Goal: Task Accomplishment & Management: Use online tool/utility

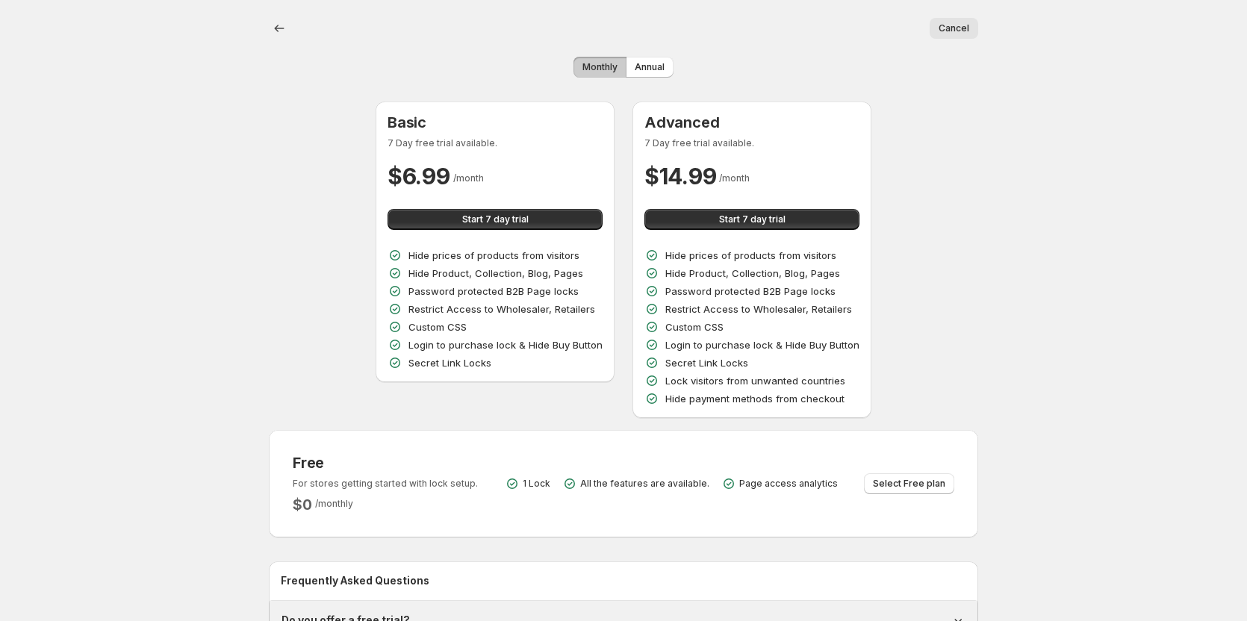
click at [591, 66] on span "Monthly" at bounding box center [599, 67] width 35 height 12
click at [627, 66] on button "Annual" at bounding box center [650, 67] width 48 height 21
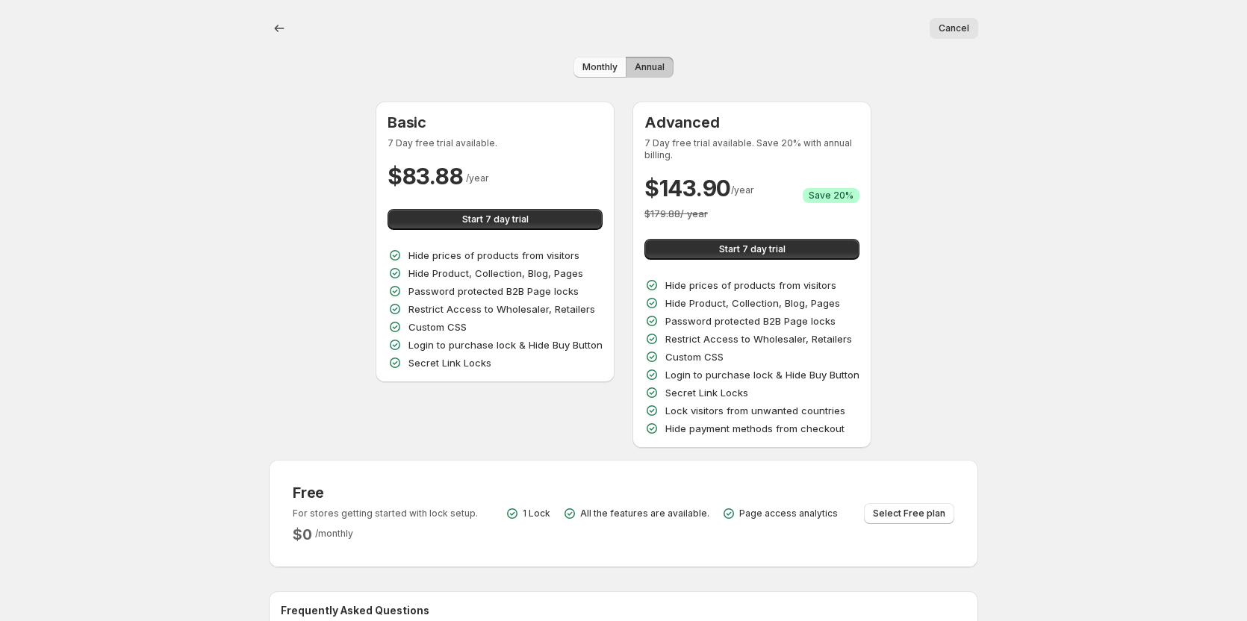
click at [615, 71] on span "Monthly" at bounding box center [599, 67] width 35 height 12
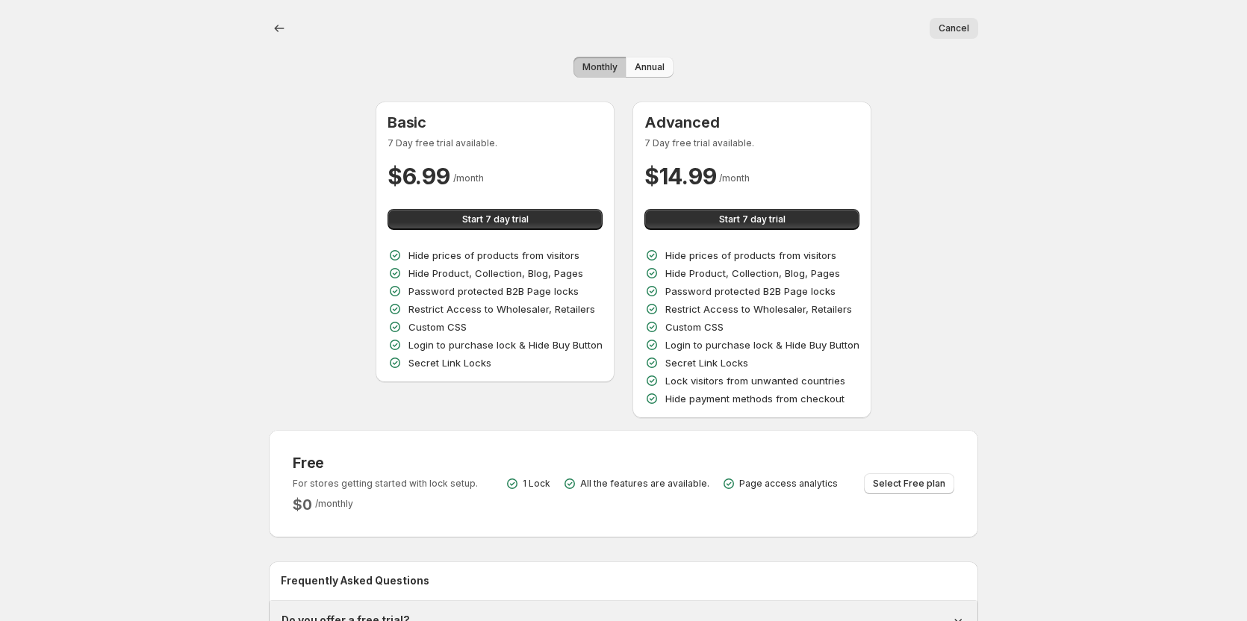
click at [640, 69] on span "Annual" at bounding box center [650, 67] width 30 height 12
click at [124, 427] on div "Cancel More actions Cancel Monthly Annual Basic 7 Day free trial available. $ 6…" at bounding box center [623, 374] width 1247 height 748
click at [44, 300] on div "Cancel More actions Cancel Monthly Annual Basic 7 Day free trial available. $ 6…" at bounding box center [623, 374] width 1247 height 748
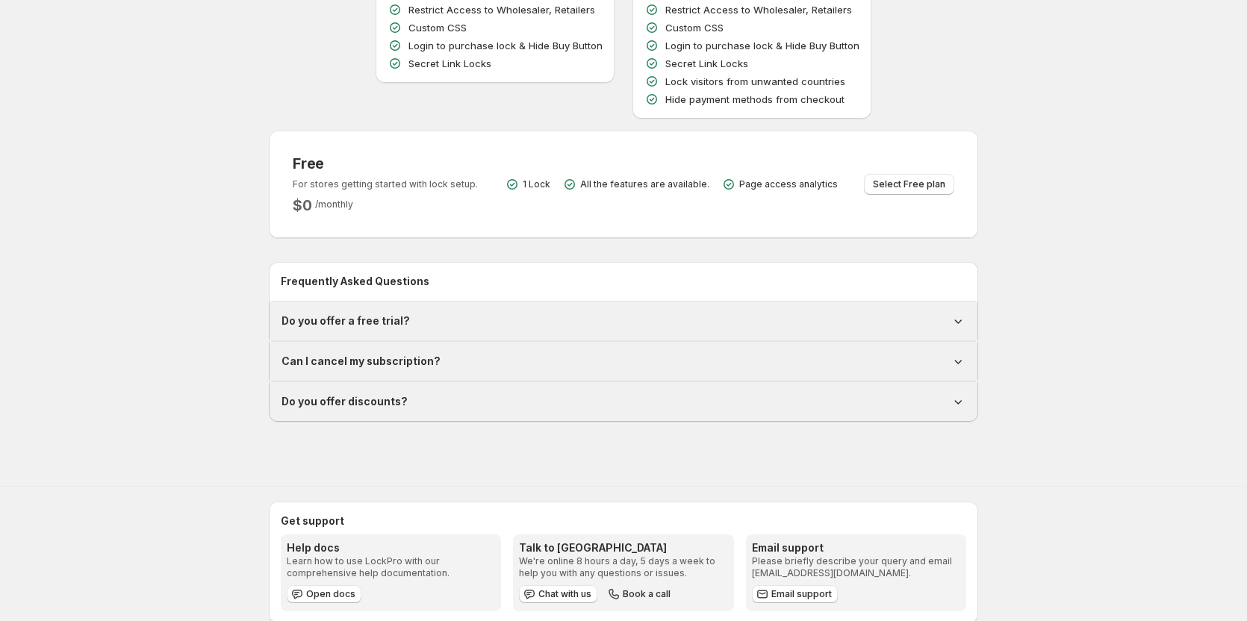
scroll to position [326, 0]
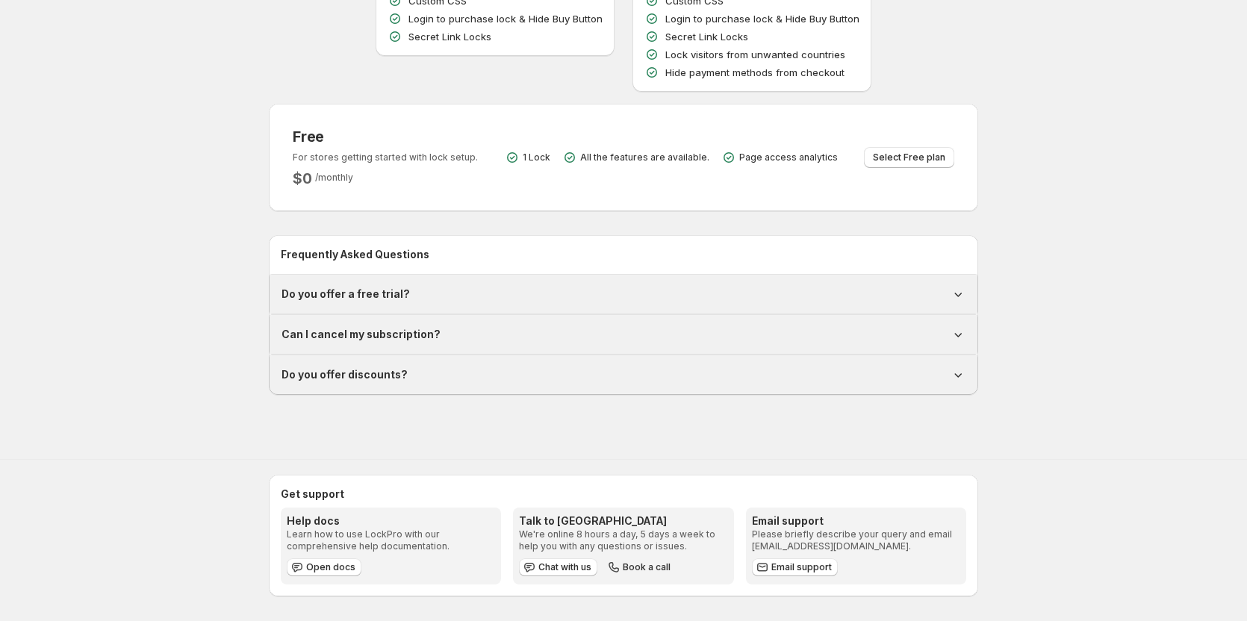
click at [147, 320] on div "Cancel More actions Cancel Monthly Annual Basic 7 Day free trial available. $ 6…" at bounding box center [623, 48] width 1247 height 748
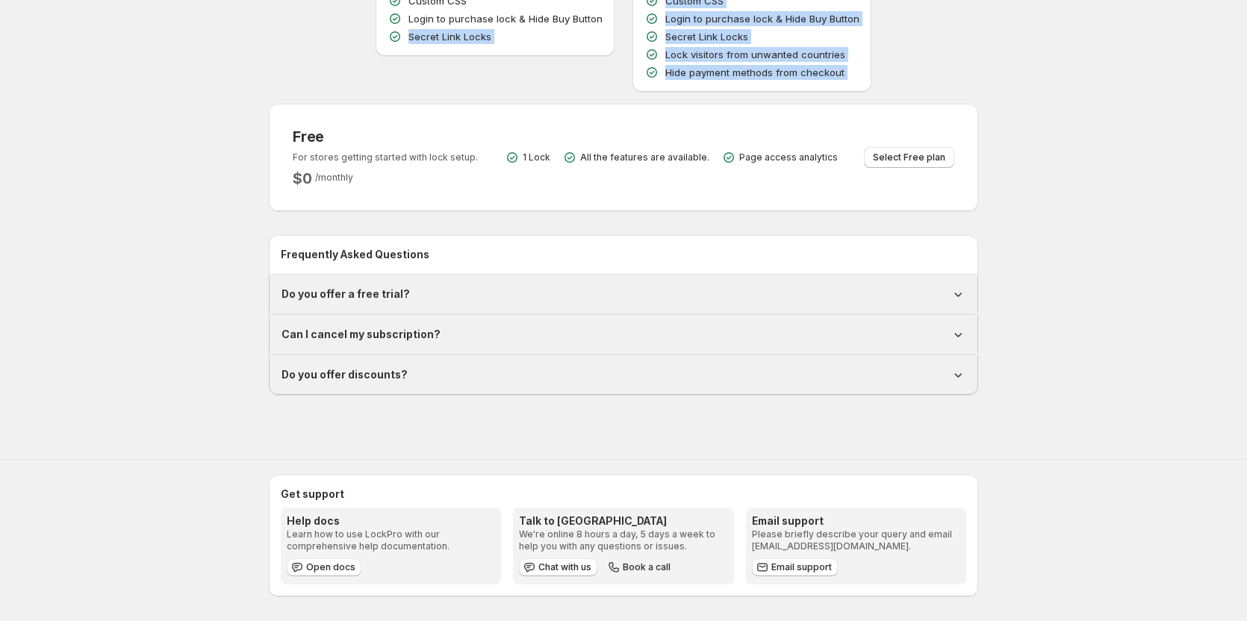
drag, startPoint x: 13, startPoint y: 73, endPoint x: 15, endPoint y: 138, distance: 65.0
click at [15, 138] on div "Cancel More actions Cancel Monthly Annual Basic 7 Day free trial available. $ 6…" at bounding box center [623, 48] width 1247 height 748
click at [149, 119] on div "Cancel More actions Cancel Monthly Annual Basic 7 Day free trial available. $ 6…" at bounding box center [623, 48] width 1247 height 748
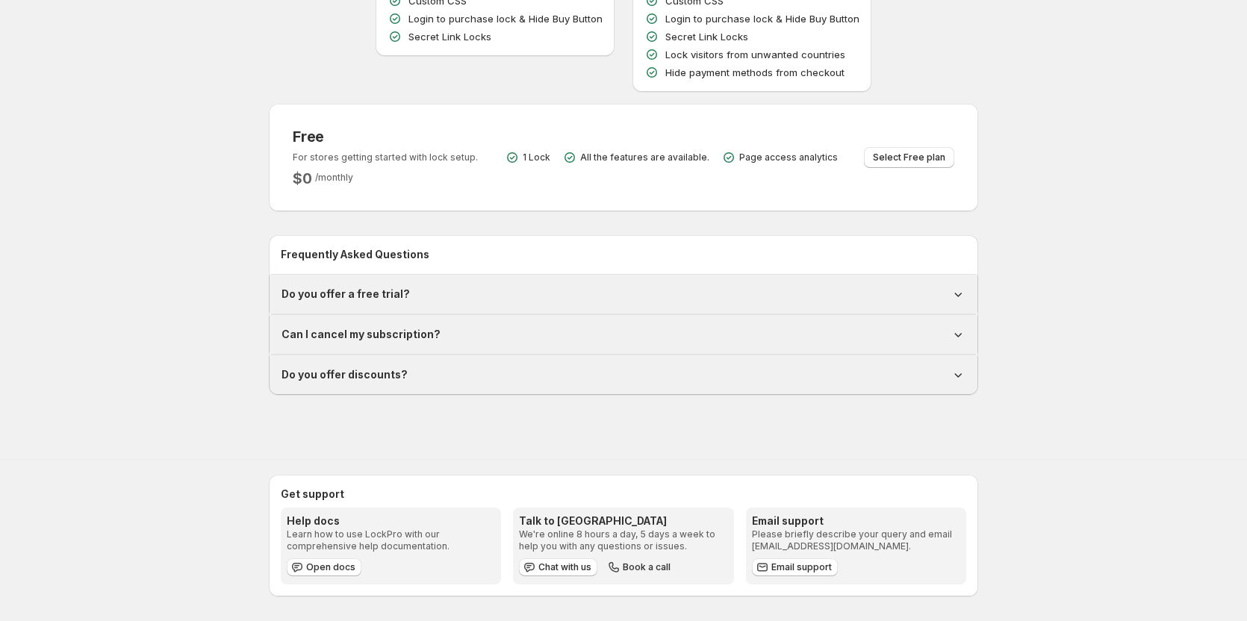
click at [97, 248] on div "Cancel More actions Cancel Monthly Annual Basic 7 Day free trial available. $ 6…" at bounding box center [623, 48] width 1247 height 748
click at [99, 275] on div "Cancel More actions Cancel Monthly Annual Basic 7 Day free trial available. $ 6…" at bounding box center [623, 48] width 1247 height 748
copy h2 "Frequently Asked Questions"
click at [179, 241] on div "Cancel More actions Cancel Monthly Annual Basic 7 Day free trial available. $ 6…" at bounding box center [623, 48] width 1247 height 748
click at [443, 300] on div "Do you offer a free trial?" at bounding box center [624, 294] width 684 height 15
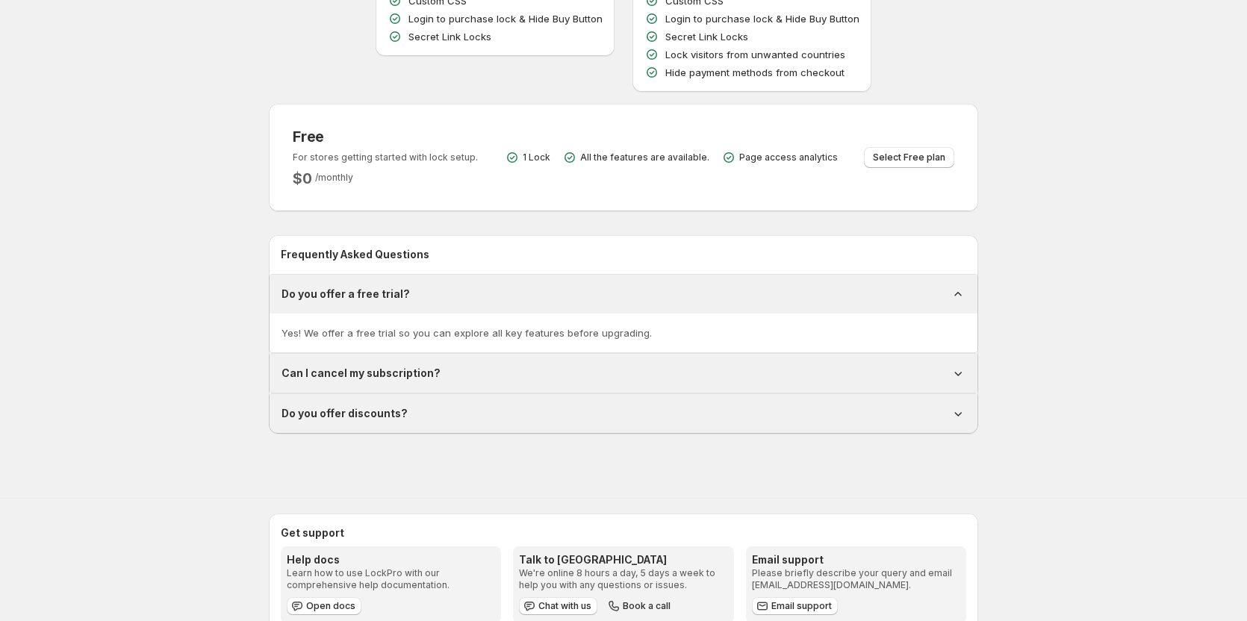
click at [435, 374] on div "Can I cancel my subscription?" at bounding box center [624, 373] width 684 height 15
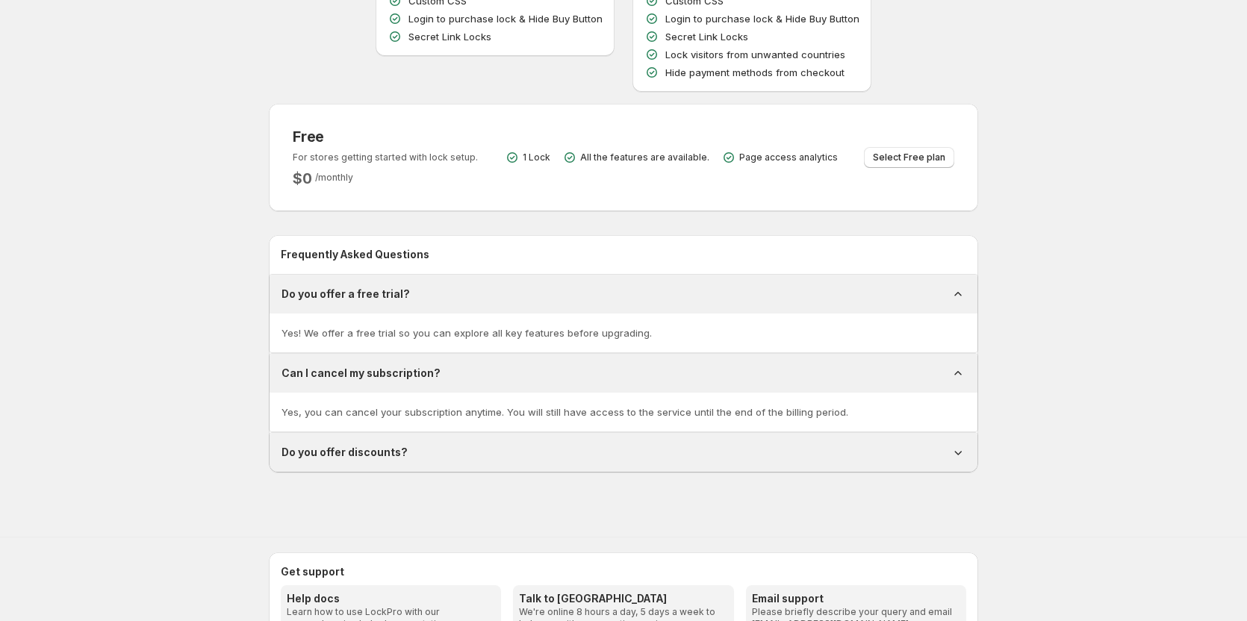
click at [432, 428] on div "Yes, you can cancel your subscription anytime. You will still have access to th…" at bounding box center [624, 412] width 708 height 39
click at [399, 449] on h1 "Do you offer discounts?" at bounding box center [345, 452] width 126 height 15
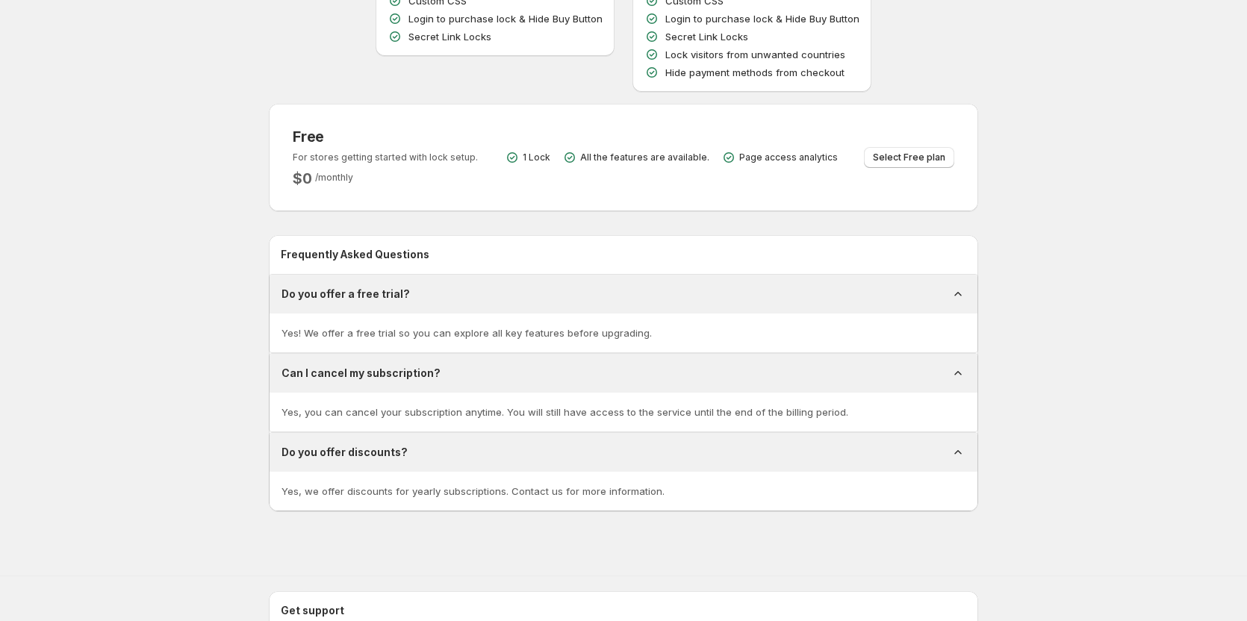
click at [399, 449] on h1 "Do you offer discounts?" at bounding box center [345, 452] width 126 height 15
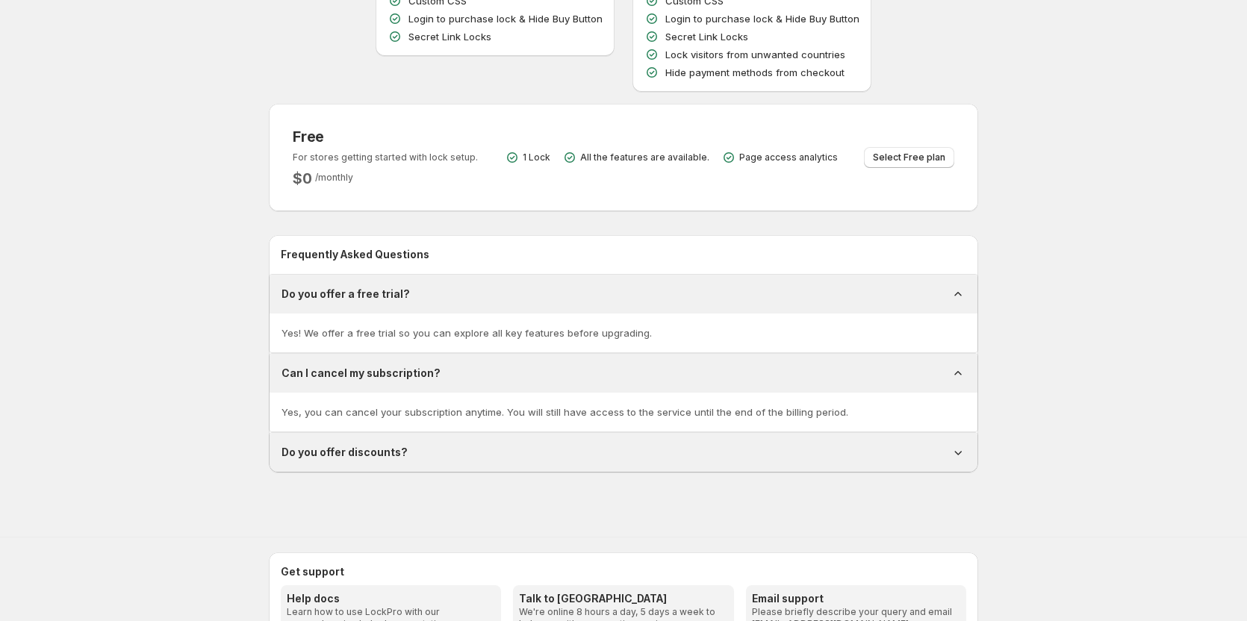
click at [379, 379] on h1 "Can I cancel my subscription?" at bounding box center [361, 373] width 159 height 15
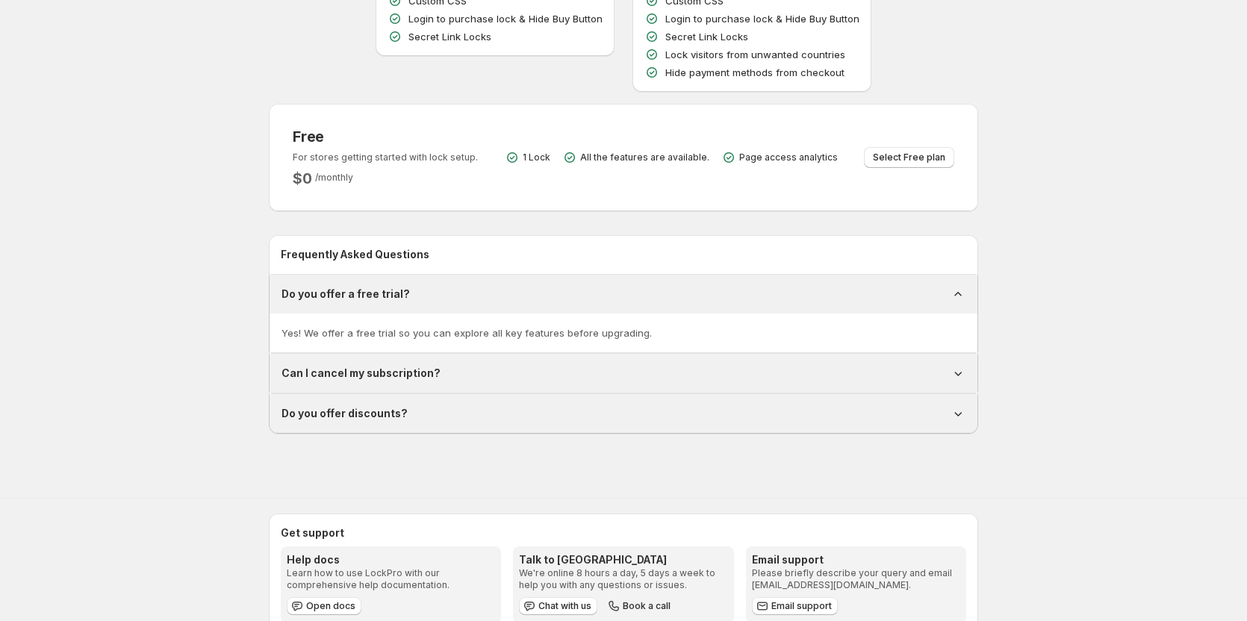
click at [366, 290] on h1 "Do you offer a free trial?" at bounding box center [346, 294] width 128 height 15
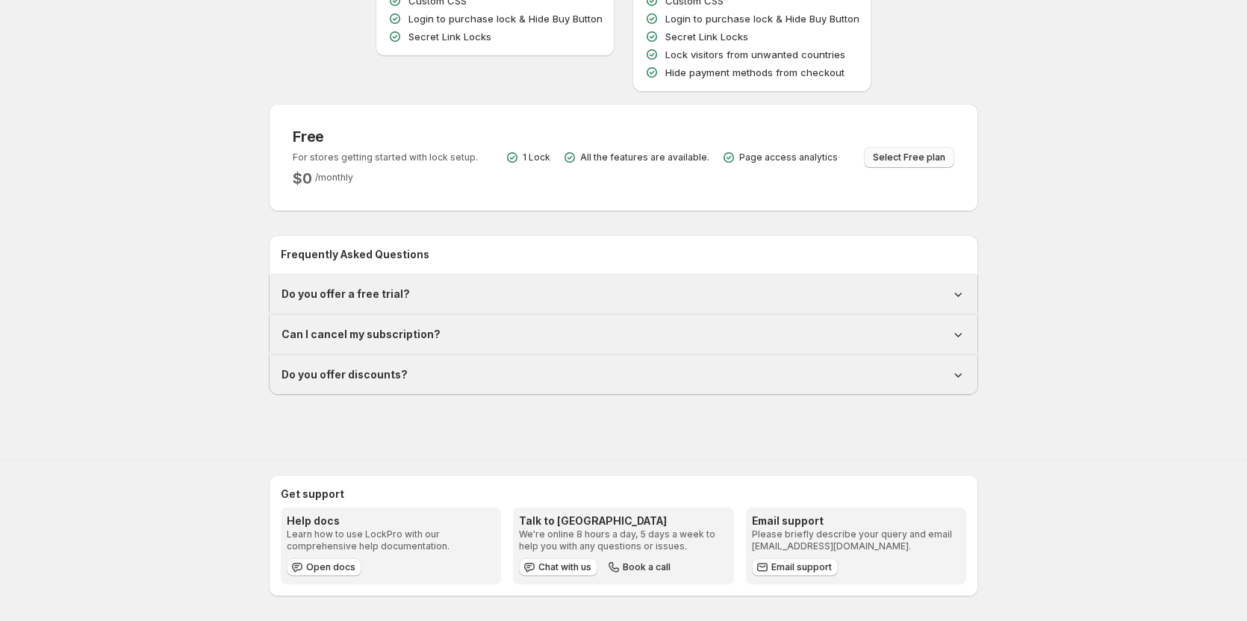
click at [930, 161] on span "Select Free plan" at bounding box center [909, 158] width 72 height 12
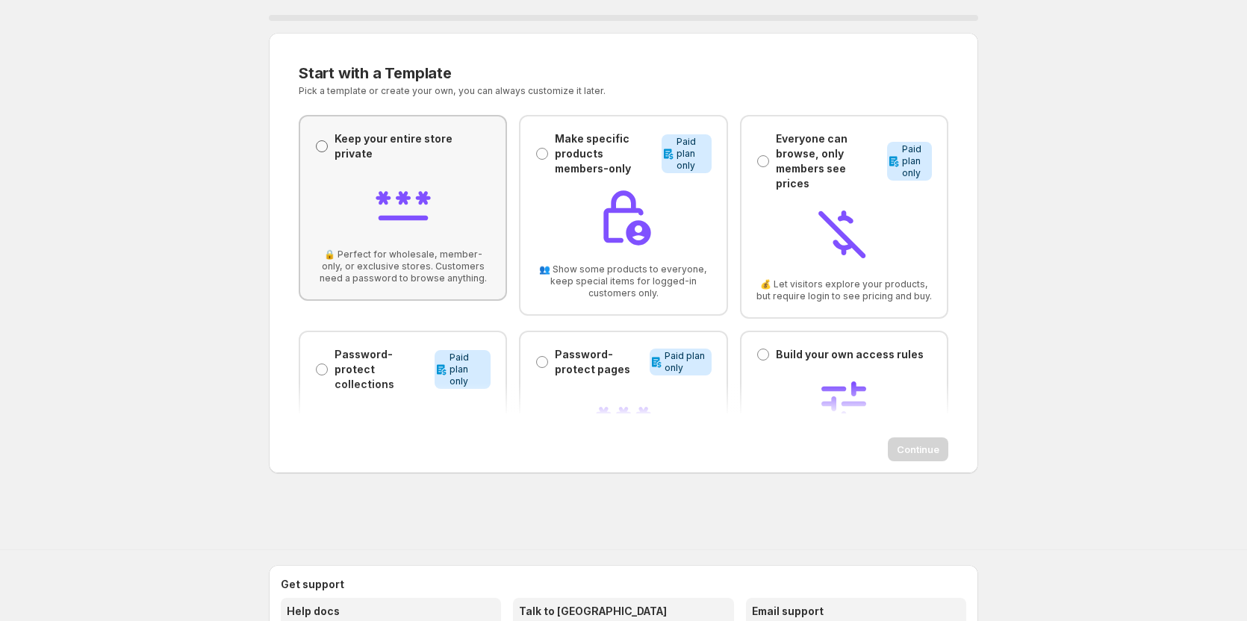
click at [325, 140] on span at bounding box center [322, 146] width 12 height 12
click at [918, 443] on span "Continue" at bounding box center [918, 449] width 43 height 15
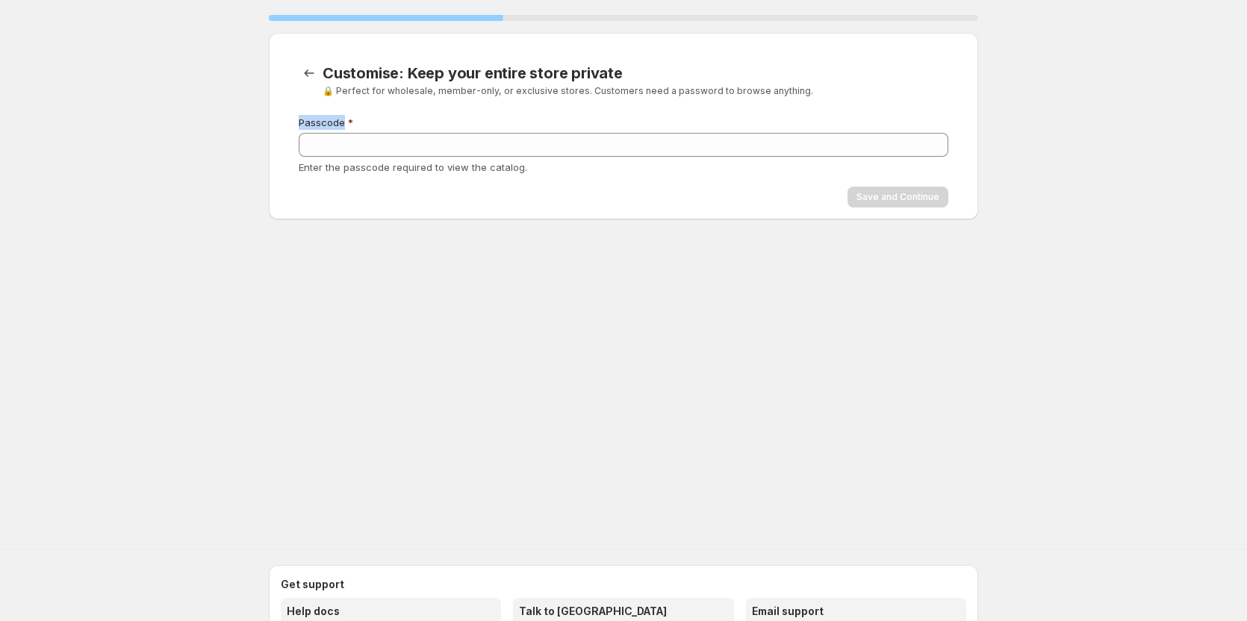
copy span "Passcode"
drag, startPoint x: 344, startPoint y: 121, endPoint x: 291, endPoint y: 121, distance: 52.3
click at [291, 121] on div "Submit Passcode Enter the passcode required to view the catalog. Save and Conti…" at bounding box center [618, 155] width 662 height 105
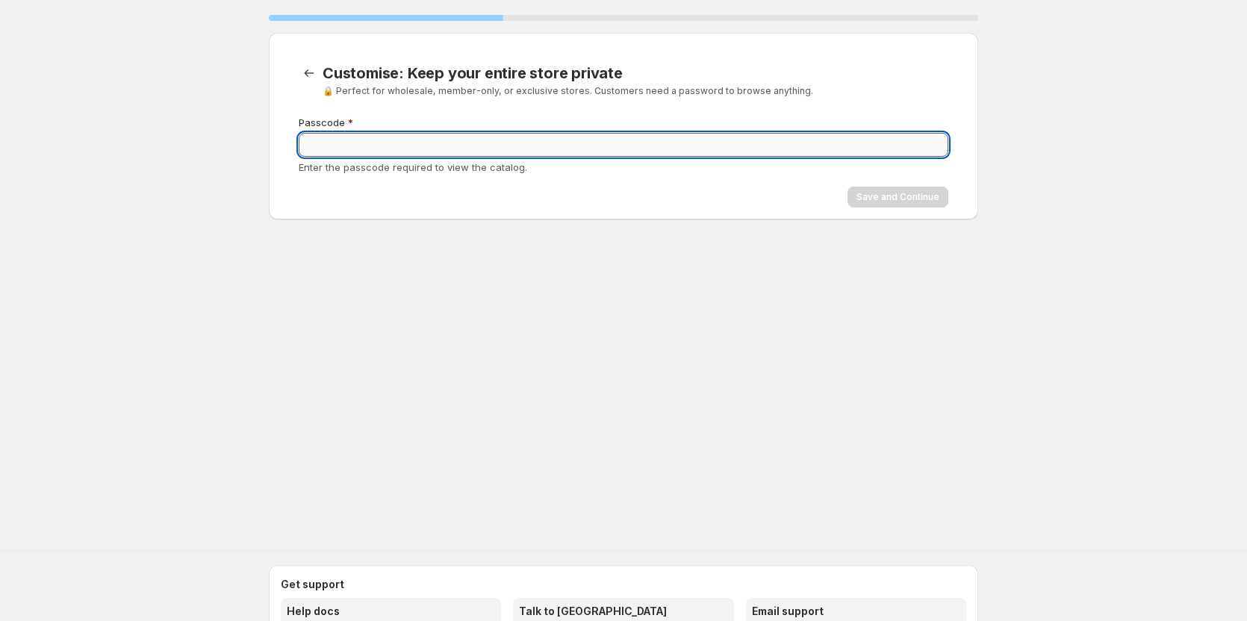
click at [375, 149] on input "Passcode" at bounding box center [624, 145] width 650 height 24
paste input "********"
type input "********"
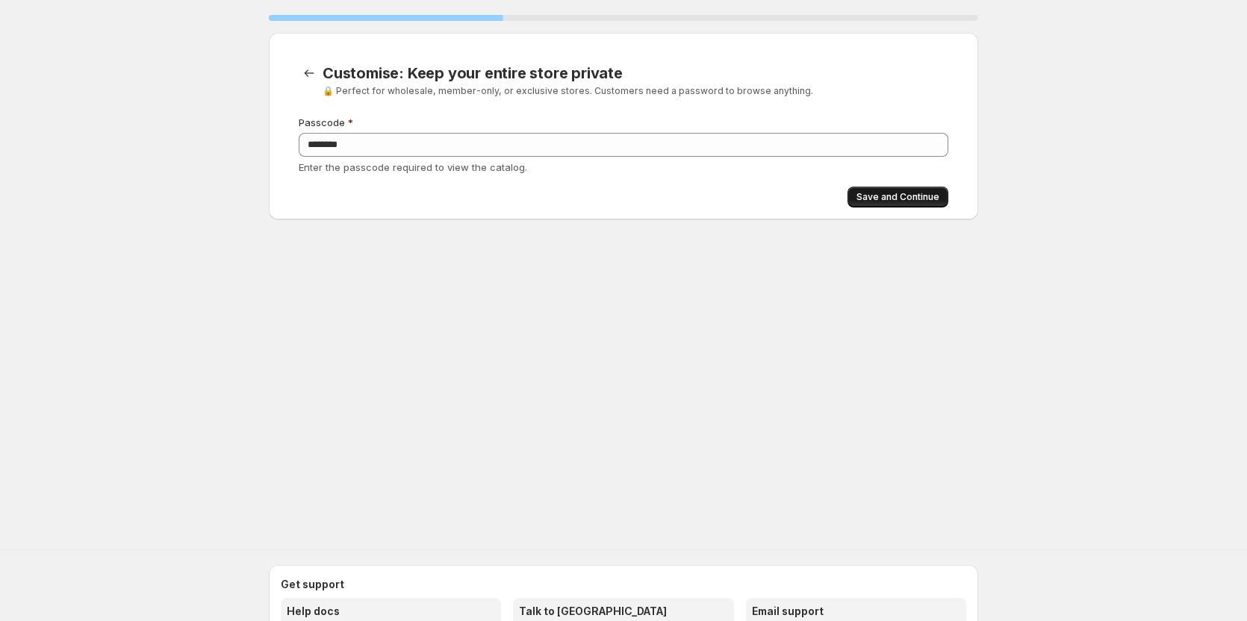
click at [859, 195] on span "Save and Continue" at bounding box center [898, 197] width 83 height 12
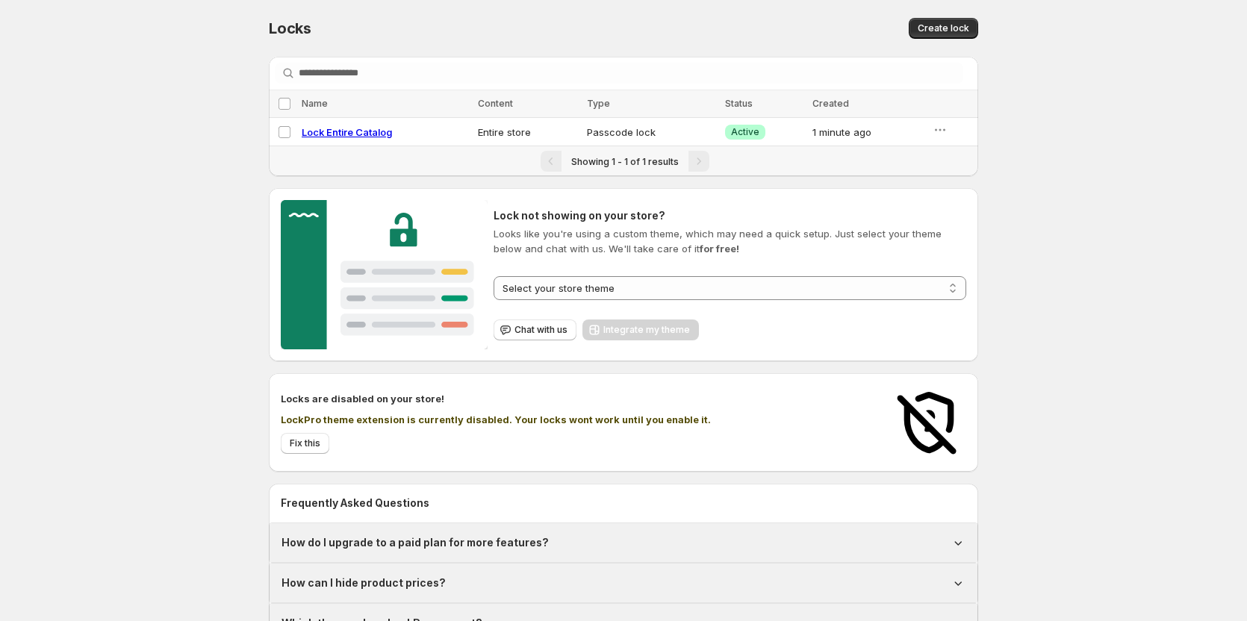
select select "******"
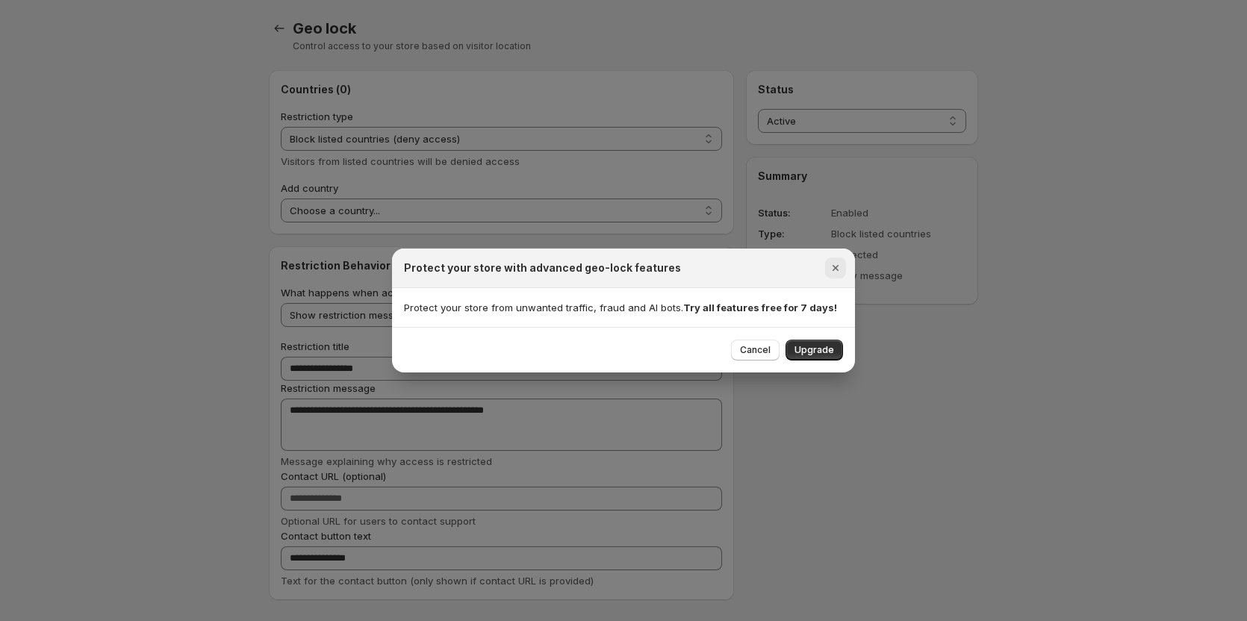
click at [829, 270] on icon "Close" at bounding box center [835, 268] width 15 height 15
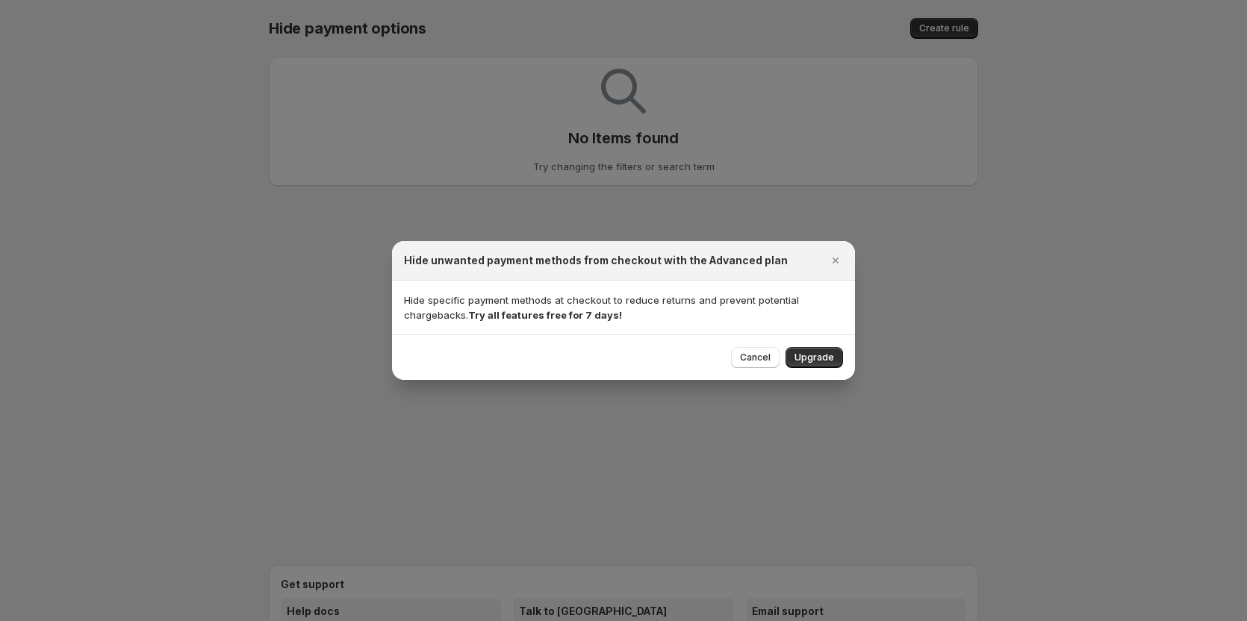
select select "******"
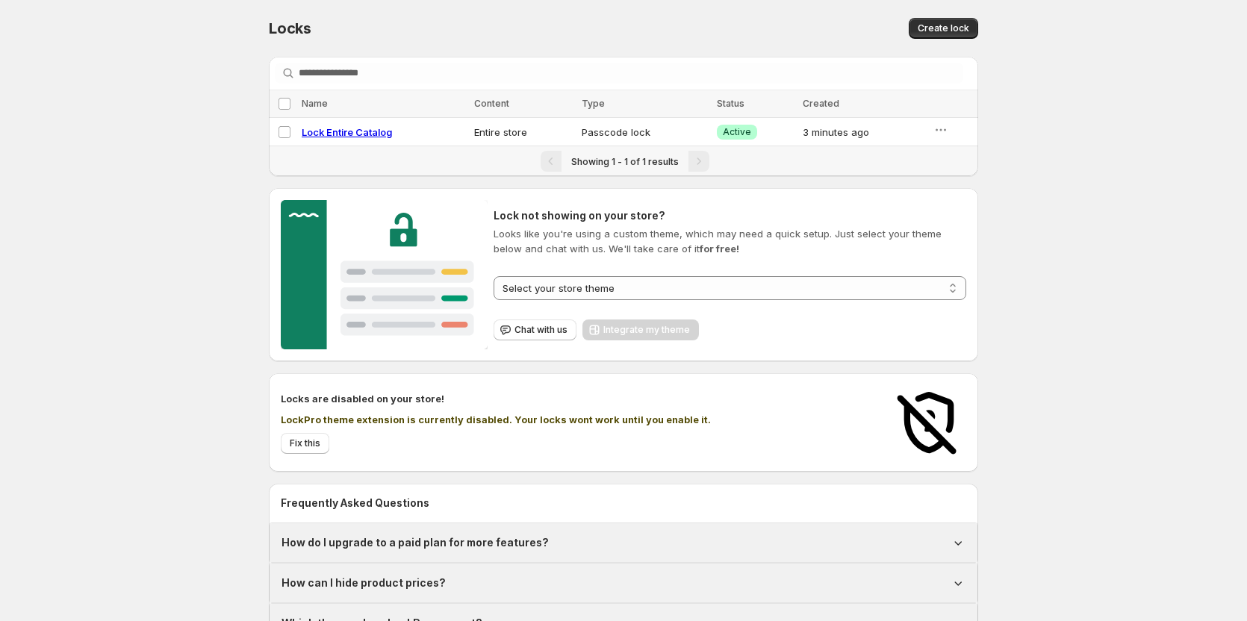
click at [59, 267] on div "**********" at bounding box center [623, 322] width 1247 height 644
click at [943, 134] on icon "button" at bounding box center [940, 129] width 15 height 15
click at [1003, 124] on div "**********" at bounding box center [623, 322] width 1247 height 644
click at [966, 33] on span "Create lock" at bounding box center [944, 28] width 52 height 12
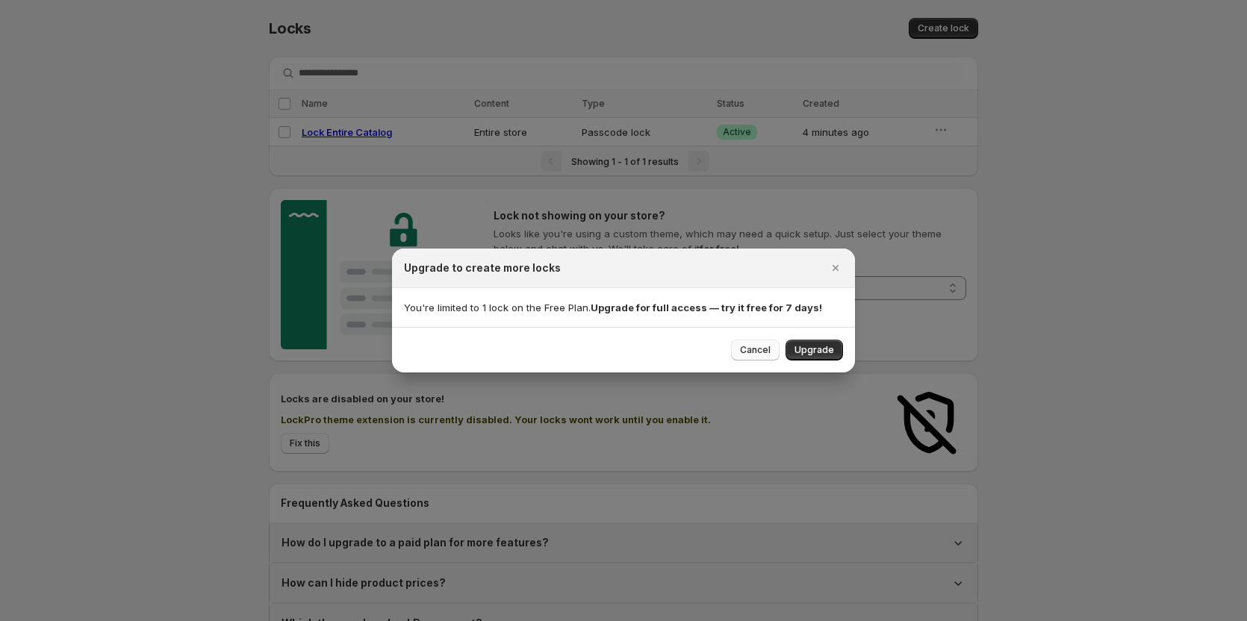
click at [764, 346] on span "Cancel" at bounding box center [755, 350] width 31 height 12
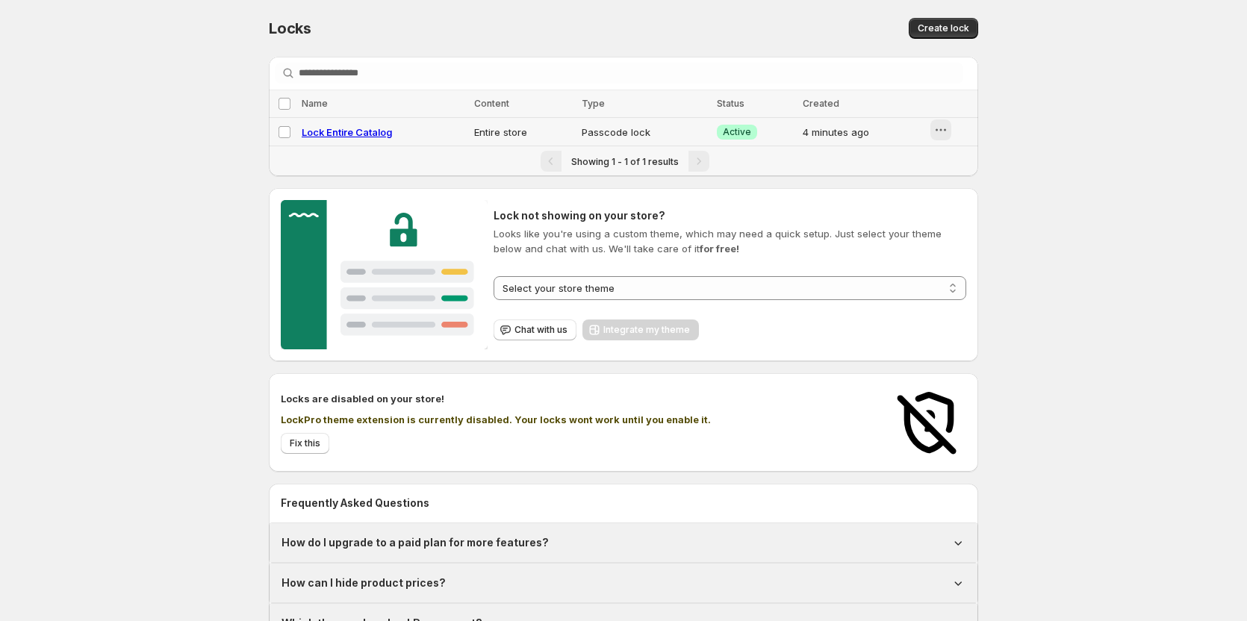
click at [933, 135] on icon "button" at bounding box center [940, 129] width 15 height 15
click at [1010, 138] on div "**********" at bounding box center [623, 322] width 1247 height 644
click at [945, 134] on icon "button" at bounding box center [940, 129] width 15 height 15
click at [1022, 136] on div "**********" at bounding box center [623, 322] width 1247 height 644
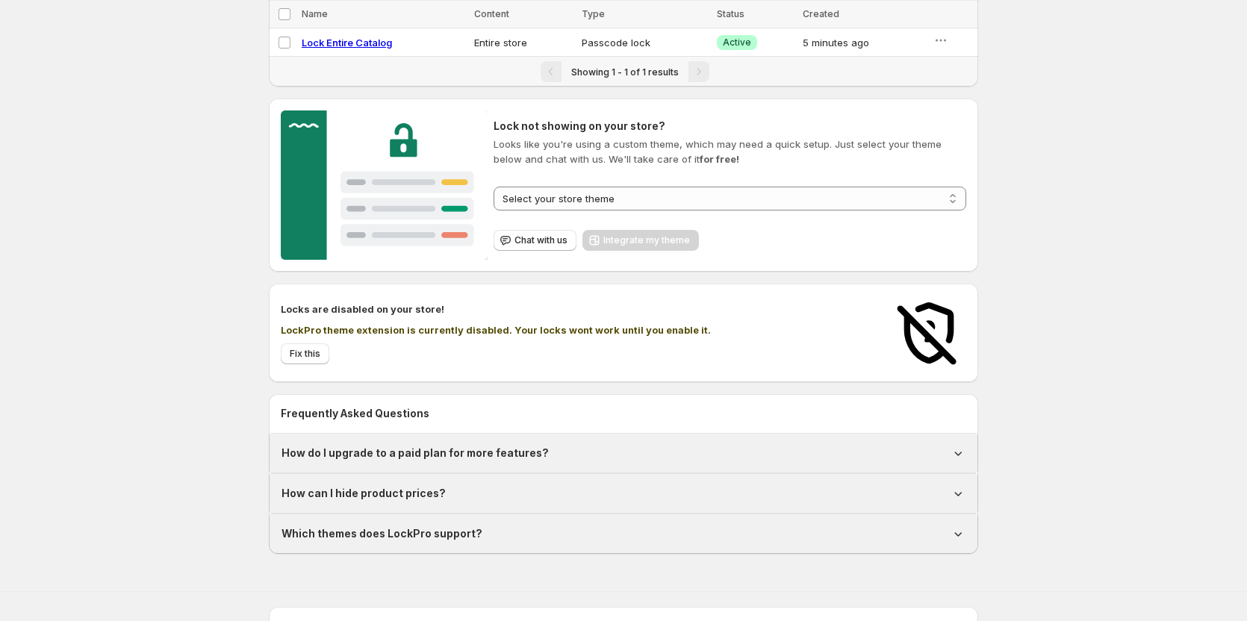
scroll to position [222, 0]
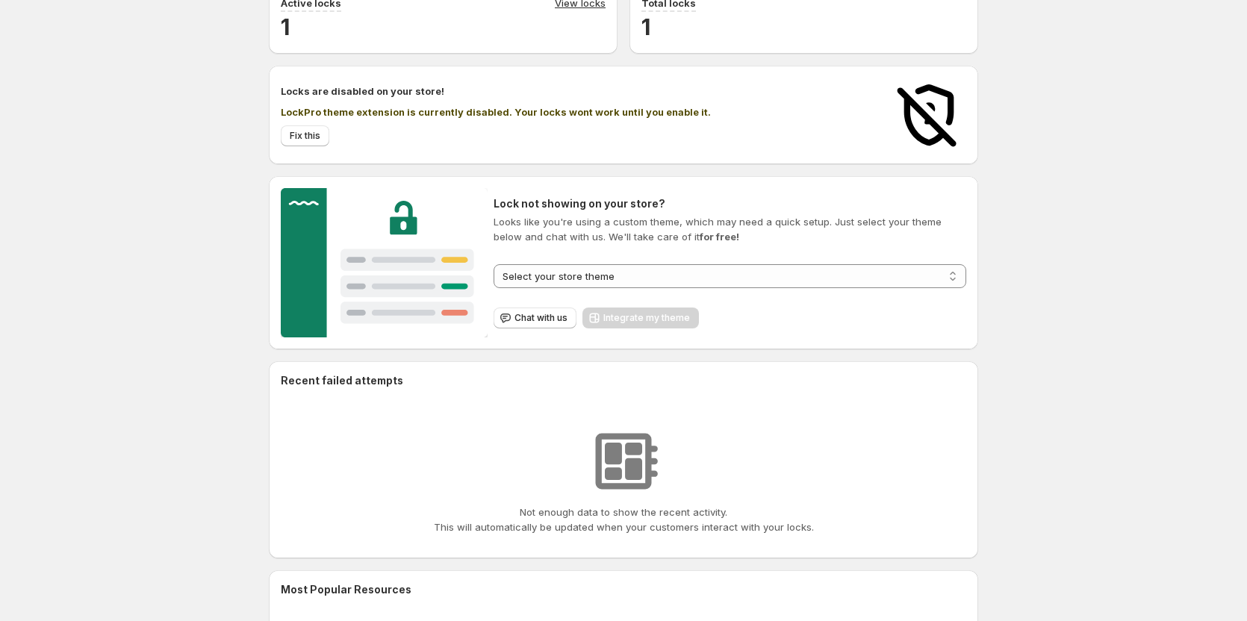
scroll to position [72, 0]
click at [621, 278] on select "**********" at bounding box center [730, 277] width 473 height 24
select select "*******"
click at [494, 265] on select "**********" at bounding box center [730, 277] width 473 height 24
click at [624, 327] on button "Integrate my theme" at bounding box center [640, 318] width 116 height 21
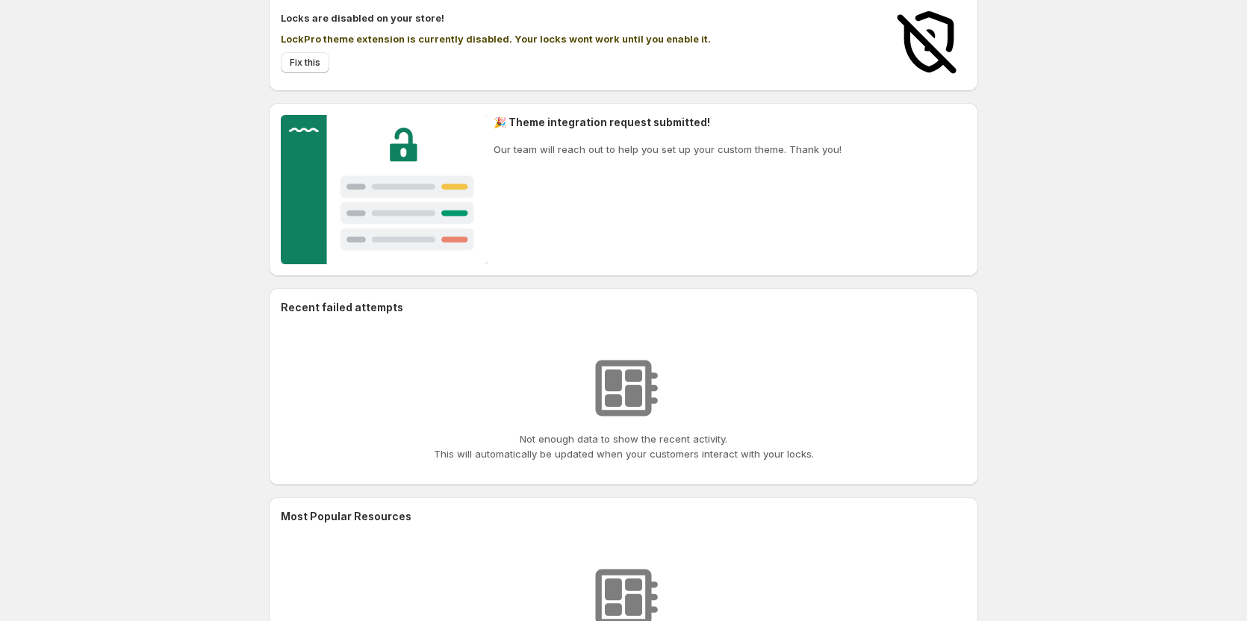
scroll to position [147, 0]
click at [305, 186] on img at bounding box center [384, 188] width 207 height 149
click at [400, 150] on img at bounding box center [384, 188] width 207 height 149
click at [410, 198] on img at bounding box center [384, 188] width 207 height 149
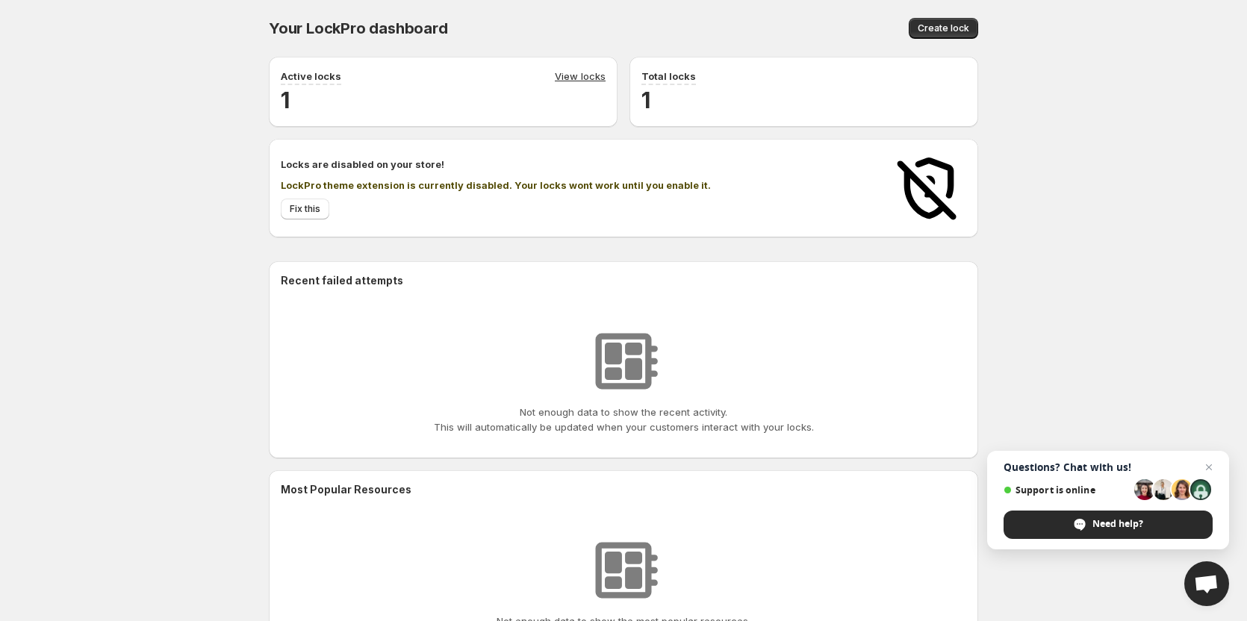
click at [76, 234] on div "Your LockPro dashboard. This page is ready Your LockPro dashboard Create lock A…" at bounding box center [623, 347] width 1247 height 695
click at [292, 208] on span "Fix this" at bounding box center [305, 209] width 31 height 12
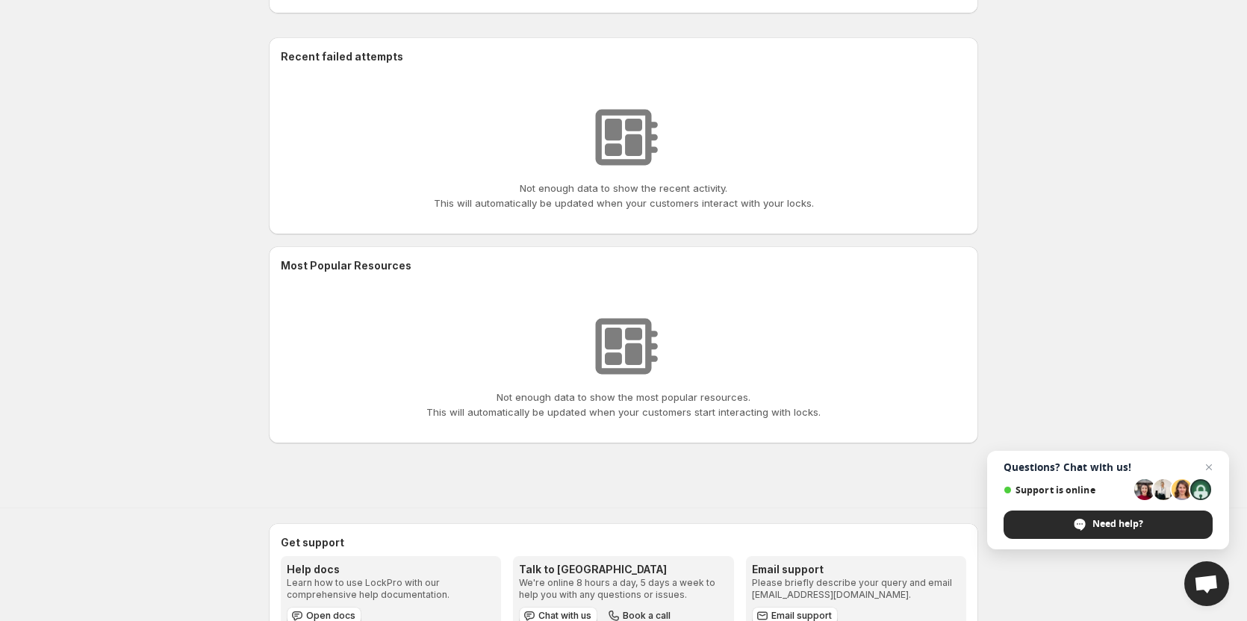
scroll to position [273, 0]
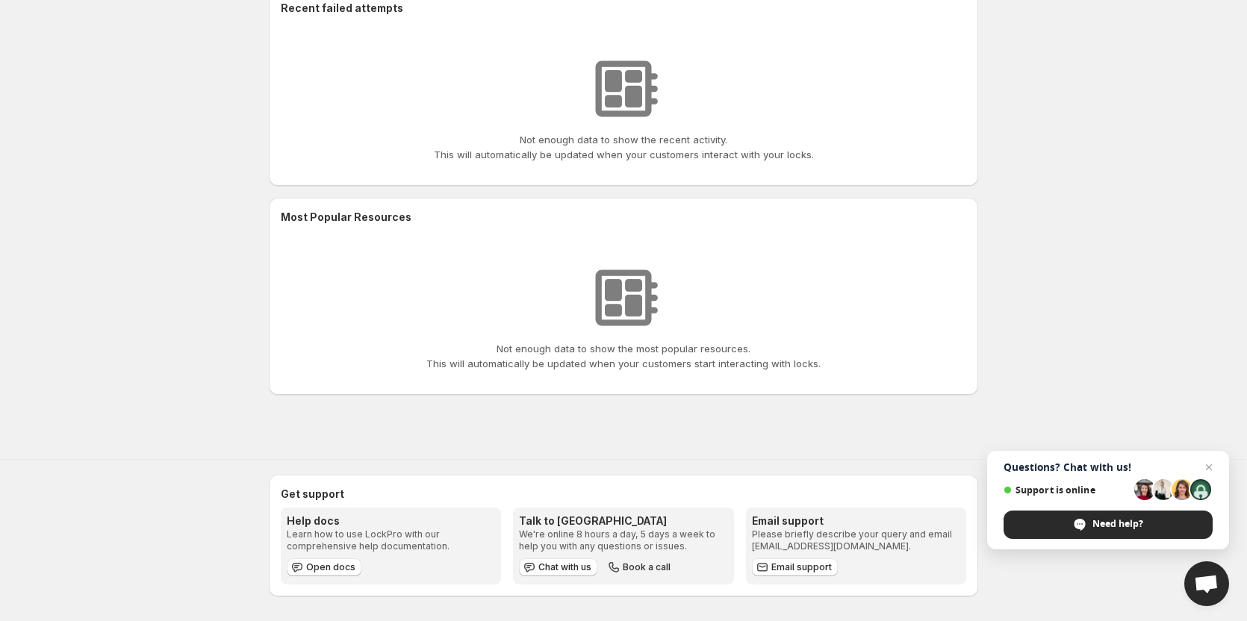
click at [114, 345] on div "Your LockPro dashboard. This page is ready Your LockPro dashboard Create lock A…" at bounding box center [623, 74] width 1247 height 695
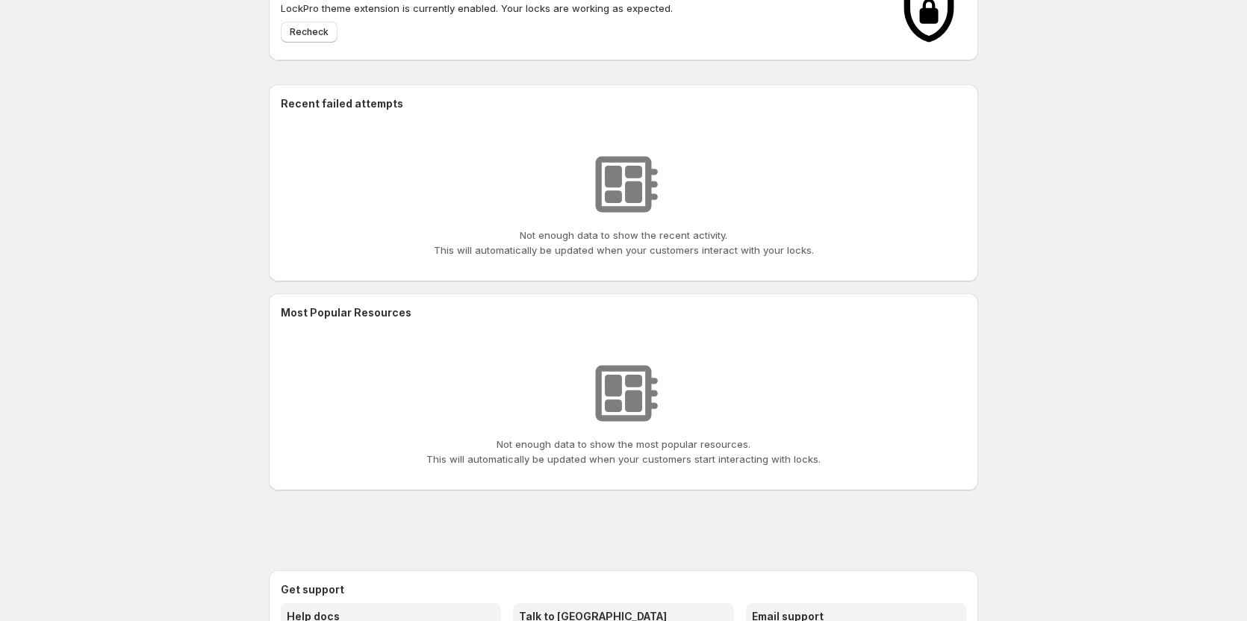
scroll to position [273, 0]
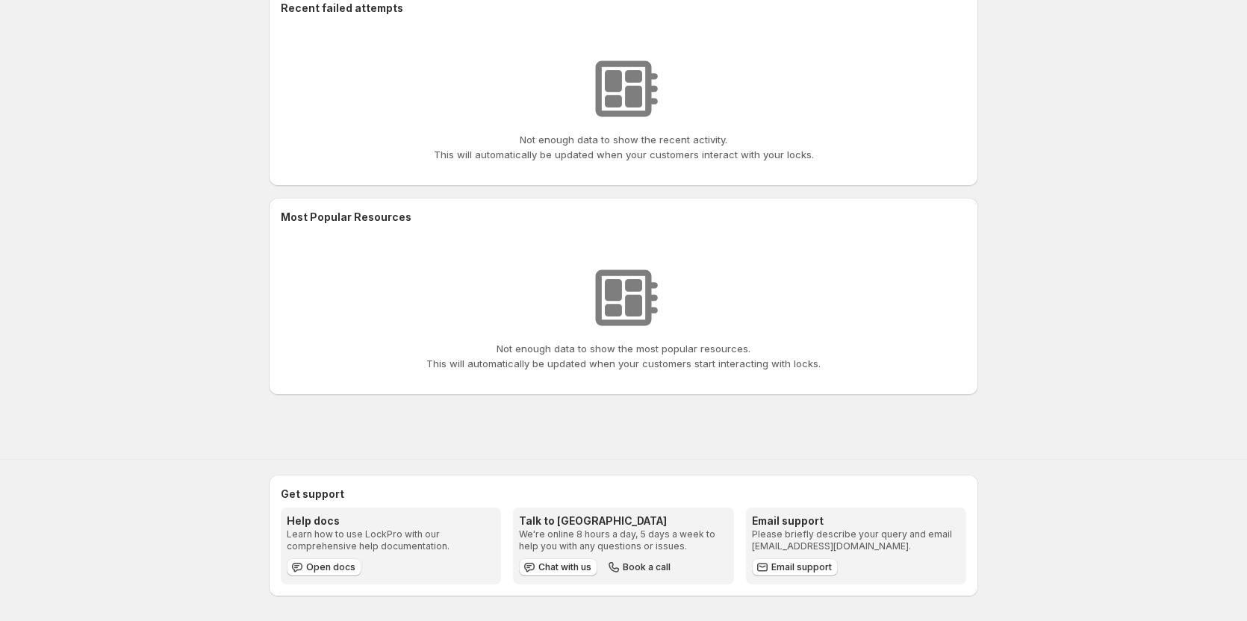
click at [63, 243] on div "Your LockPro dashboard. This page is ready Your LockPro dashboard Create lock A…" at bounding box center [623, 74] width 1247 height 695
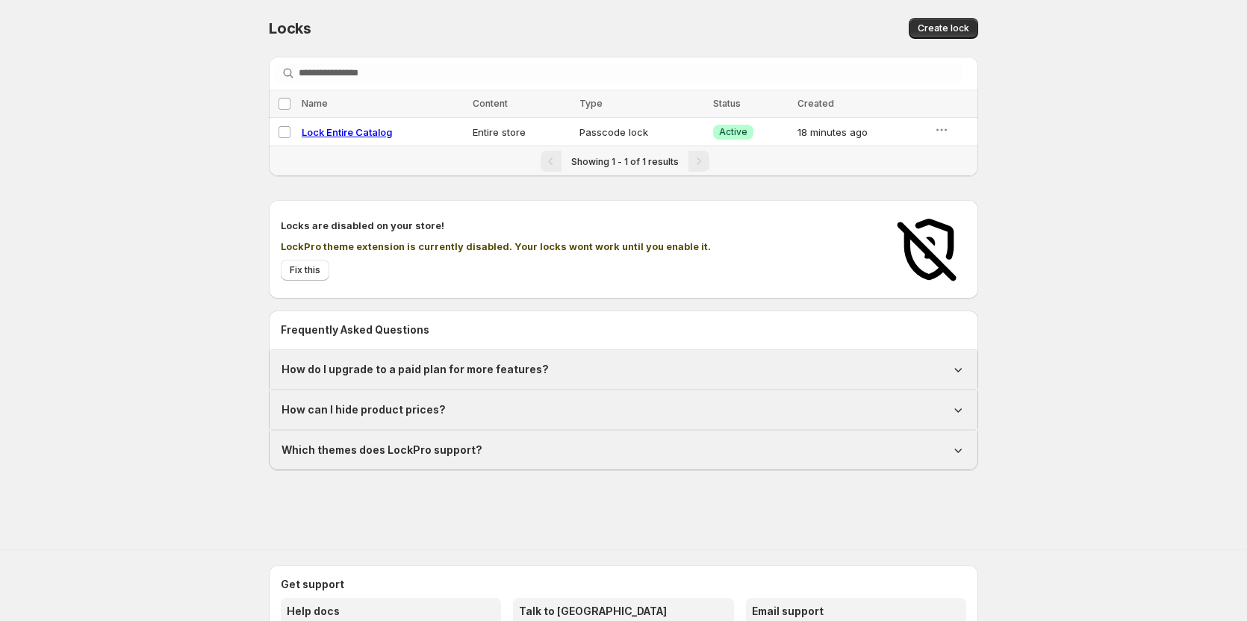
click at [98, 204] on div "Locks. This page is ready Locks Create lock Searching in all Select all locks N…" at bounding box center [623, 256] width 1247 height 512
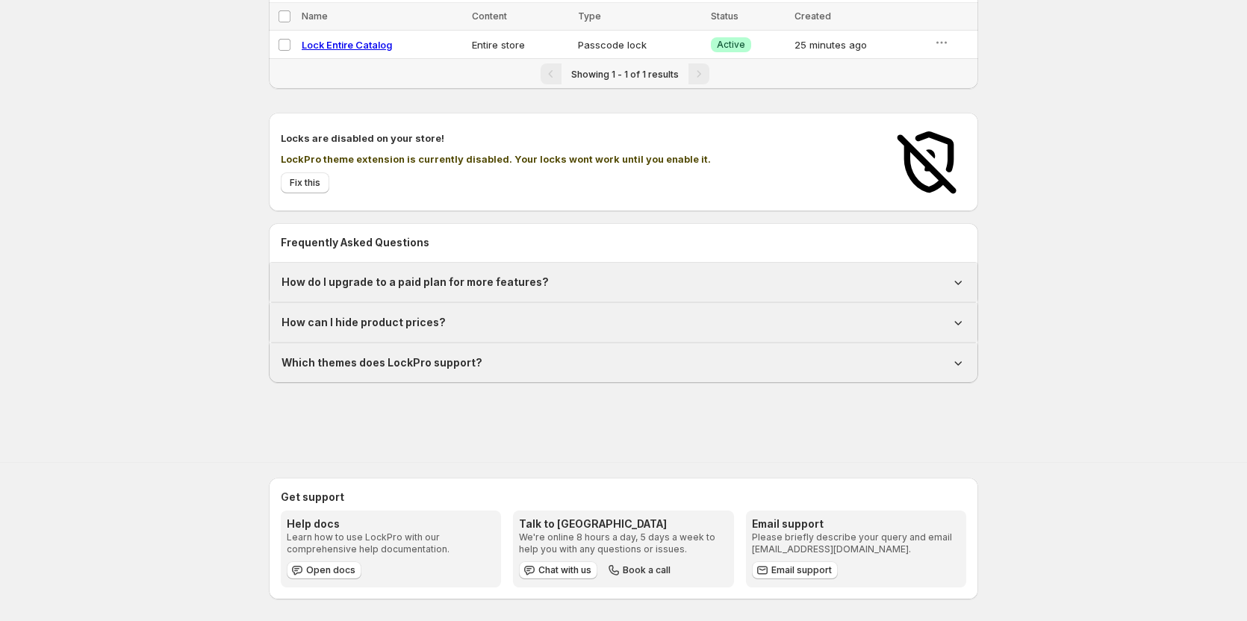
scroll to position [90, 0]
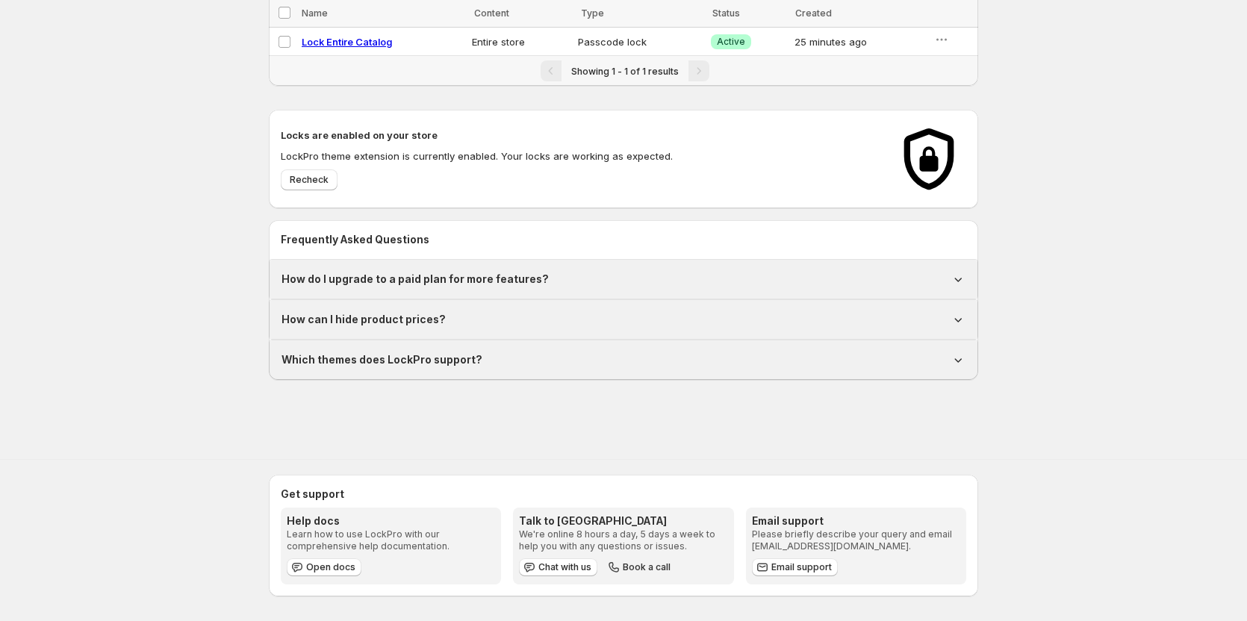
click at [420, 242] on h2 "Frequently Asked Questions" at bounding box center [624, 239] width 686 height 15
copy h2 "Frequently Asked Questions"
copy h2 "Get support"
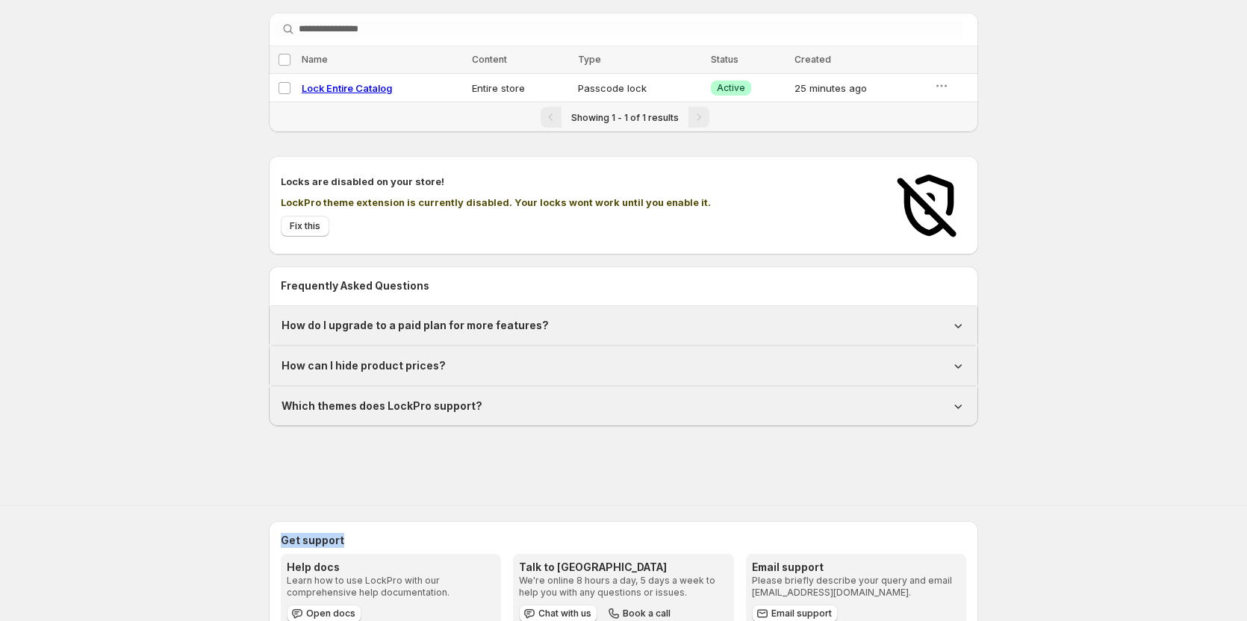
scroll to position [0, 0]
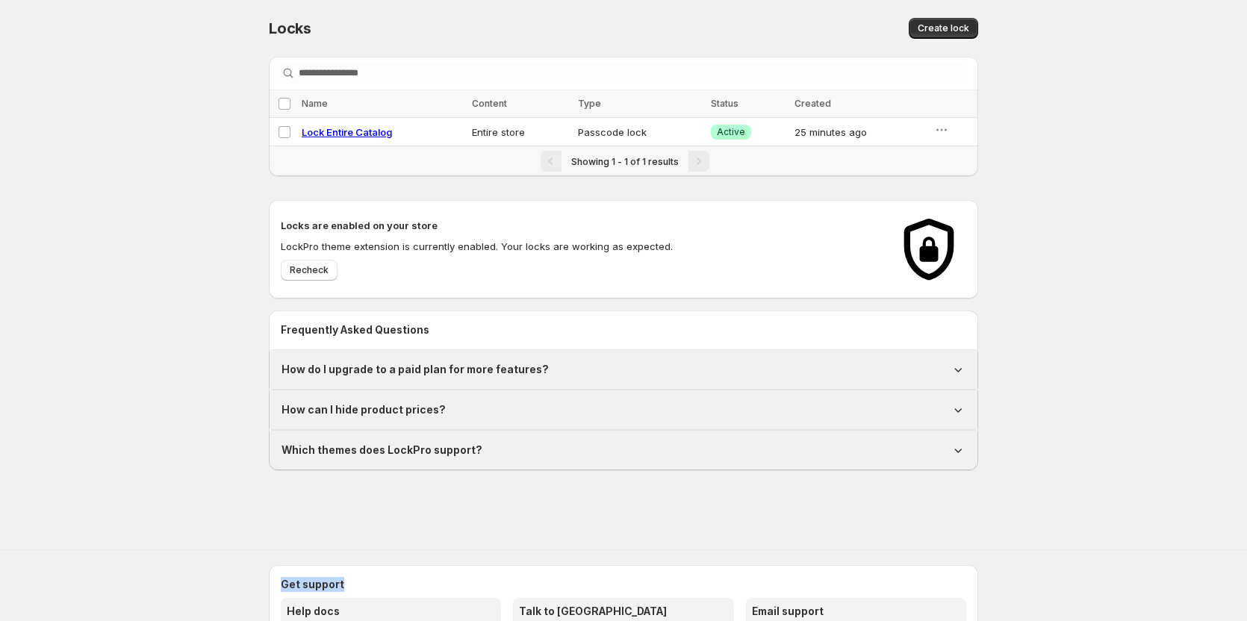
copy h2 "Get support"
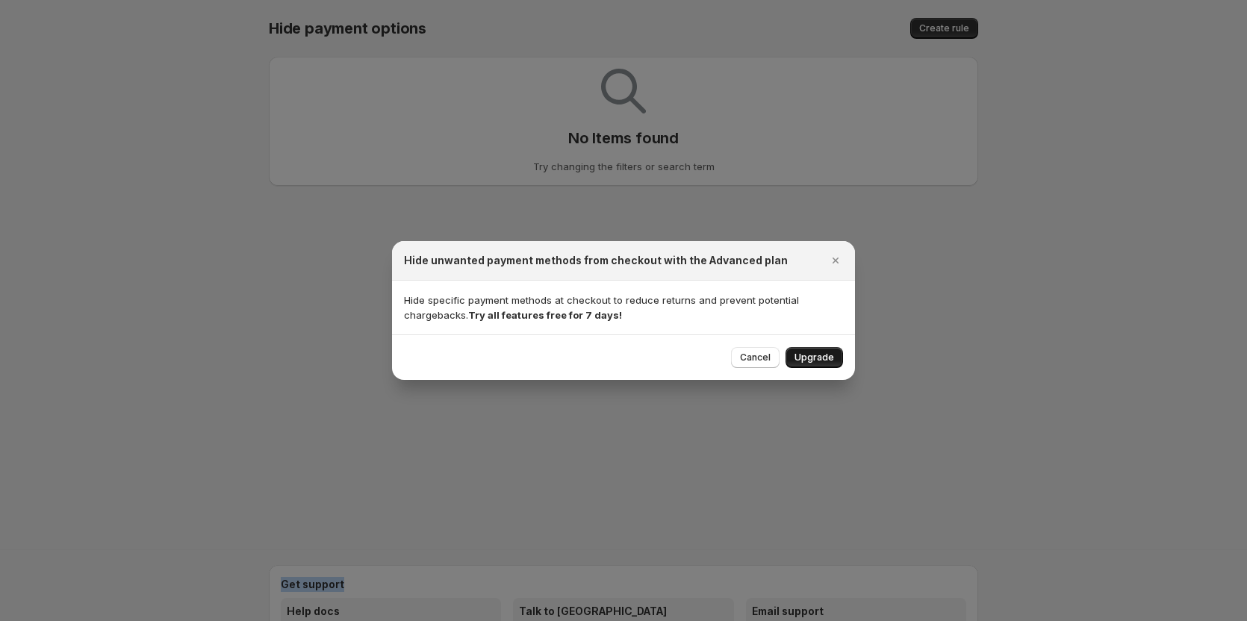
click at [801, 352] on button "Upgrade" at bounding box center [815, 357] width 58 height 21
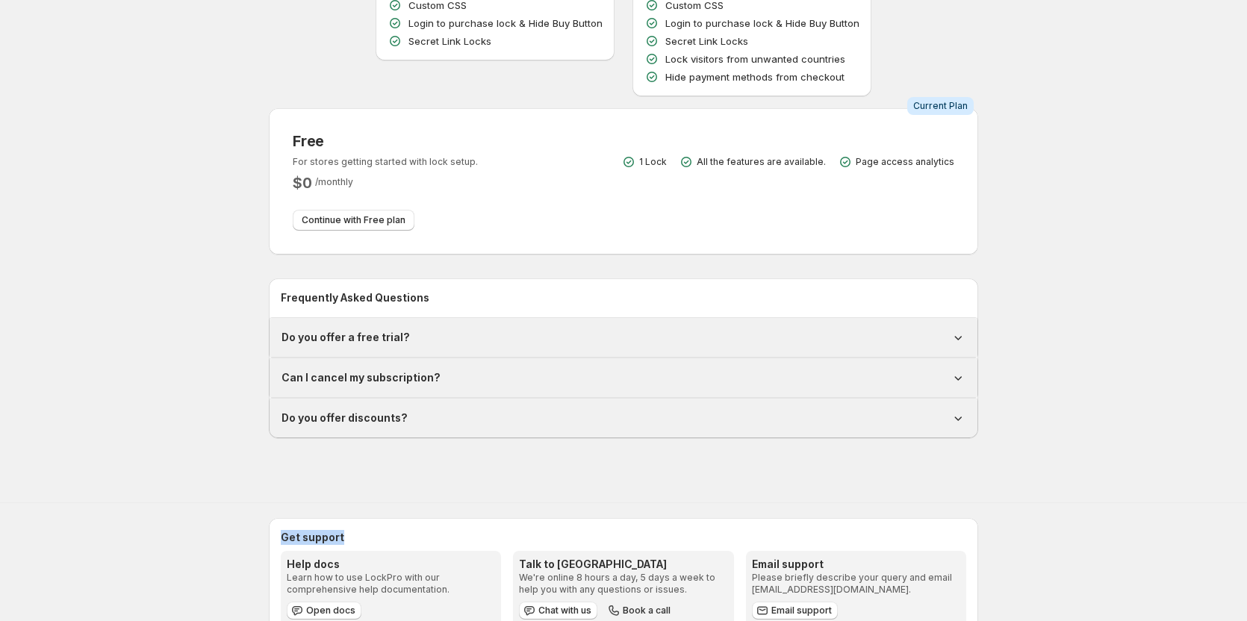
scroll to position [326, 0]
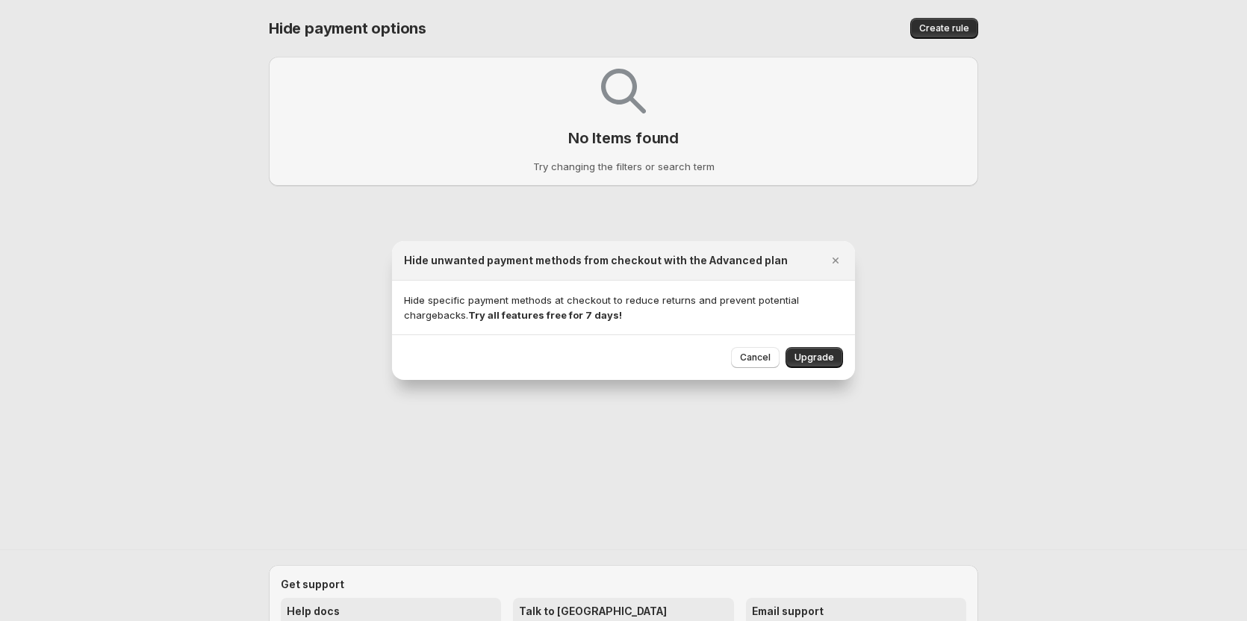
click at [550, 311] on strong "Try all features free for 7 days!" at bounding box center [545, 315] width 154 height 12
click at [791, 355] on button "Upgrade" at bounding box center [815, 357] width 58 height 21
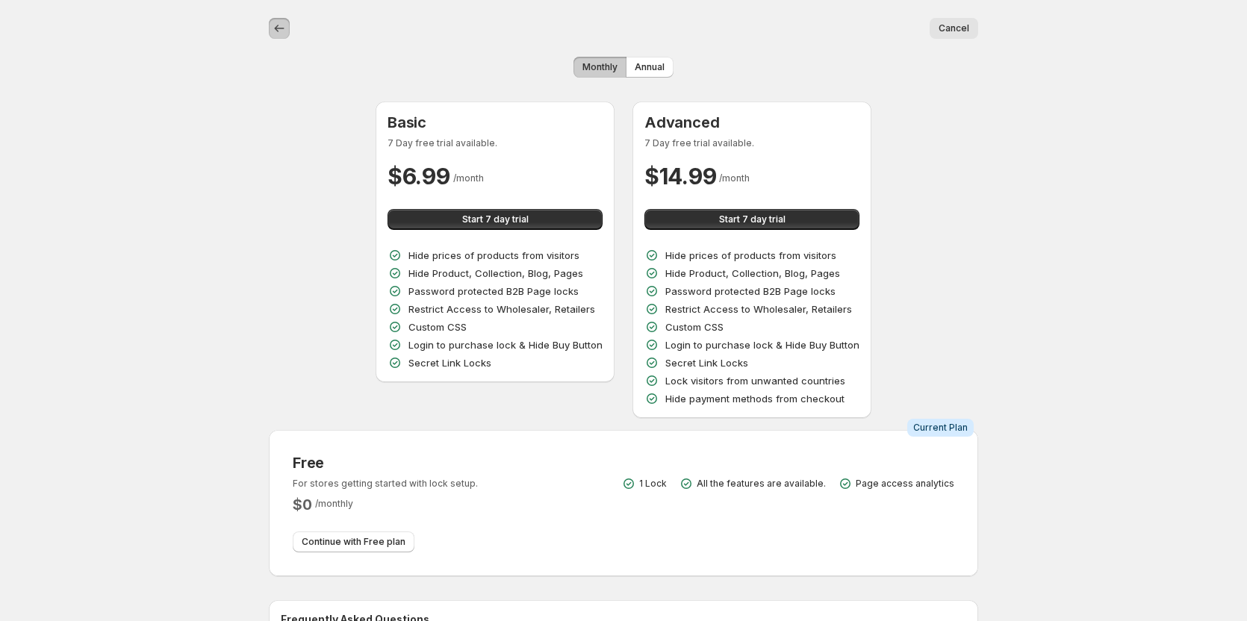
click at [285, 31] on icon "back" at bounding box center [279, 28] width 15 height 15
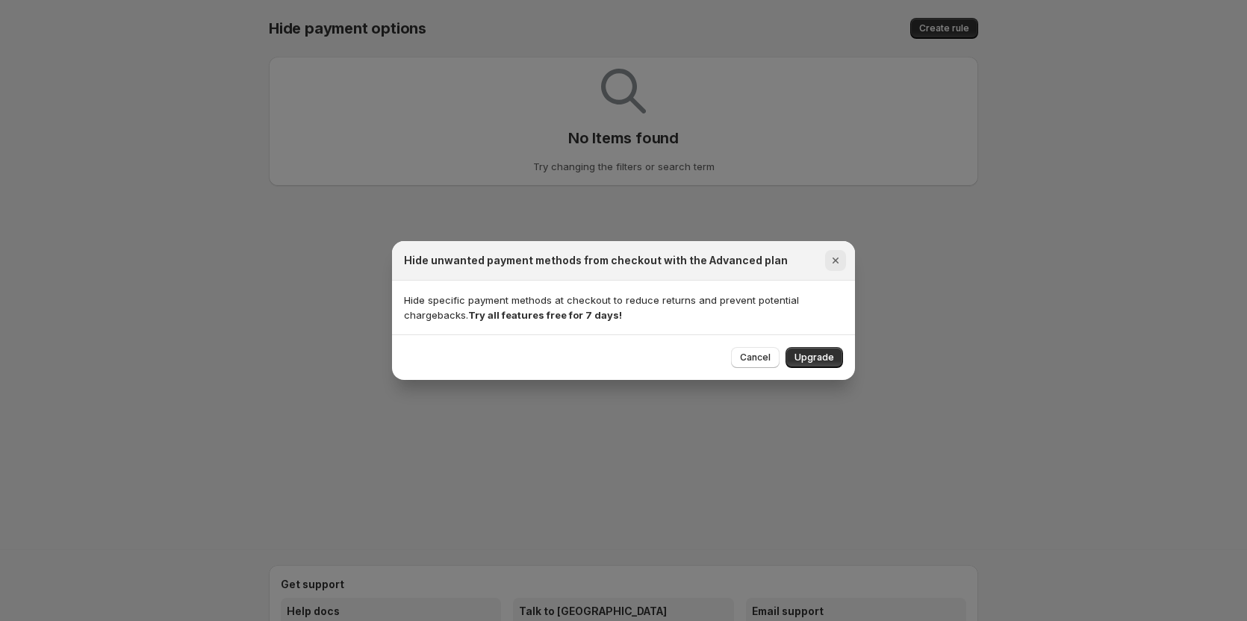
click at [837, 266] on icon "Close" at bounding box center [835, 260] width 15 height 15
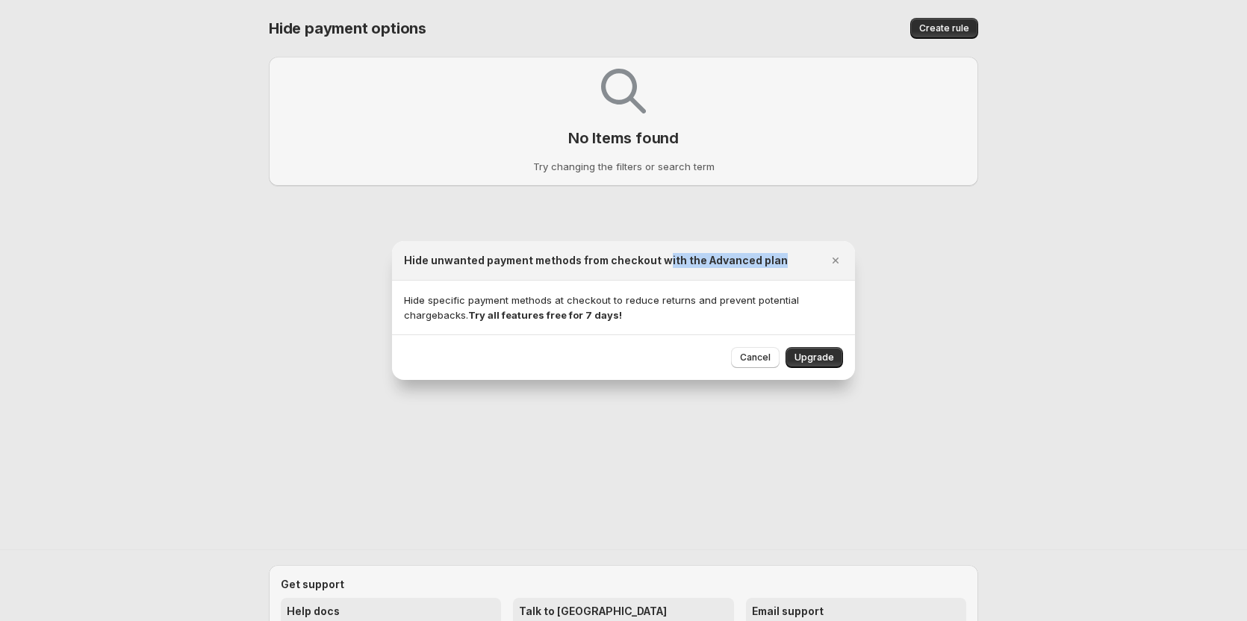
drag, startPoint x: 786, startPoint y: 255, endPoint x: 660, endPoint y: 271, distance: 126.4
click at [660, 271] on div "Hide unwanted payment methods from checkout with the Advanced plan" at bounding box center [623, 261] width 463 height 40
click at [957, 199] on div at bounding box center [623, 310] width 1247 height 621
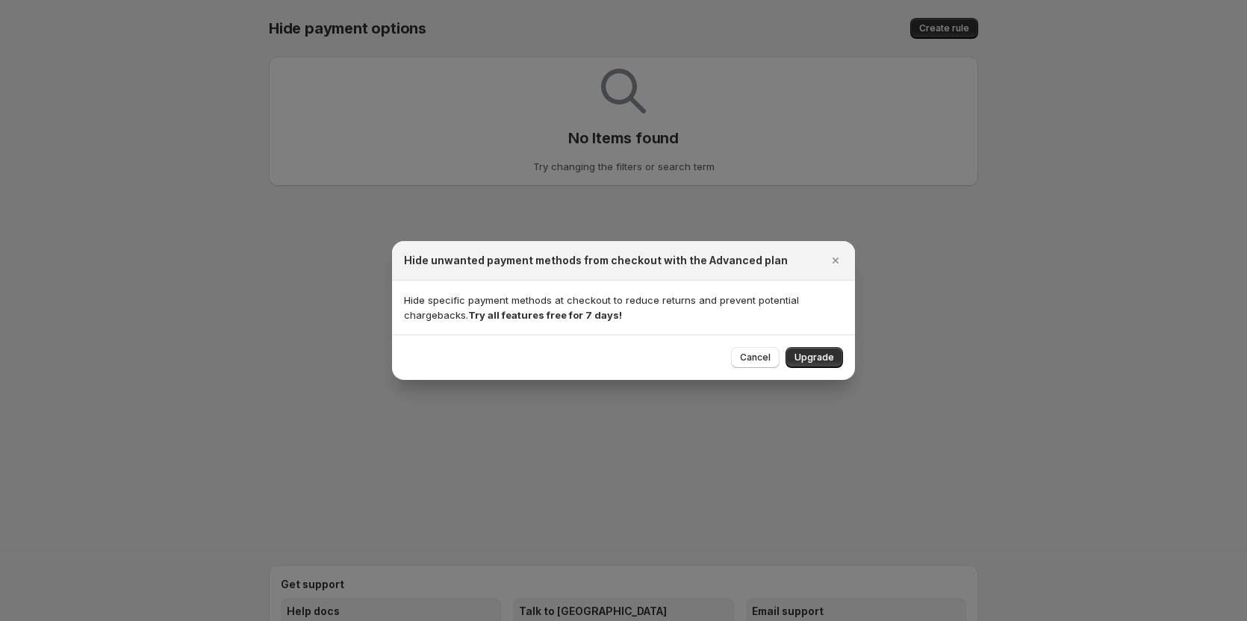
select select "******"
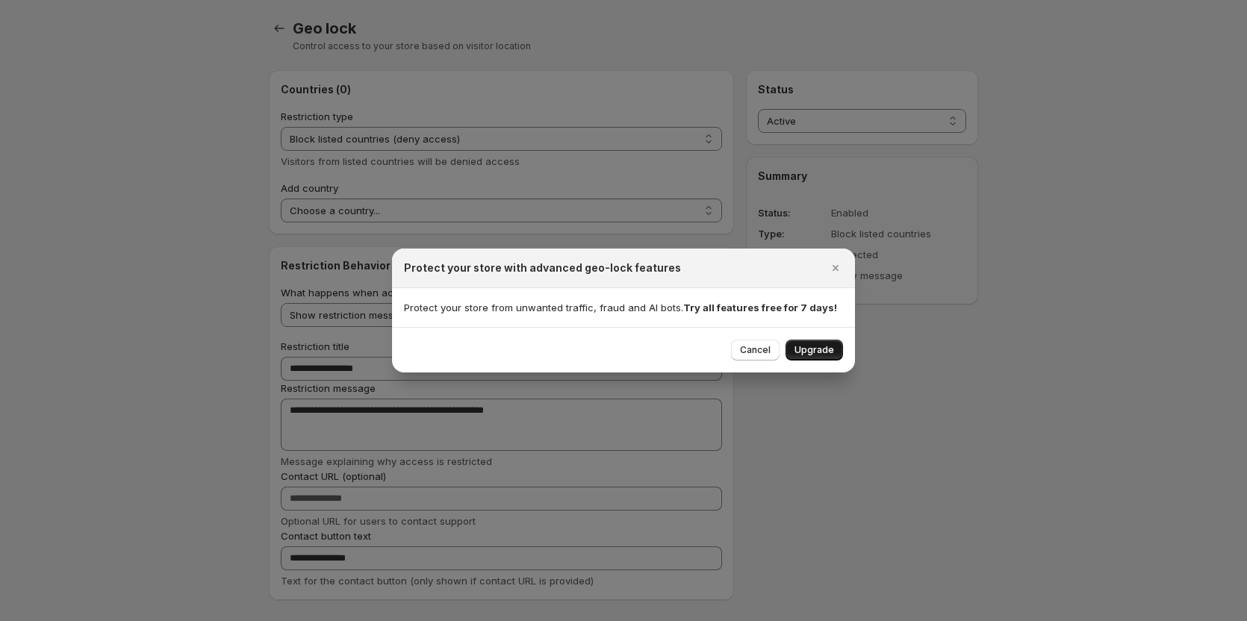
click at [815, 357] on button "Upgrade" at bounding box center [815, 350] width 58 height 21
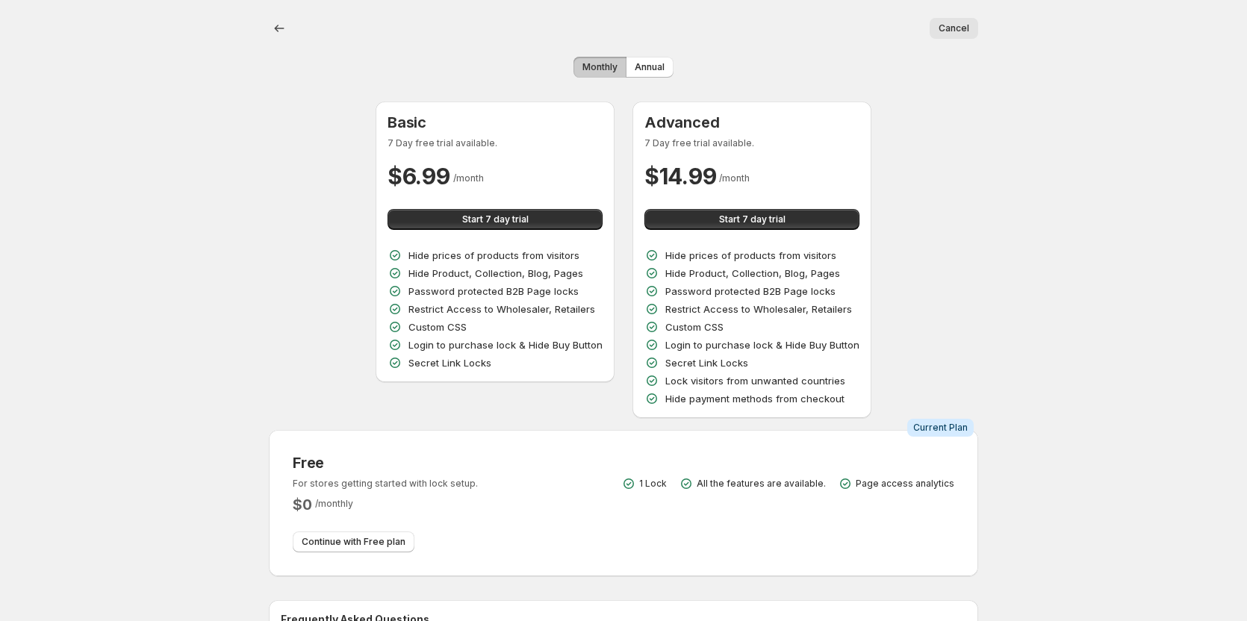
select select "******"
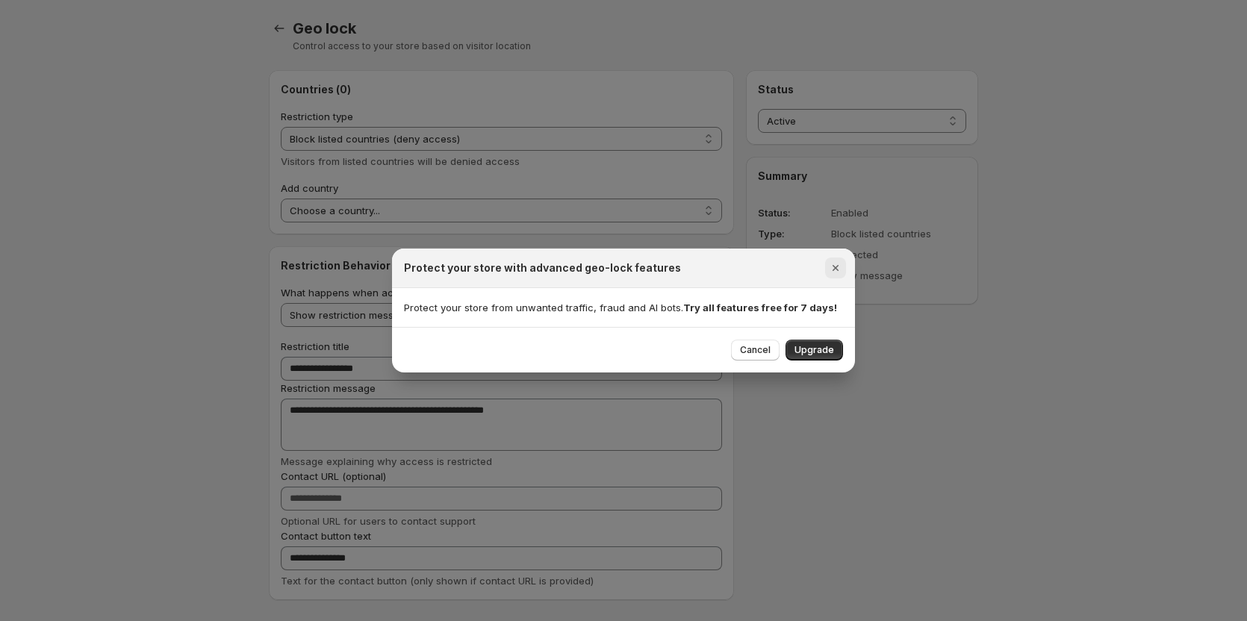
click at [845, 264] on button "Close" at bounding box center [835, 268] width 21 height 21
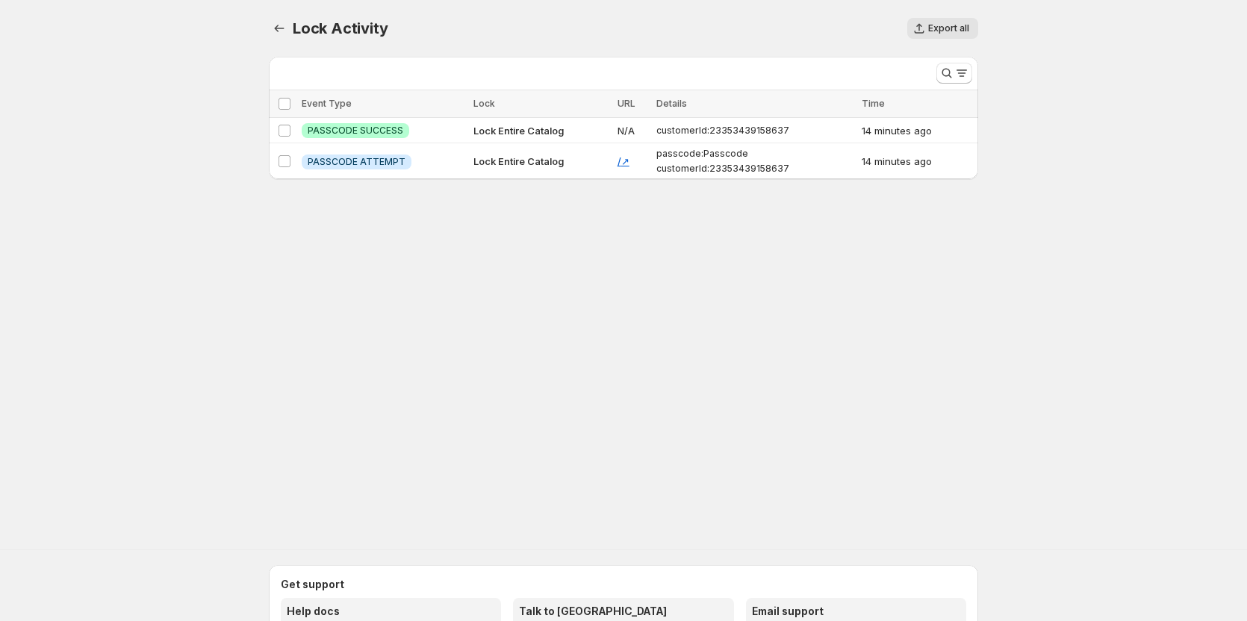
click at [385, 28] on div "Lock Activity" at bounding box center [343, 28] width 101 height 21
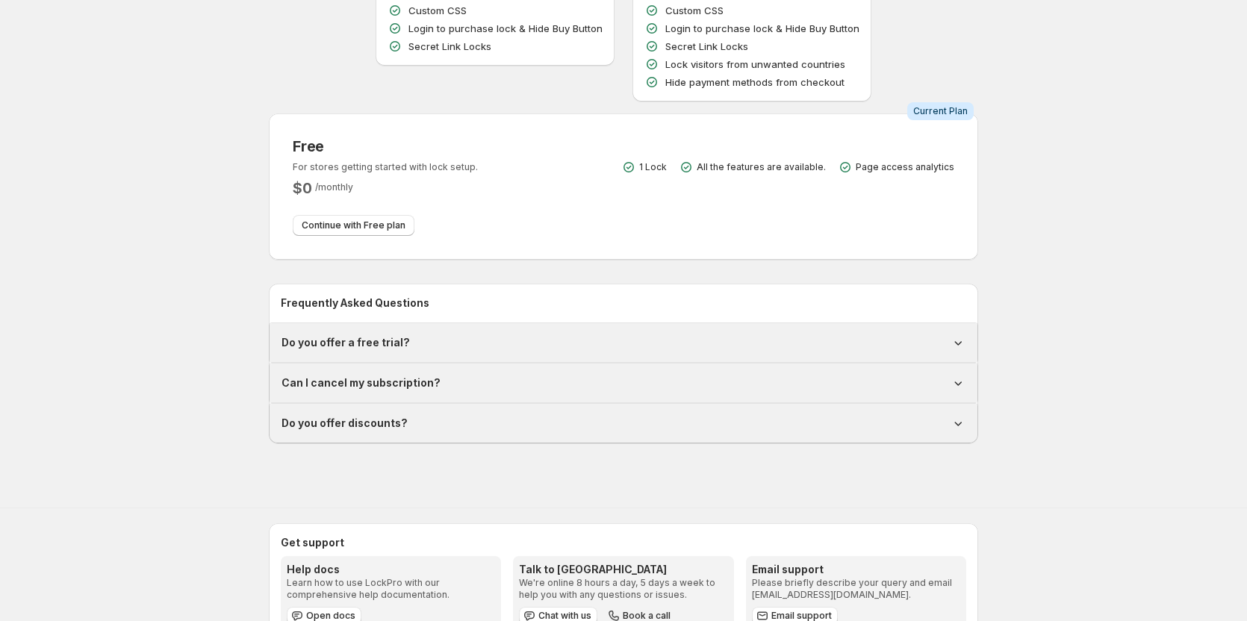
scroll to position [326, 0]
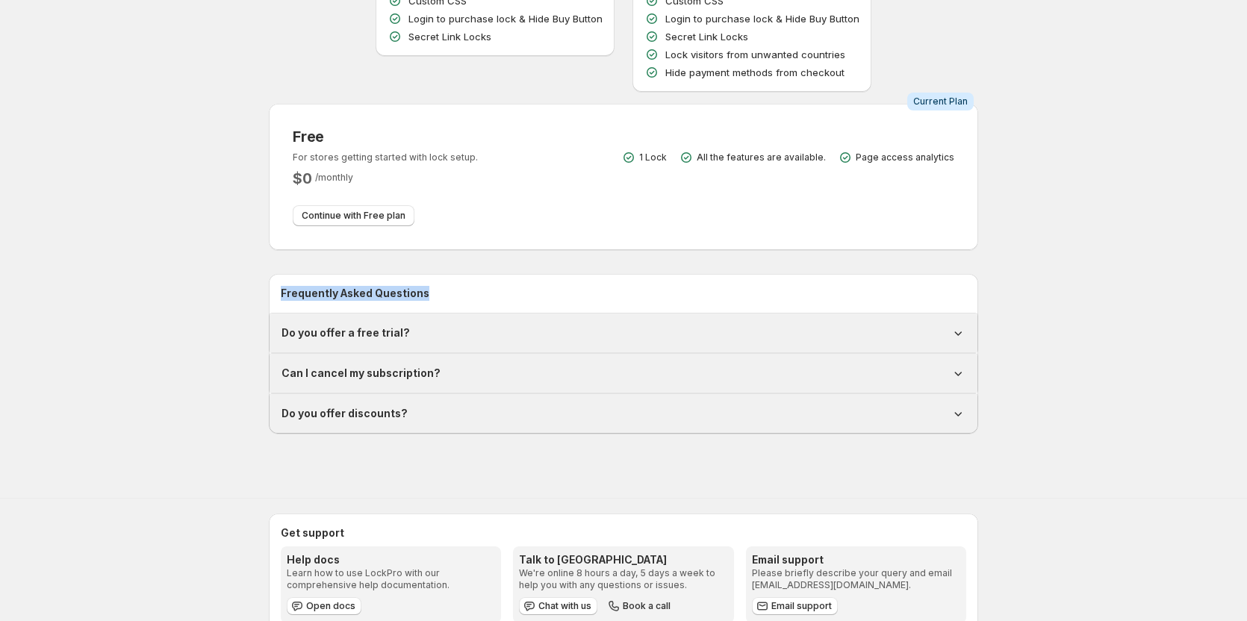
copy h2 "Frequently Asked Questions"
copy h2 "Get support"
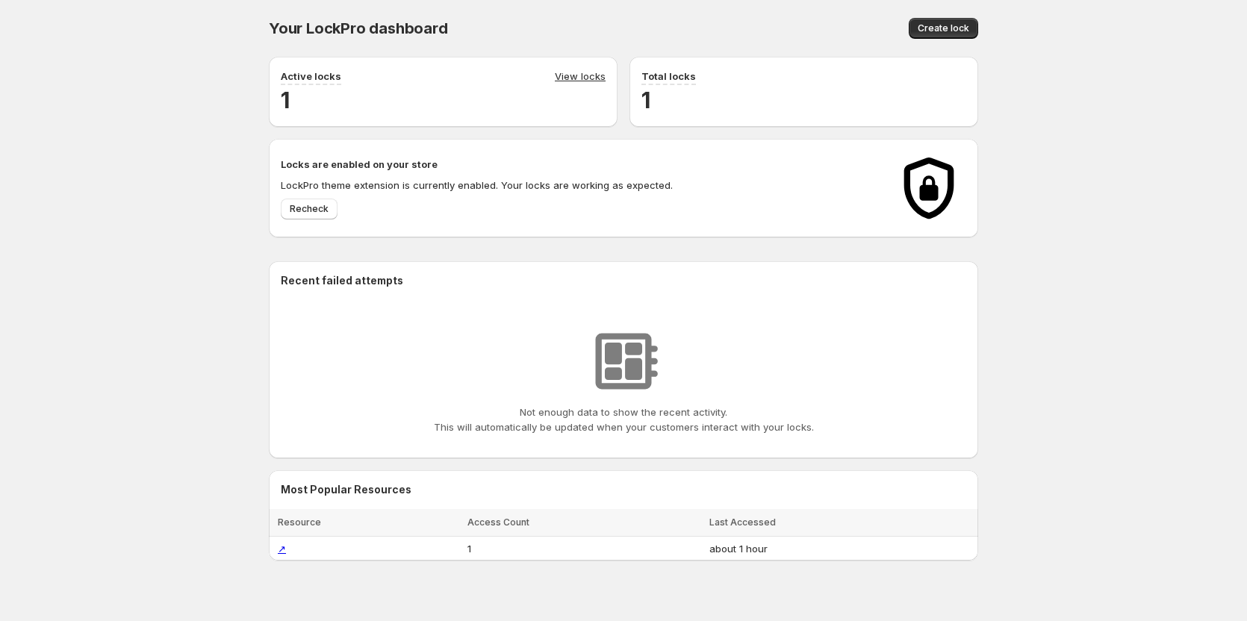
scroll to position [75, 0]
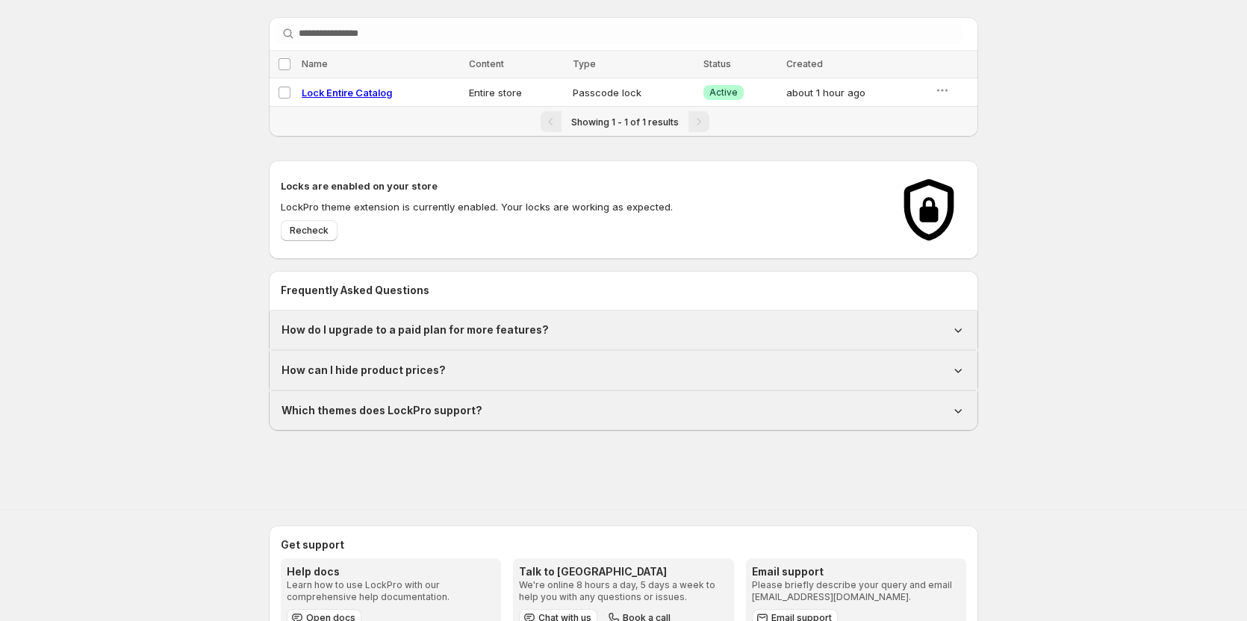
scroll to position [16, 0]
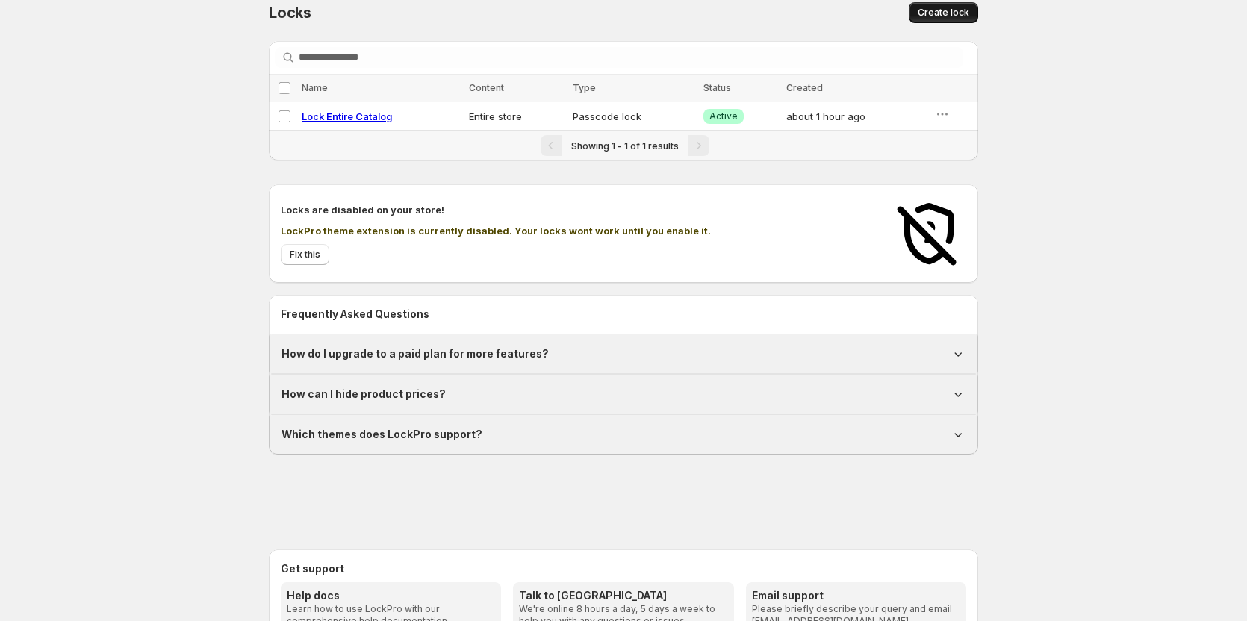
click at [946, 10] on span "Create lock" at bounding box center [944, 13] width 52 height 12
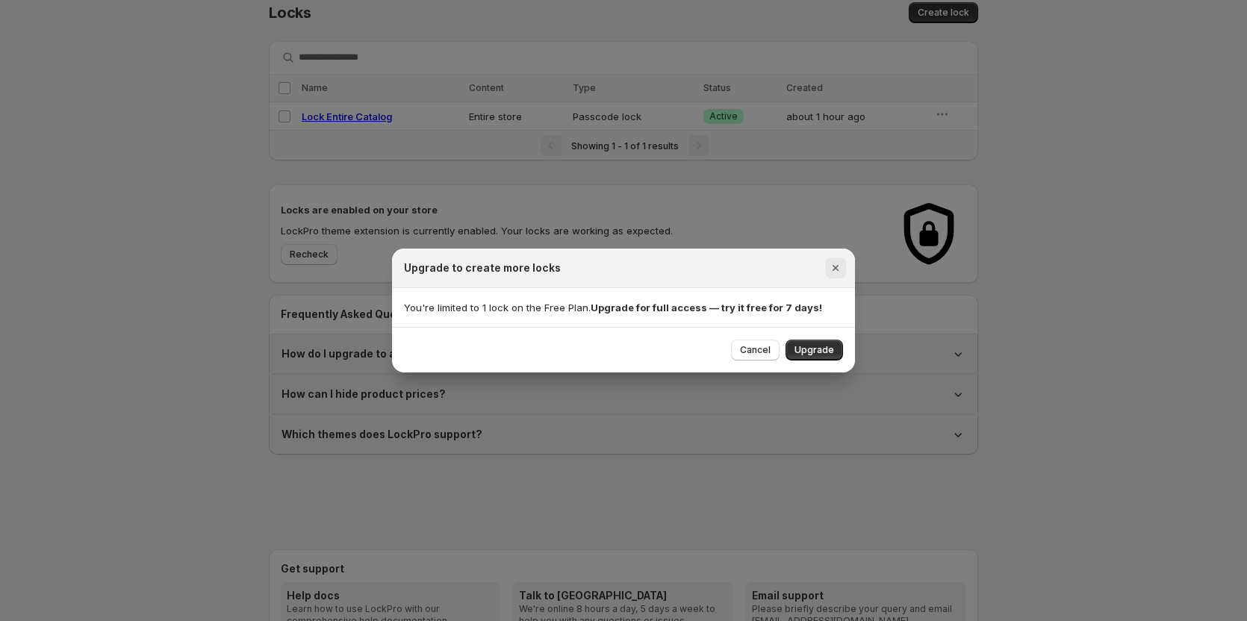
click at [835, 270] on icon "Close" at bounding box center [835, 268] width 15 height 15
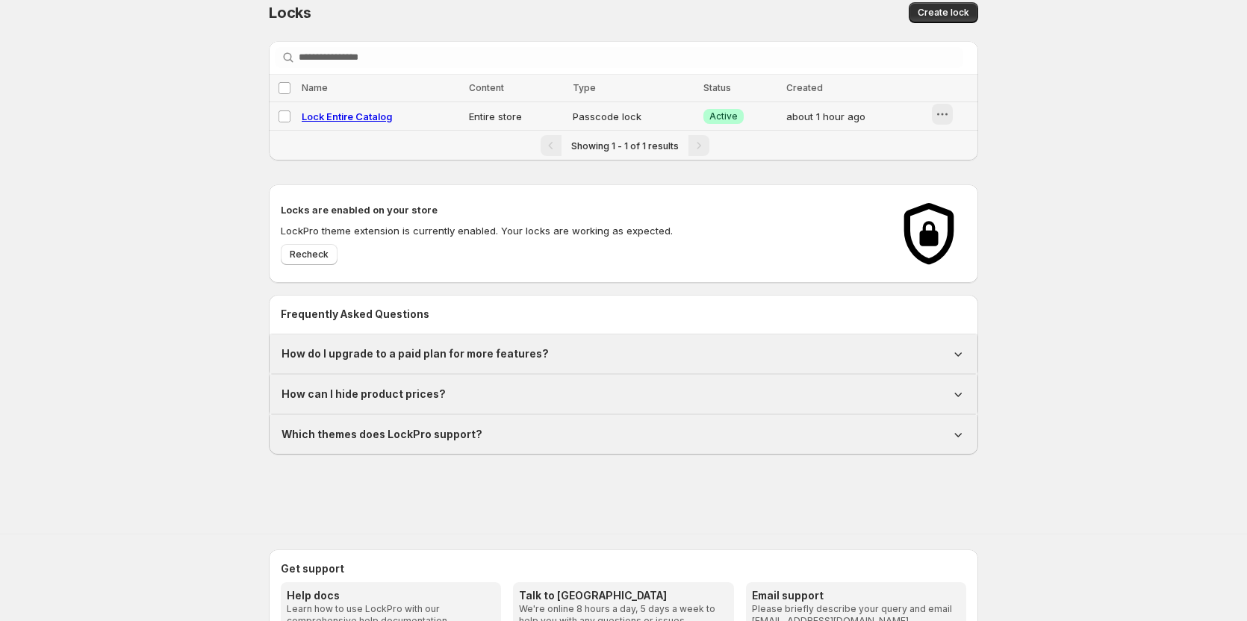
click at [942, 116] on icon "button" at bounding box center [942, 114] width 15 height 15
click at [966, 193] on span "Delete" at bounding box center [958, 197] width 30 height 12
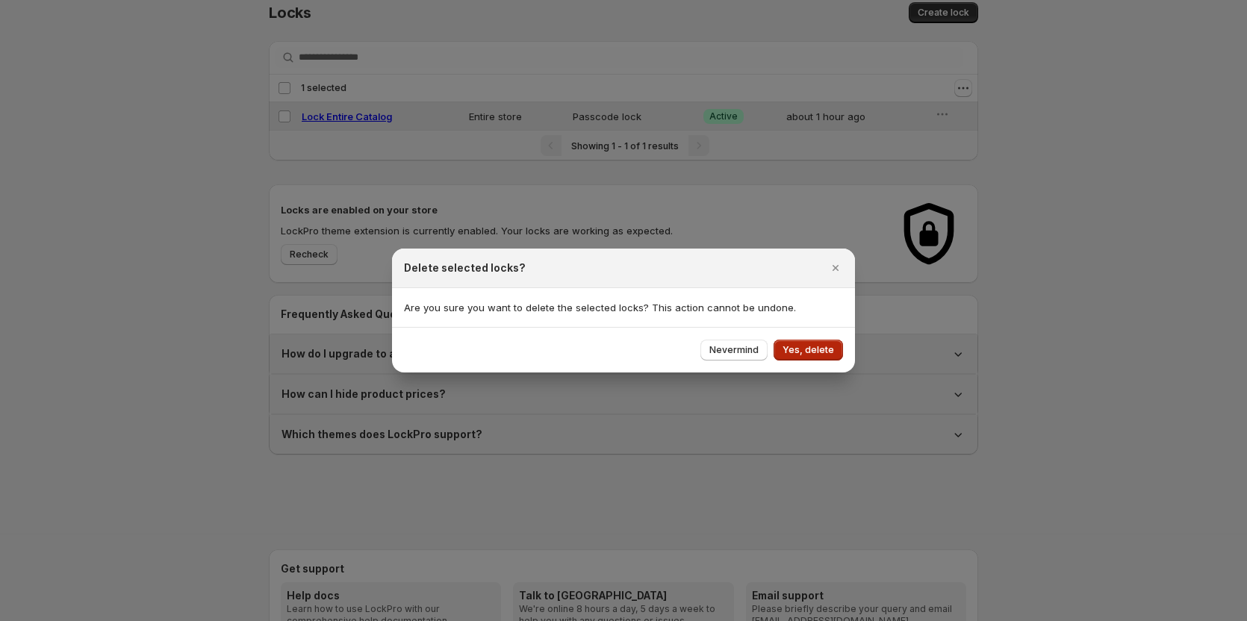
click at [833, 341] on button "Yes, delete" at bounding box center [808, 350] width 69 height 21
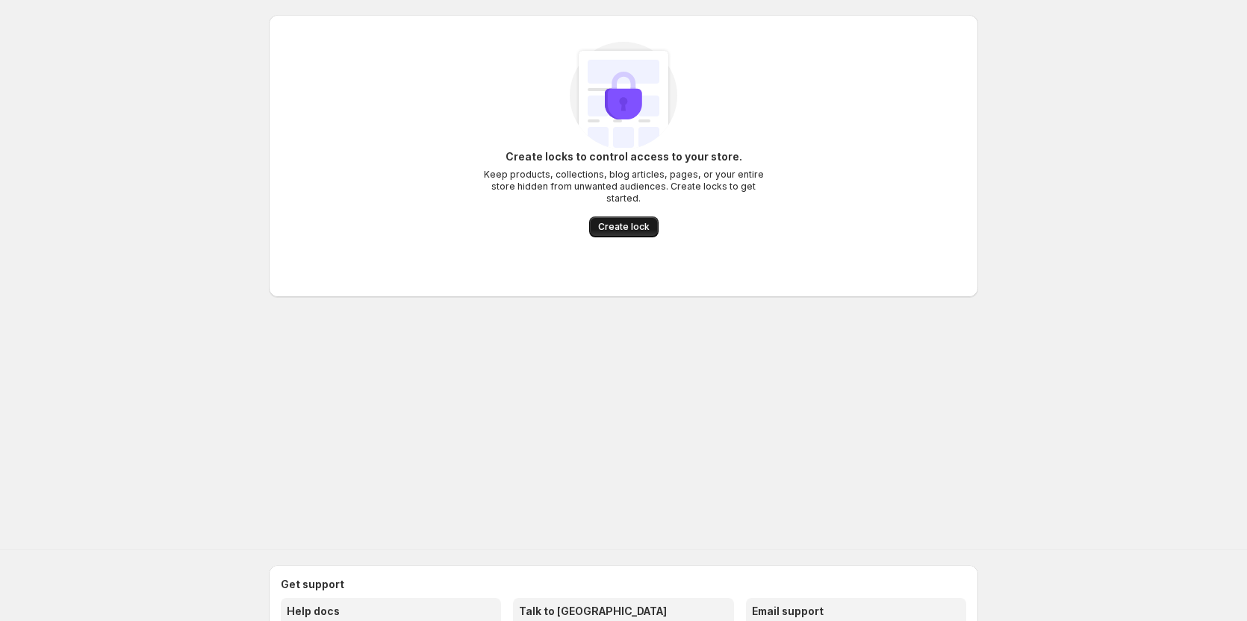
click at [633, 221] on span "Create lock" at bounding box center [624, 227] width 52 height 12
select select "******"
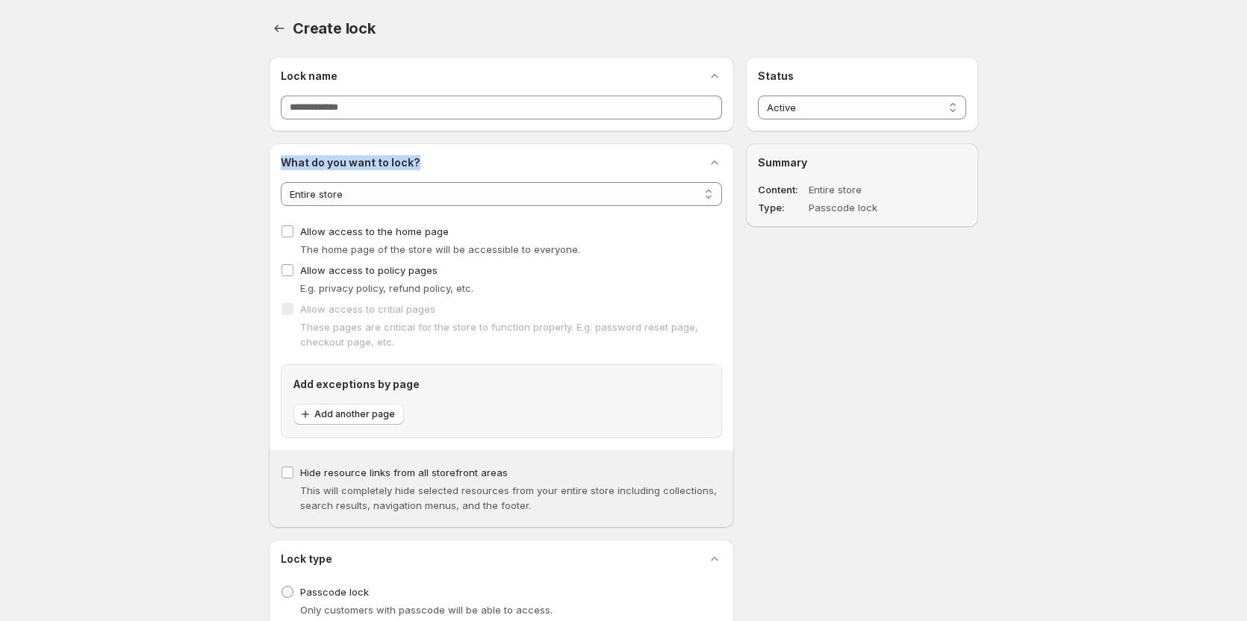
drag, startPoint x: 417, startPoint y: 163, endPoint x: 276, endPoint y: 165, distance: 140.4
click at [276, 165] on div "**********" at bounding box center [501, 335] width 465 height 385
click at [333, 183] on select "**********" at bounding box center [501, 194] width 441 height 24
click at [485, 204] on select "**********" at bounding box center [501, 194] width 441 height 24
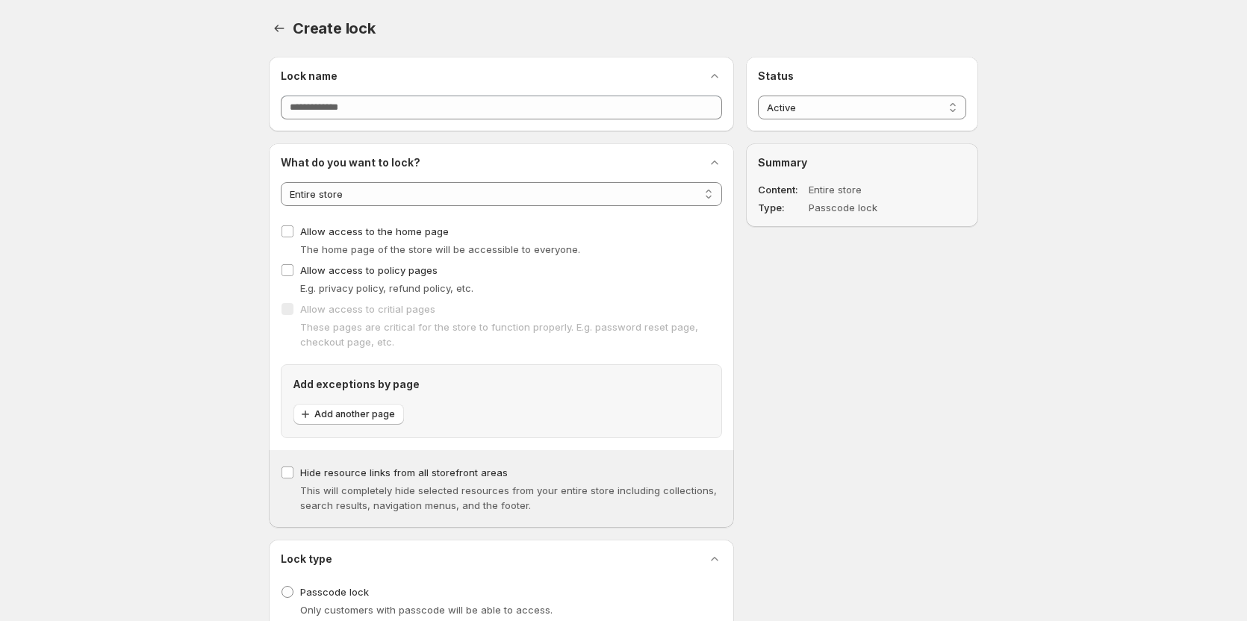
click at [700, 209] on div "**********" at bounding box center [501, 335] width 441 height 361
click at [692, 201] on select "**********" at bounding box center [501, 194] width 441 height 24
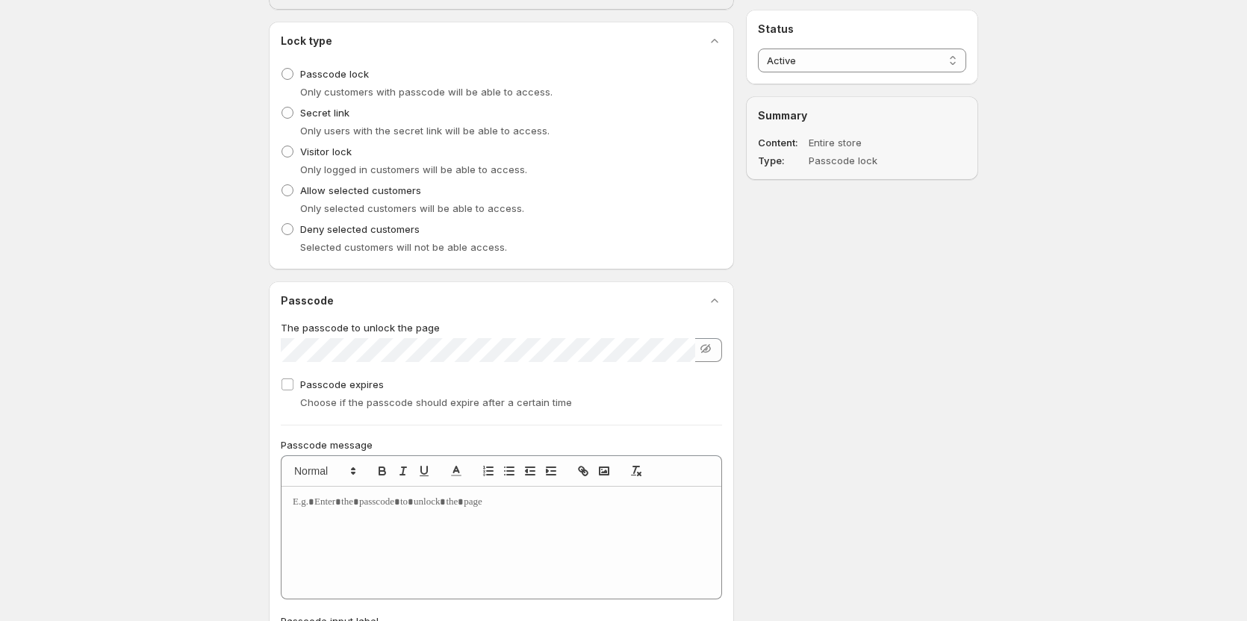
scroll to position [523, 0]
click at [288, 106] on span at bounding box center [288, 108] width 12 height 12
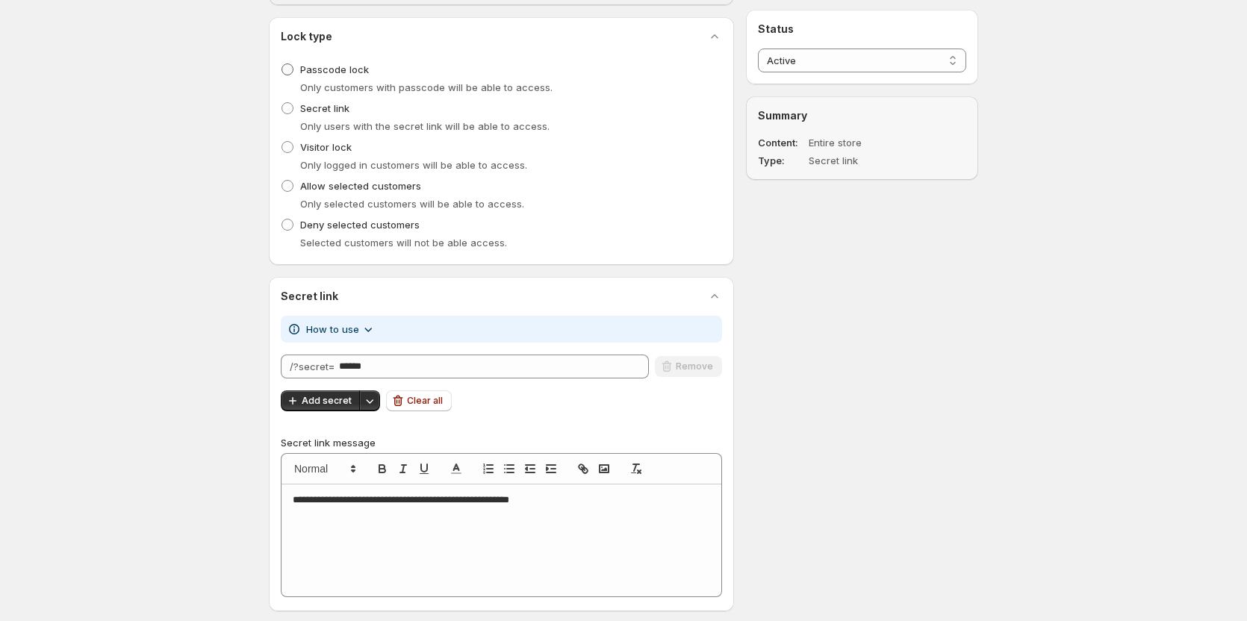
click at [288, 66] on span at bounding box center [288, 69] width 12 height 12
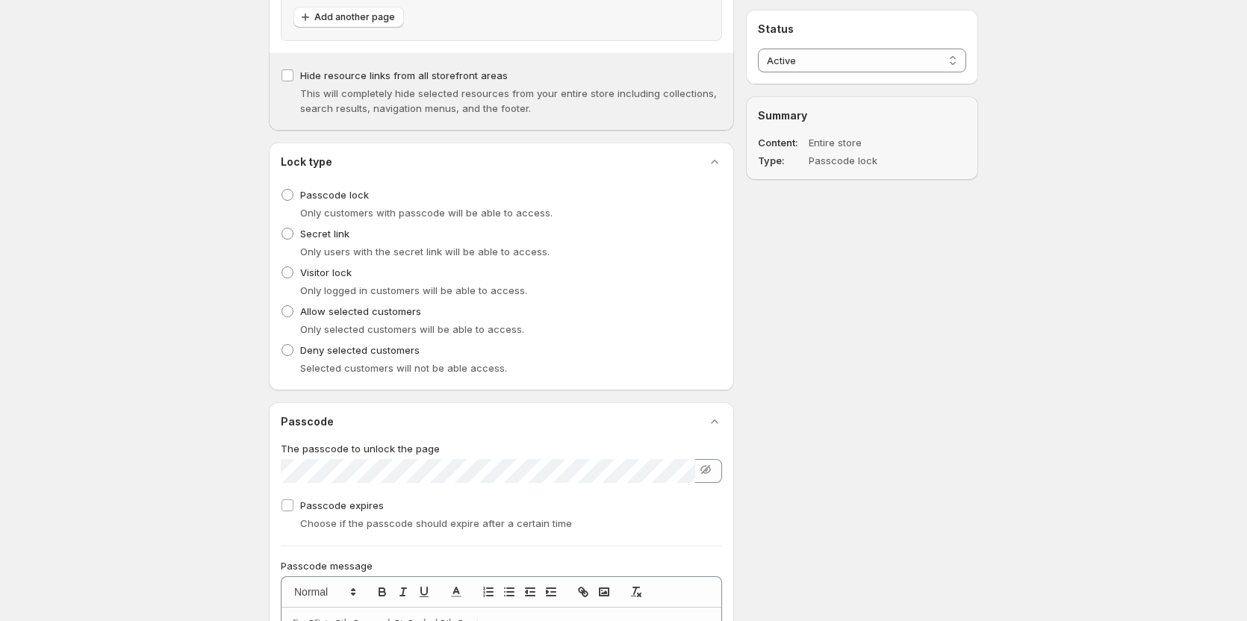
scroll to position [414, 0]
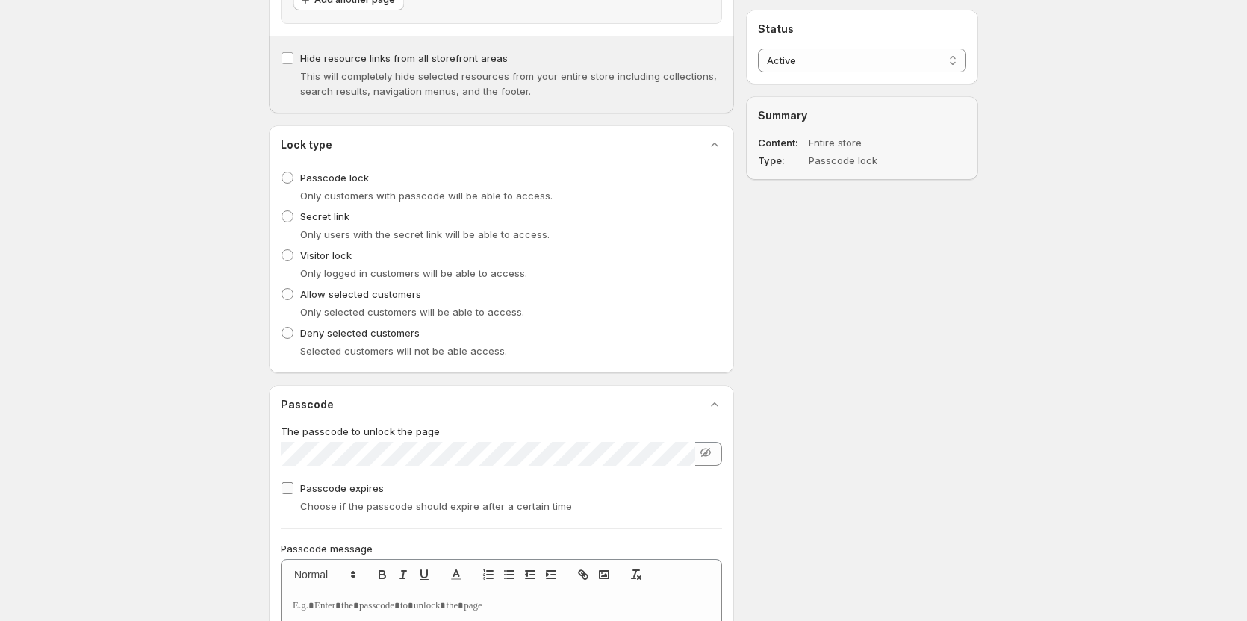
click at [294, 489] on label "Passcode expires" at bounding box center [332, 488] width 103 height 21
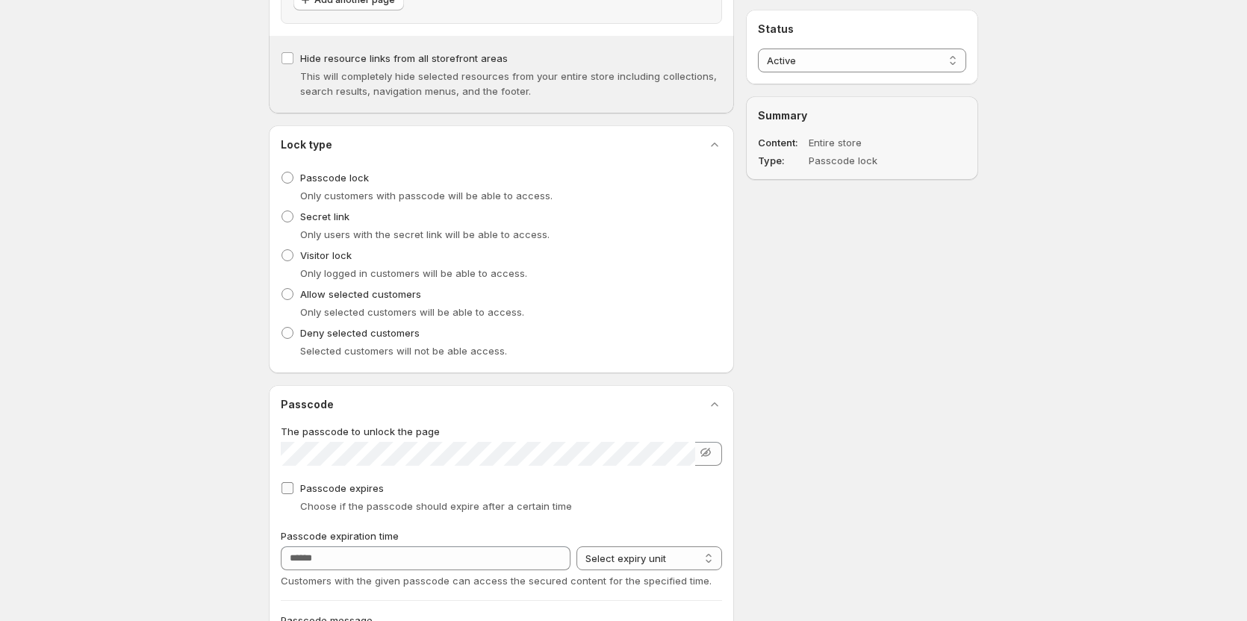
click at [293, 489] on span at bounding box center [287, 488] width 13 height 13
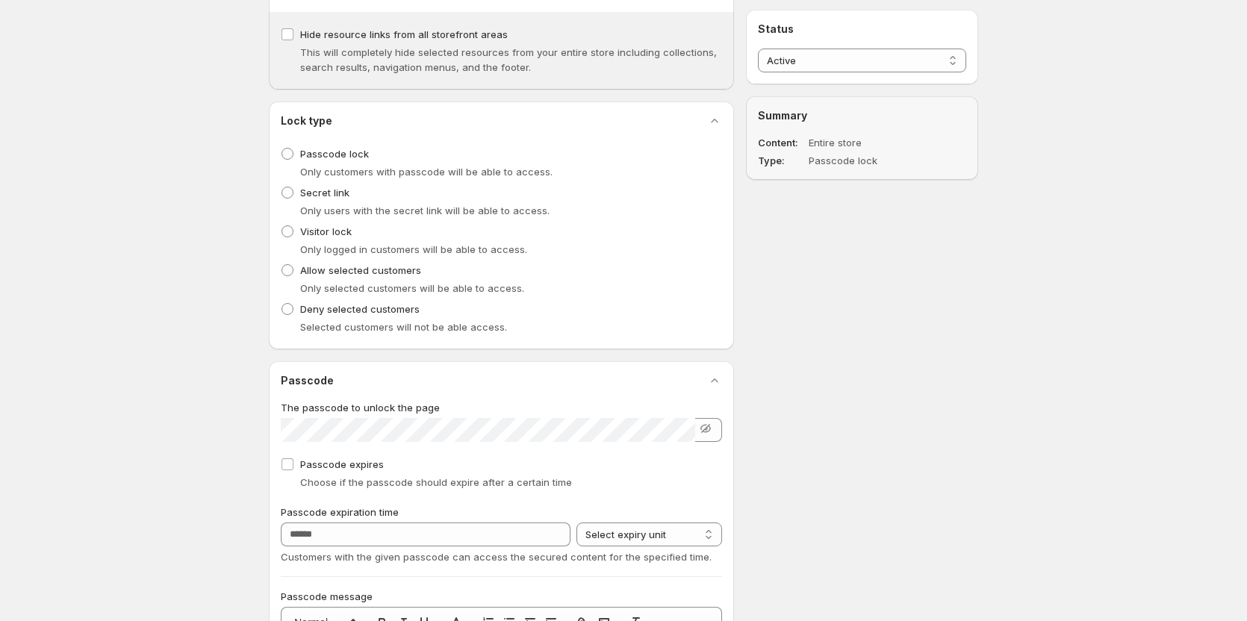
scroll to position [411, 0]
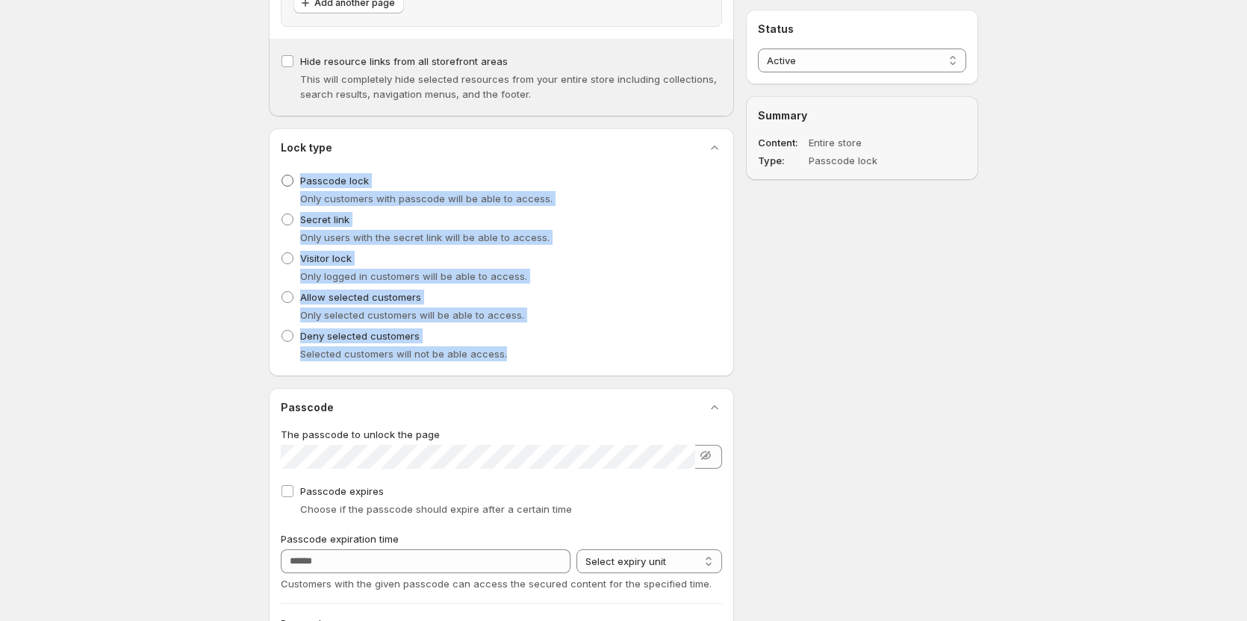
drag, startPoint x: 503, startPoint y: 355, endPoint x: 297, endPoint y: 184, distance: 267.2
click at [297, 184] on ul "Passcode lock Only customers with passcode will be able to access. Secret link …" at bounding box center [501, 267] width 441 height 194
copy ul "Passcode lock Only customers with passcode will be able to access. Secret link …"
click at [824, 331] on div "**********" at bounding box center [617, 326] width 721 height 1386
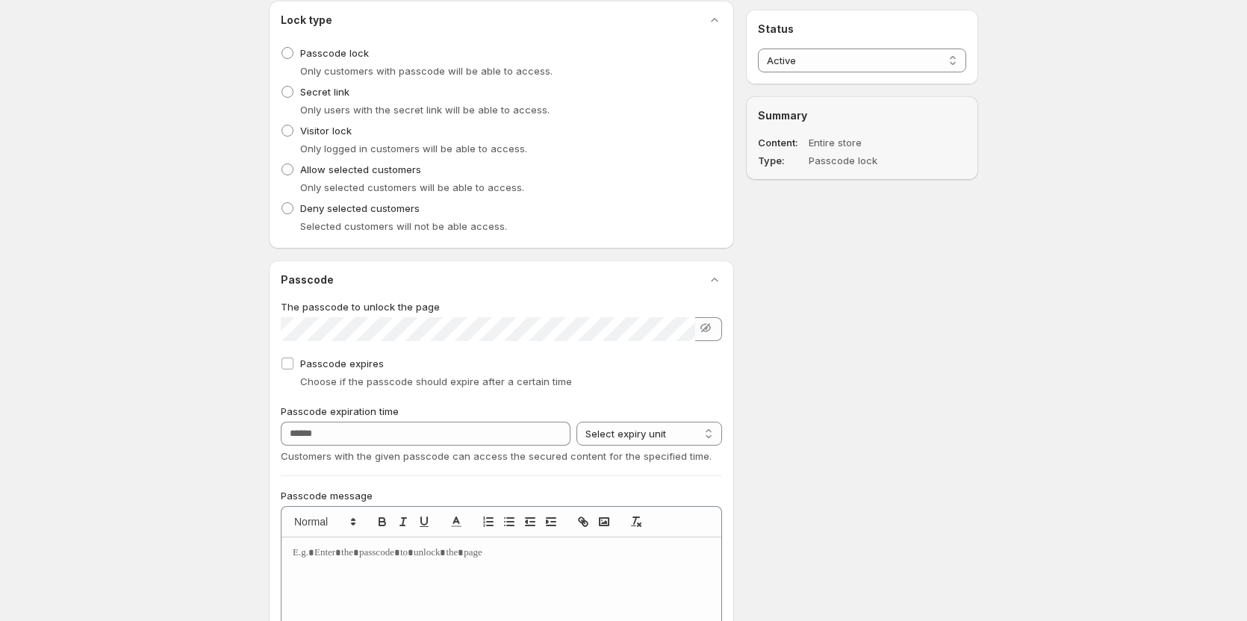
scroll to position [636, 0]
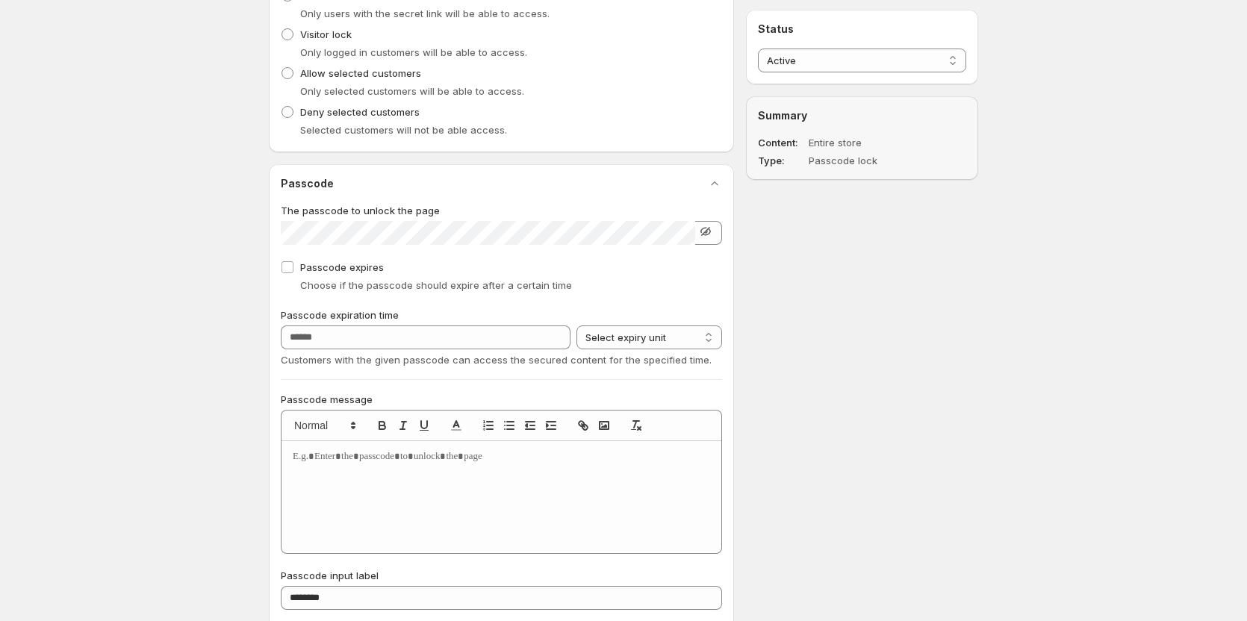
click at [708, 234] on icon "button" at bounding box center [706, 231] width 10 height 9
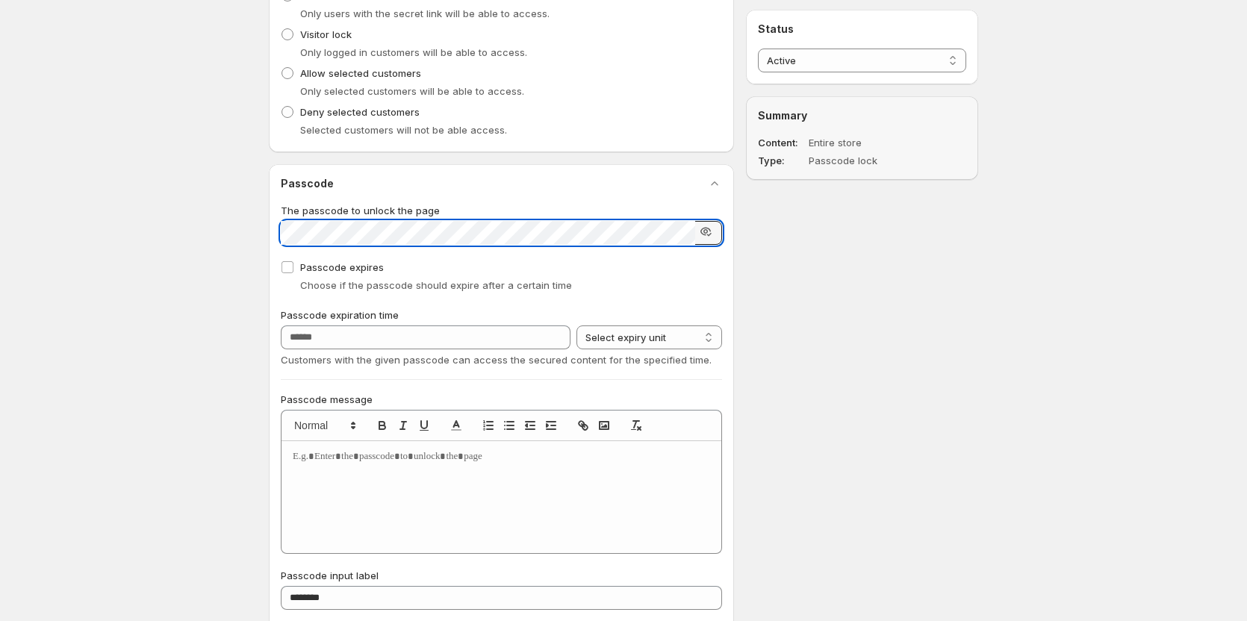
click at [708, 234] on icon "button" at bounding box center [708, 234] width 4 height 3
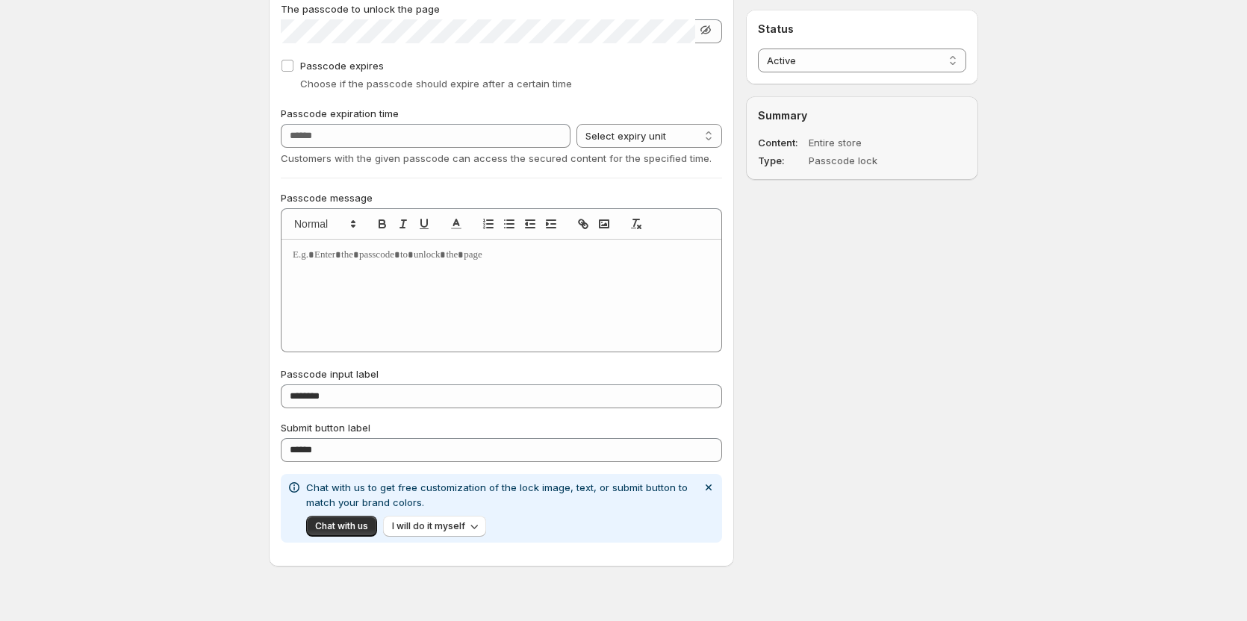
scroll to position [860, 0]
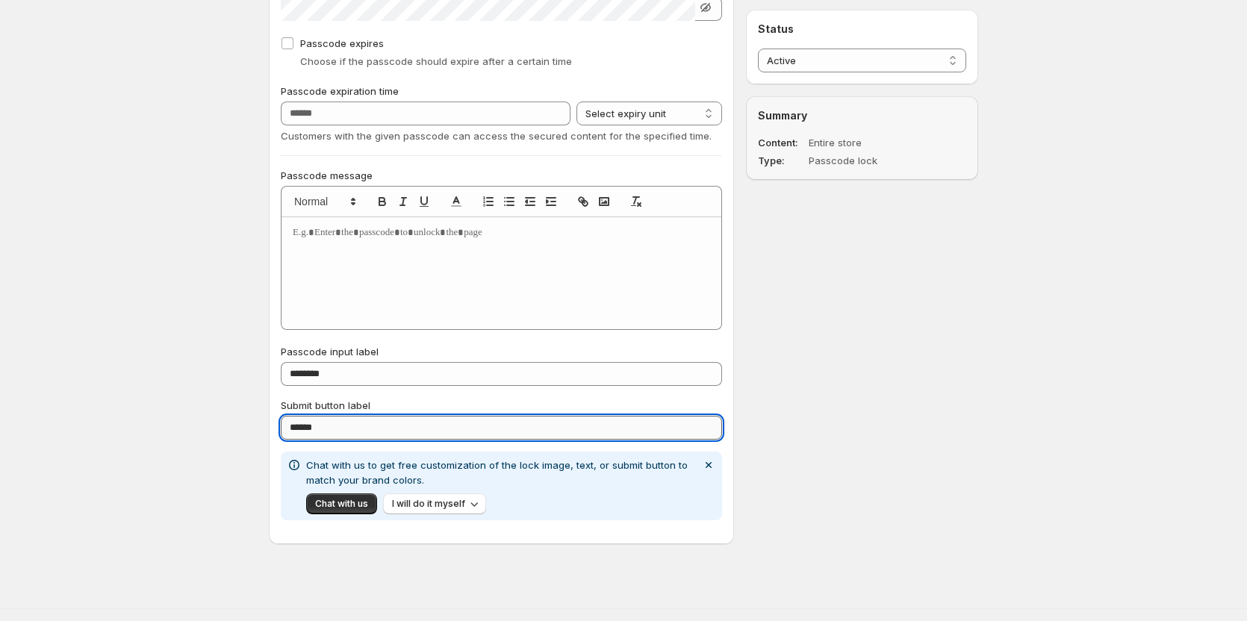
click at [589, 426] on input "******" at bounding box center [501, 428] width 441 height 24
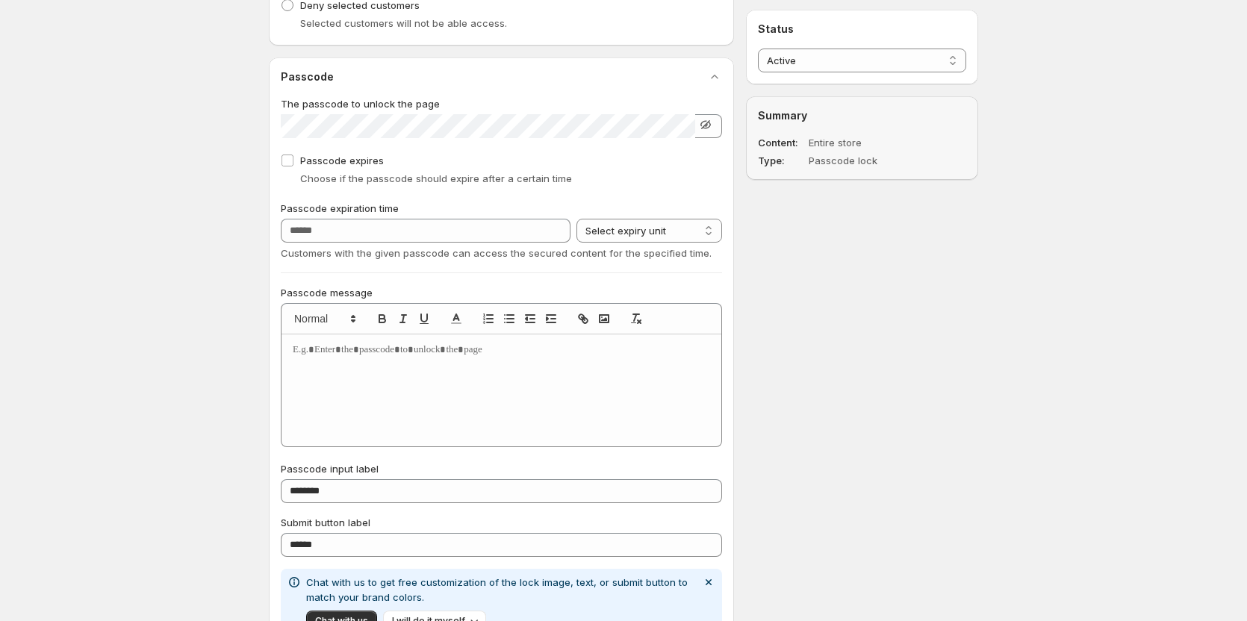
scroll to position [747, 0]
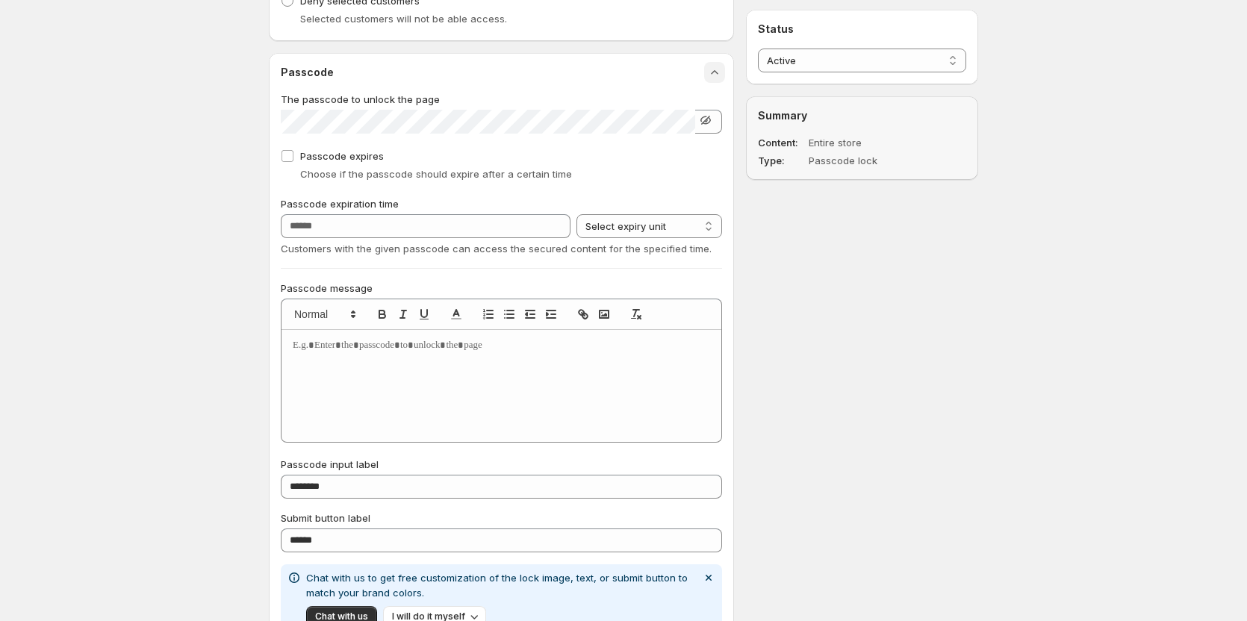
click at [715, 75] on icon "button" at bounding box center [714, 72] width 15 height 15
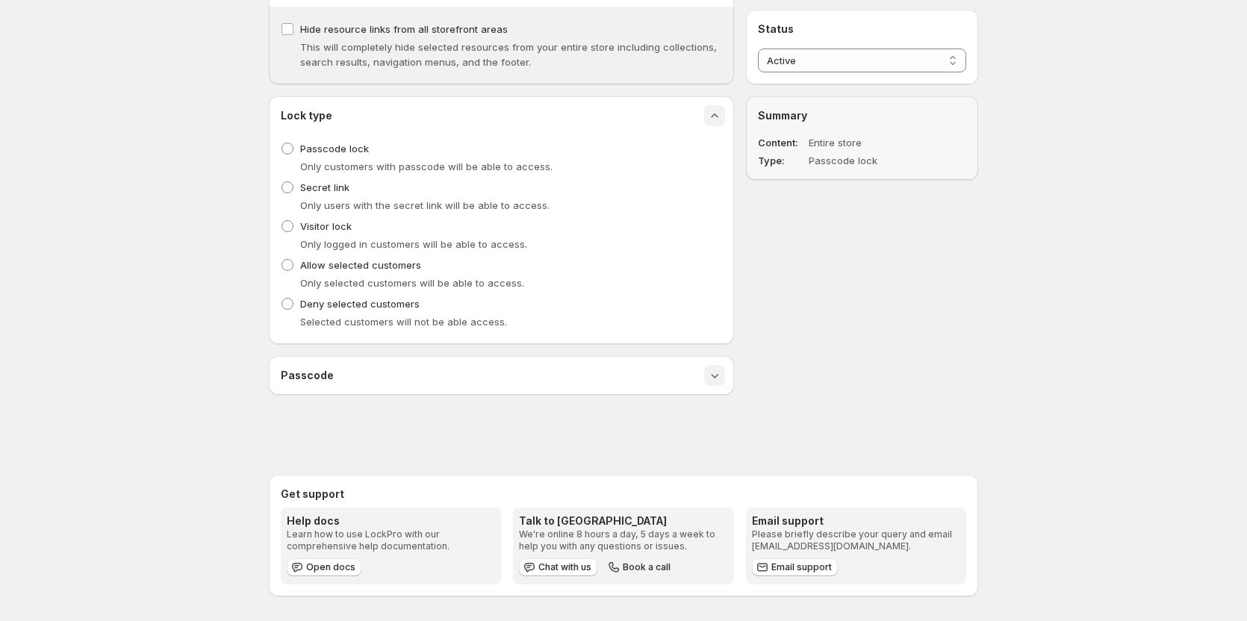
click at [717, 110] on icon "button" at bounding box center [714, 115] width 15 height 15
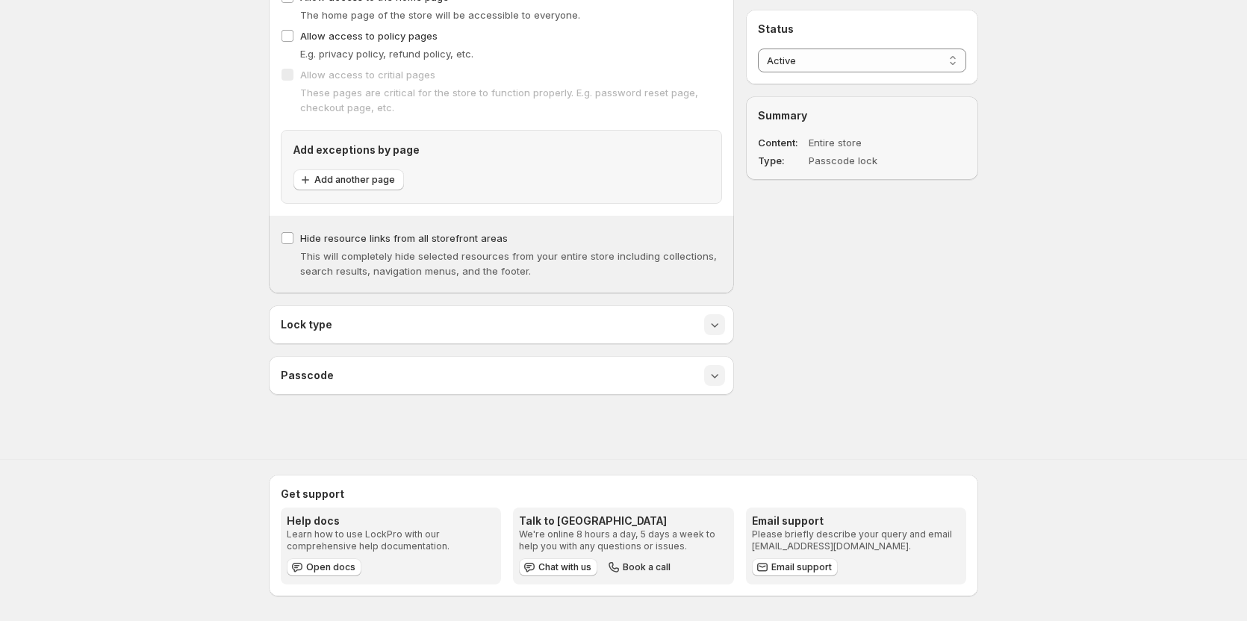
scroll to position [234, 0]
click at [713, 332] on button "button" at bounding box center [714, 324] width 21 height 21
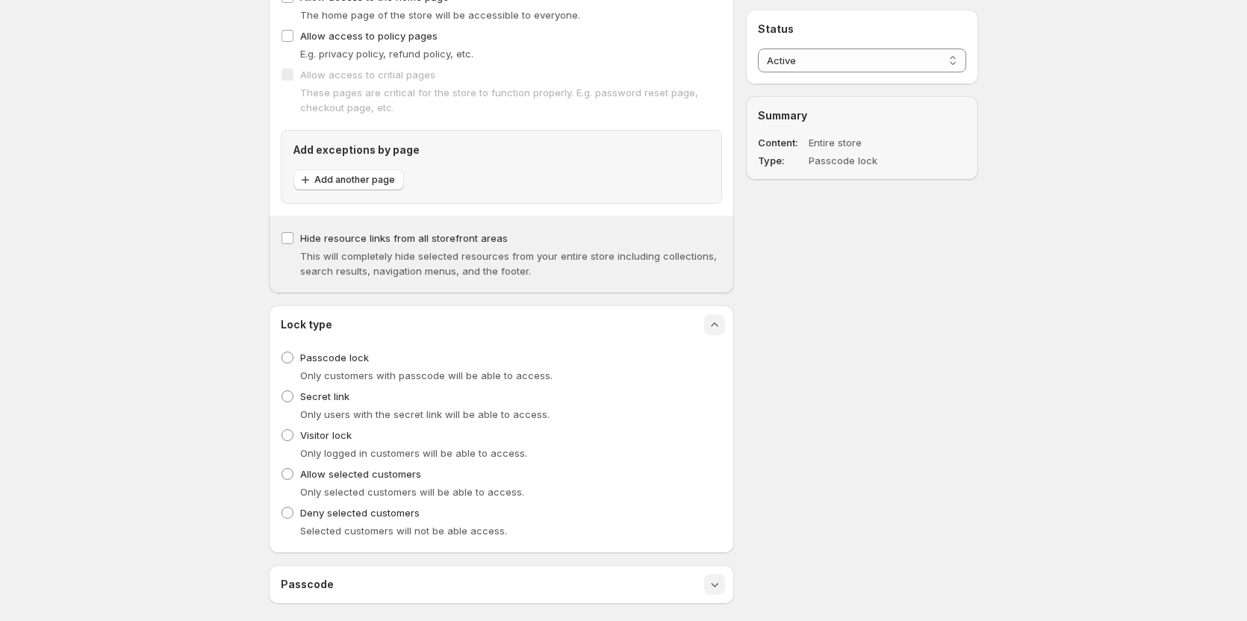
click at [713, 332] on button "button" at bounding box center [714, 324] width 21 height 21
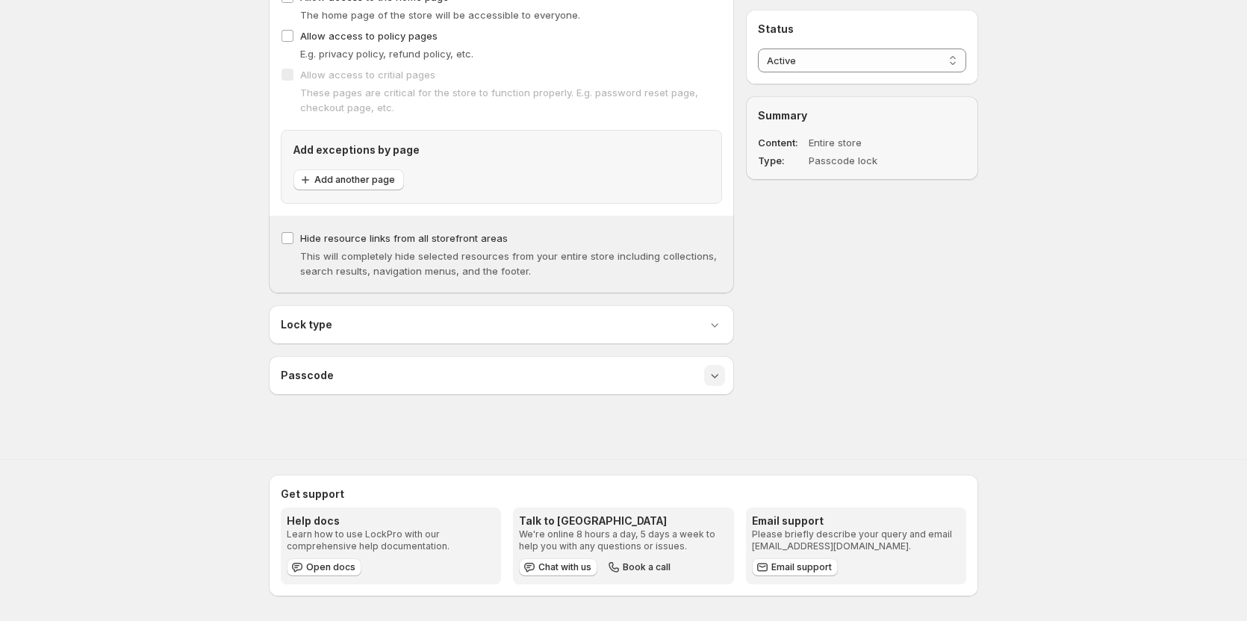
click at [721, 369] on icon "button" at bounding box center [714, 375] width 15 height 15
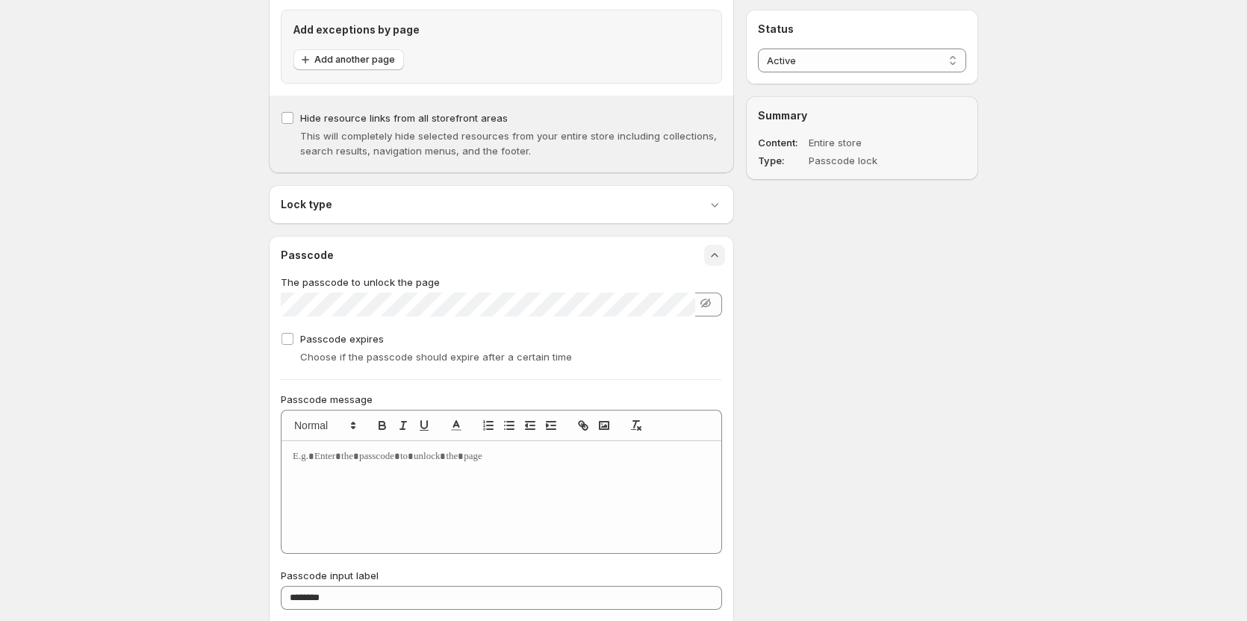
scroll to position [280, 0]
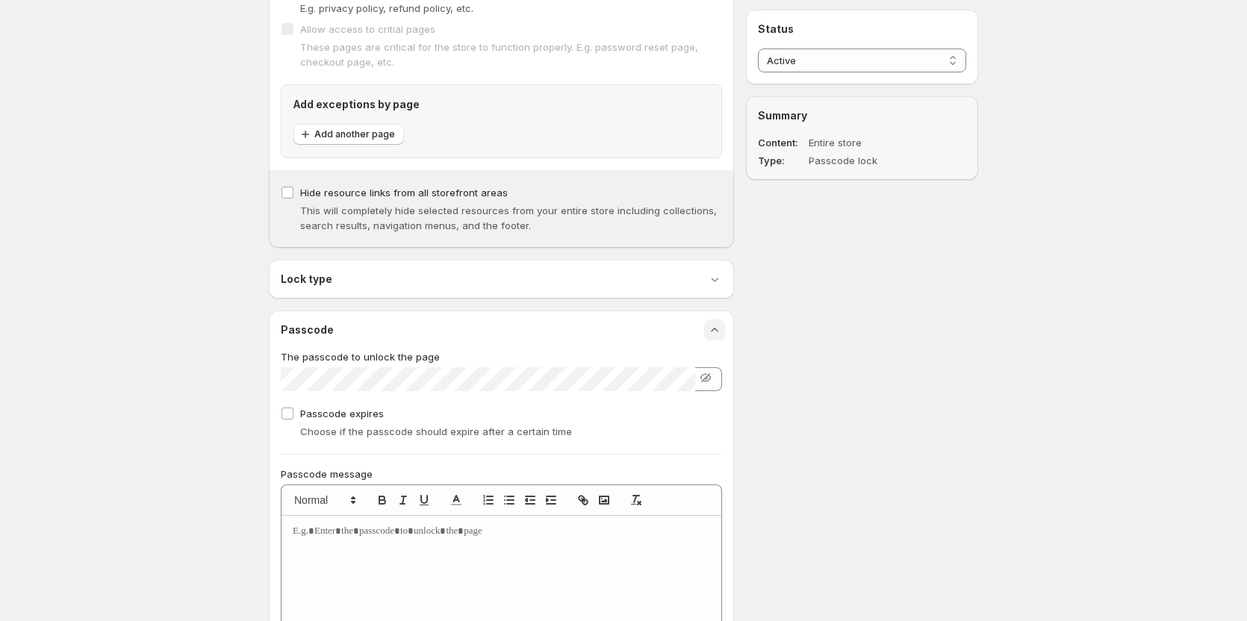
click at [713, 280] on icon "button" at bounding box center [714, 279] width 15 height 15
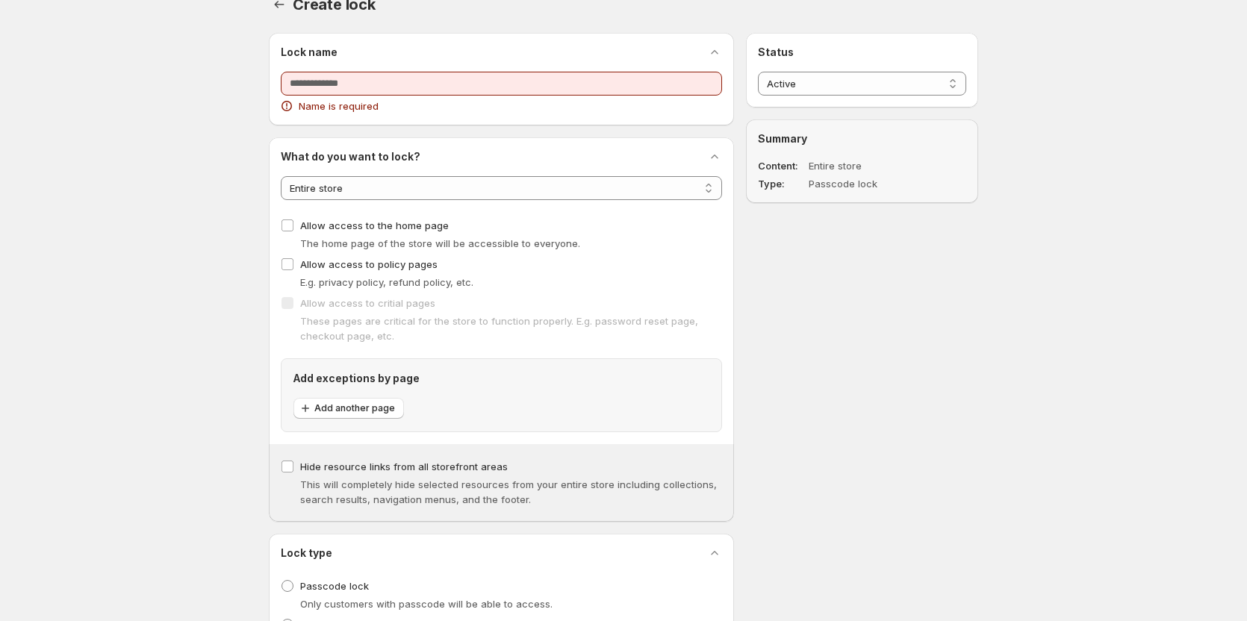
scroll to position [0, 0]
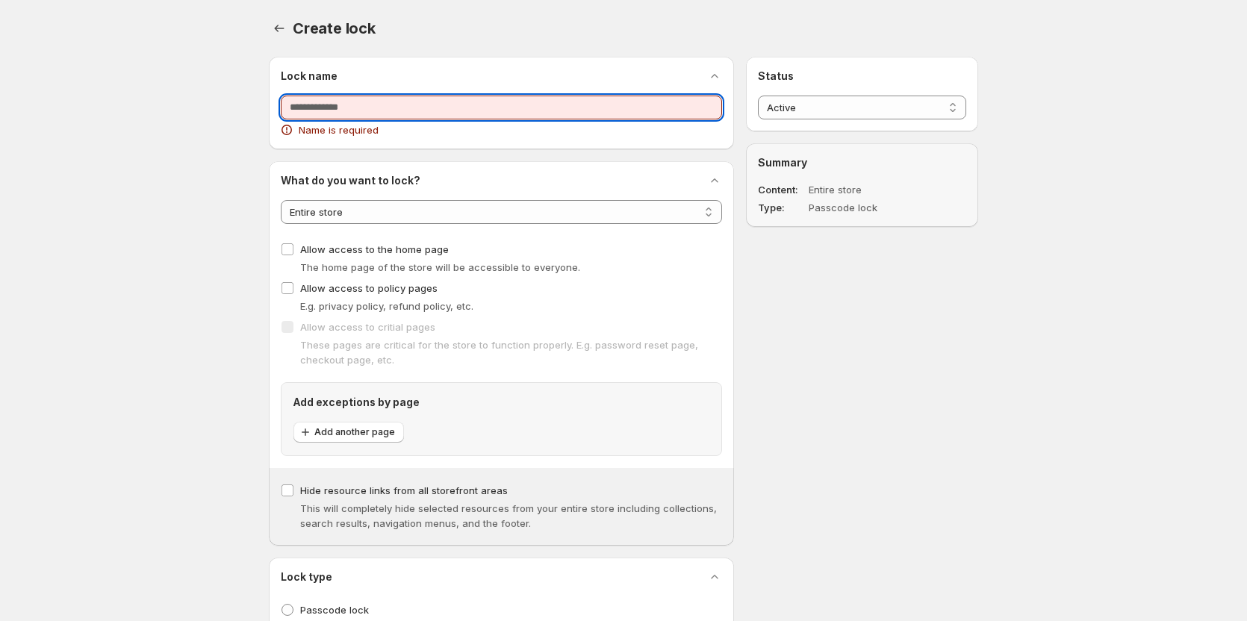
click at [586, 103] on input "Lock name" at bounding box center [501, 108] width 441 height 24
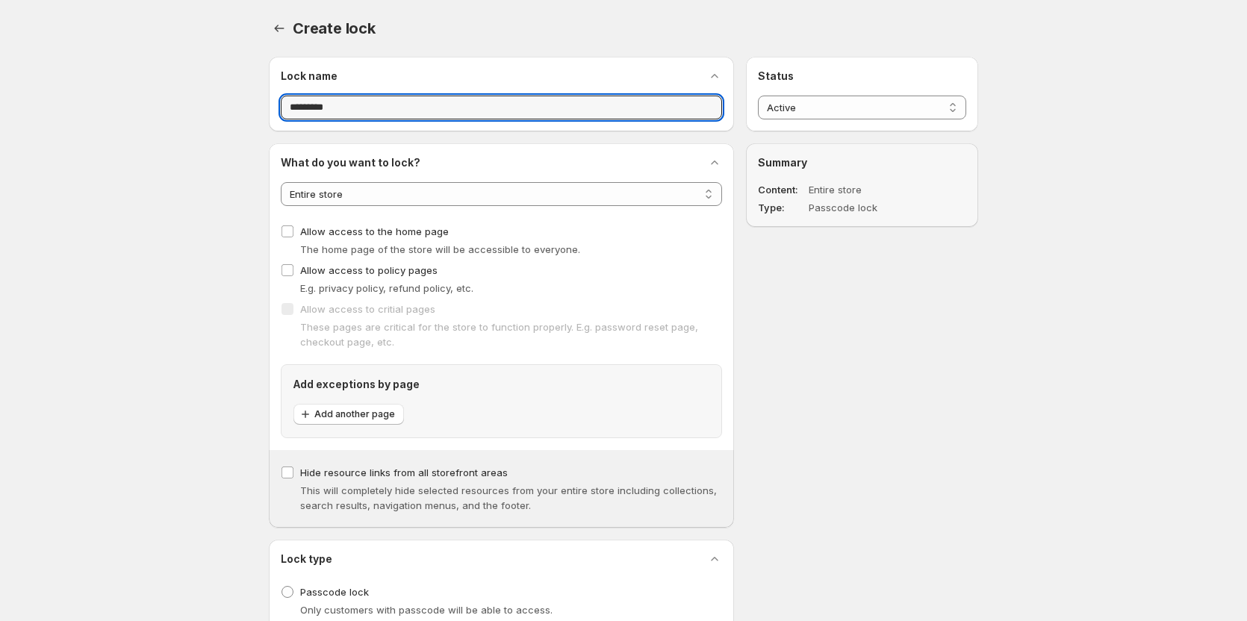
type input "*********"
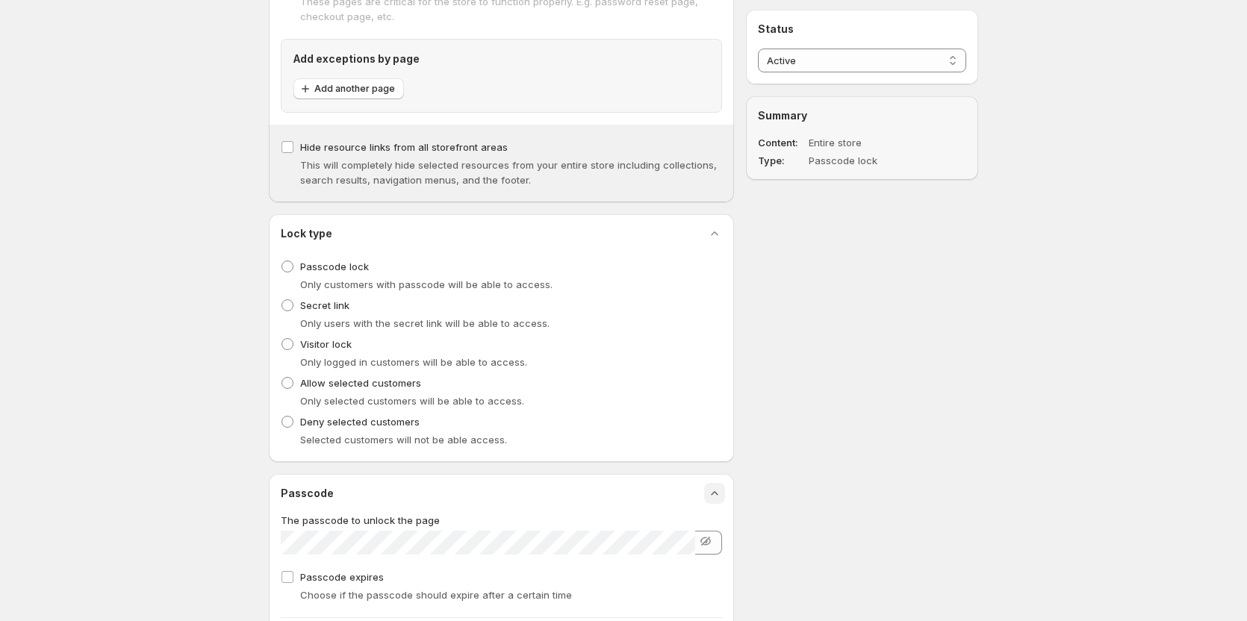
scroll to position [558, 0]
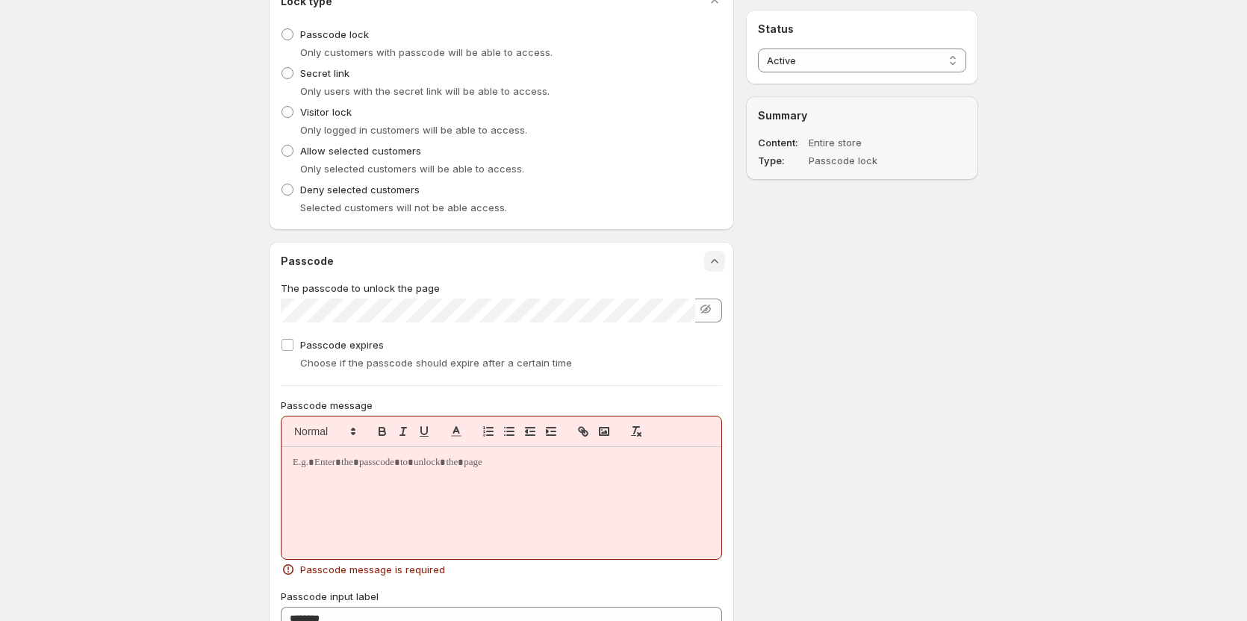
click at [405, 470] on p at bounding box center [501, 462] width 417 height 13
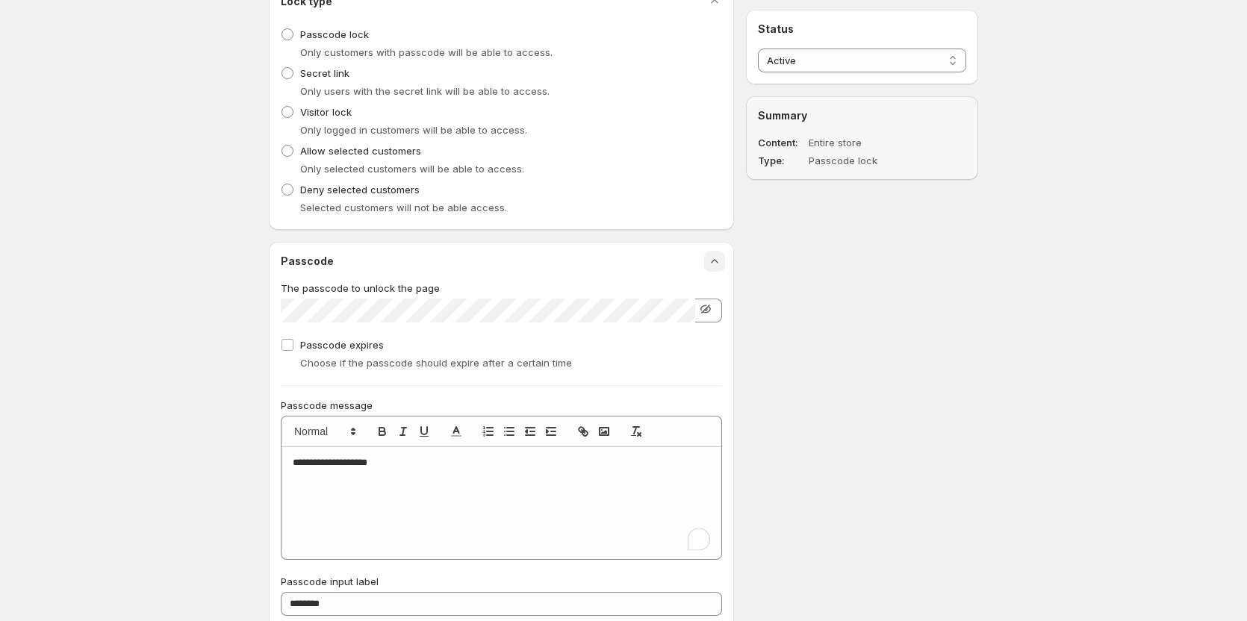
click at [698, 305] on icon "button" at bounding box center [705, 309] width 15 height 15
click at [501, 463] on p "**********" at bounding box center [501, 462] width 417 height 13
click at [414, 483] on div "**********" at bounding box center [502, 503] width 440 height 112
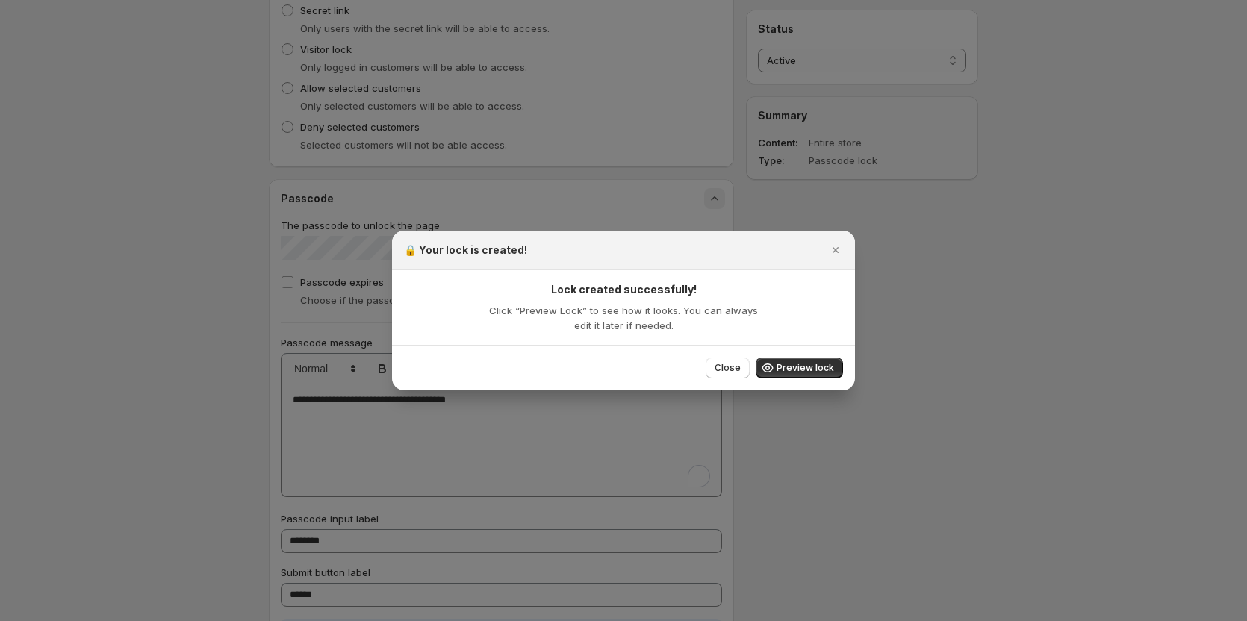
scroll to position [707, 0]
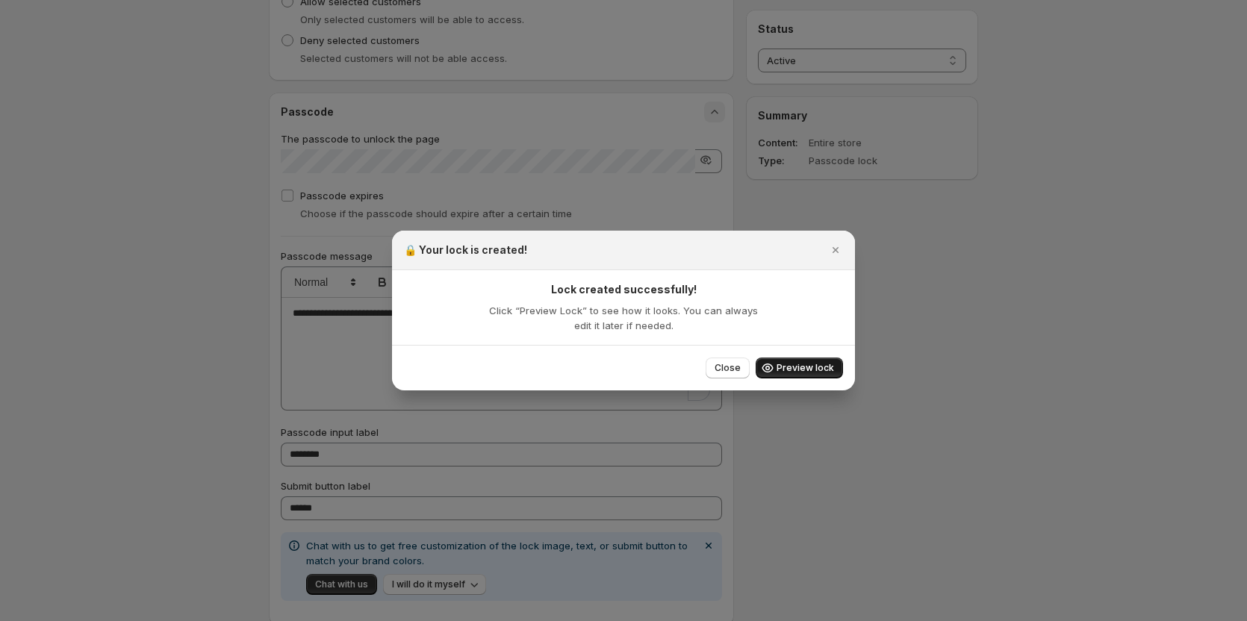
click at [821, 373] on span "Preview lock" at bounding box center [806, 368] width 58 height 12
